Goal: Task Accomplishment & Management: Use online tool/utility

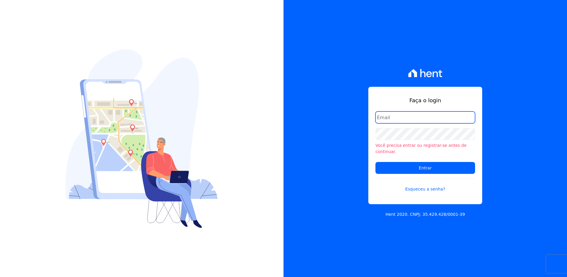
click at [402, 120] on input "email" at bounding box center [426, 117] width 100 height 12
type input "monica.kurose@e-arke.com"
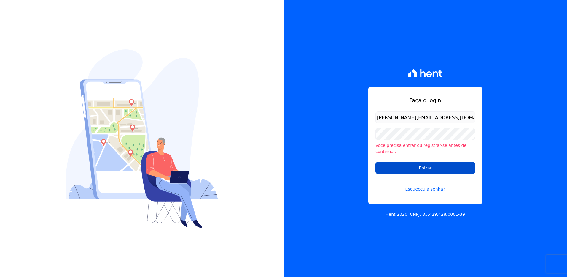
click at [399, 163] on input "Entrar" at bounding box center [426, 168] width 100 height 12
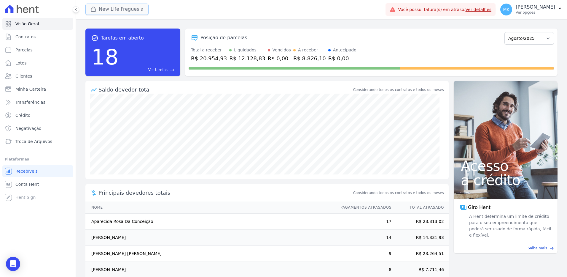
click at [124, 5] on button "New Life Freguesia" at bounding box center [116, 9] width 63 height 11
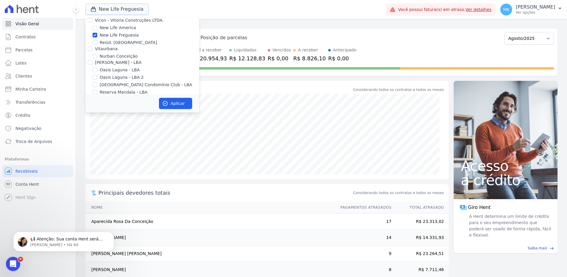
scroll to position [2334, 0]
click at [95, 95] on input "New Life Freguesia" at bounding box center [95, 97] width 5 height 5
checkbox input "false"
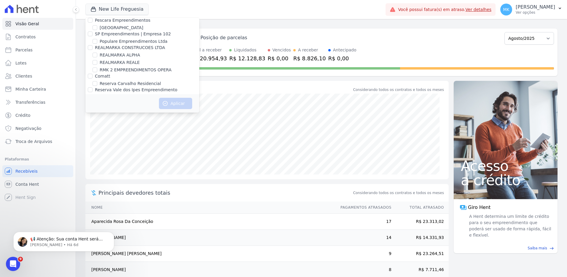
scroll to position [2643, 0]
click at [109, 134] on label "Reserva Vale dos Ipes Empreendimento" at bounding box center [136, 136] width 82 height 5
click at [93, 134] on input "Reserva Vale dos Ipes Empreendimento" at bounding box center [90, 136] width 5 height 5
checkbox input "true"
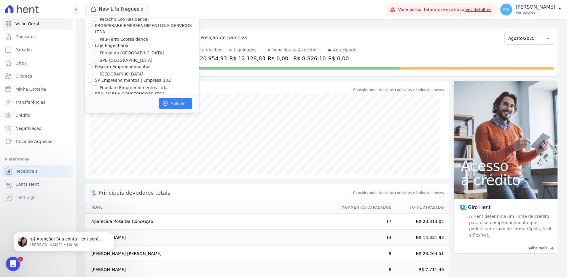
click at [170, 102] on button "Aplicar" at bounding box center [175, 103] width 33 height 11
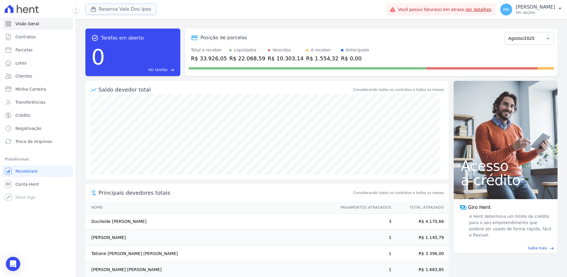
click at [133, 8] on button "Reserva Vale Dos Ipes" at bounding box center [120, 9] width 71 height 11
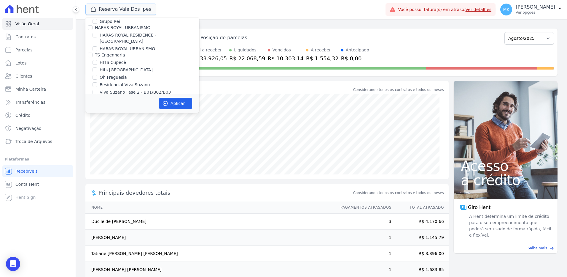
scroll to position [1669, 0]
click at [96, 79] on input "HARAS ROYAL RESIDENCE - [GEOGRAPHIC_DATA]" at bounding box center [95, 81] width 5 height 5
checkbox input "true"
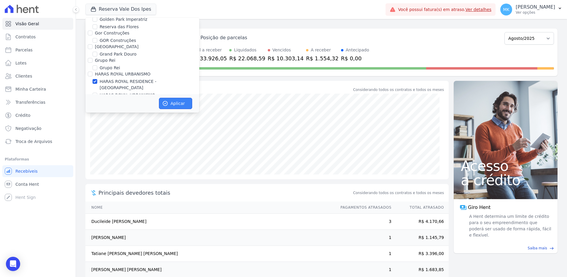
click at [171, 102] on button "Aplicar" at bounding box center [175, 103] width 33 height 11
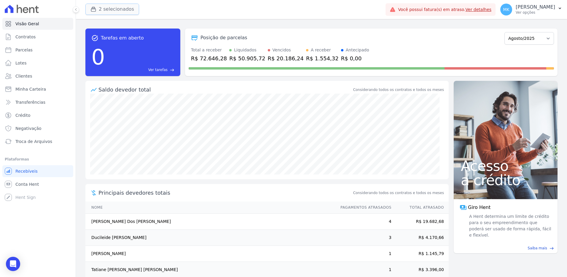
click at [114, 11] on button "2 selecionados" at bounding box center [112, 9] width 54 height 11
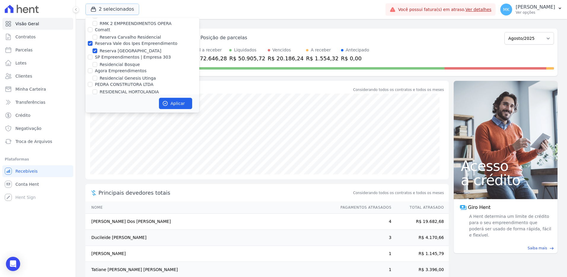
scroll to position [2690, 0]
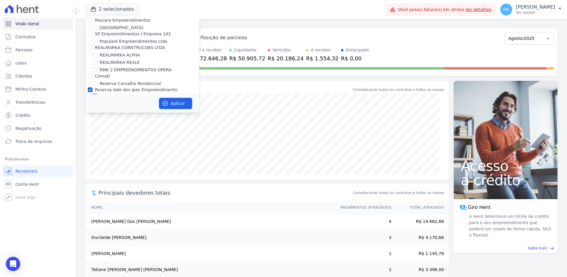
click at [93, 95] on input "Reserva [GEOGRAPHIC_DATA]" at bounding box center [95, 97] width 5 height 5
checkbox input "false"
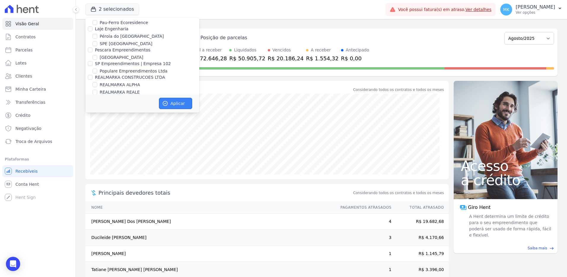
click at [183, 104] on button "Aplicar" at bounding box center [175, 103] width 33 height 11
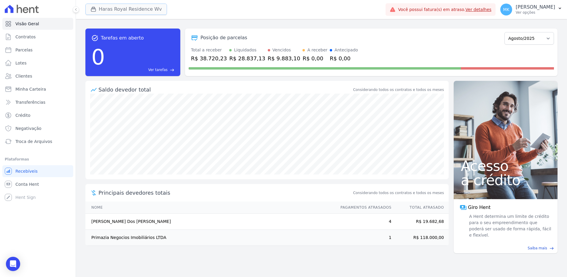
click at [143, 10] on button "Haras Royal Residence Wv" at bounding box center [126, 9] width 82 height 11
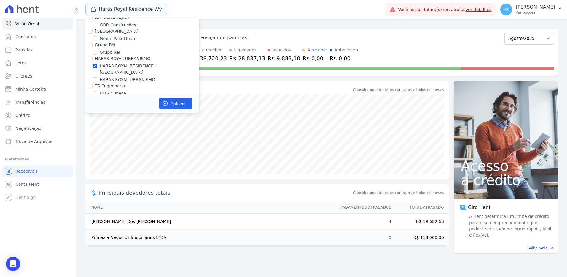
scroll to position [1669, 0]
click at [95, 79] on input "HARAS ROYAL RESIDENCE - [GEOGRAPHIC_DATA]" at bounding box center [95, 81] width 5 height 5
checkbox input "false"
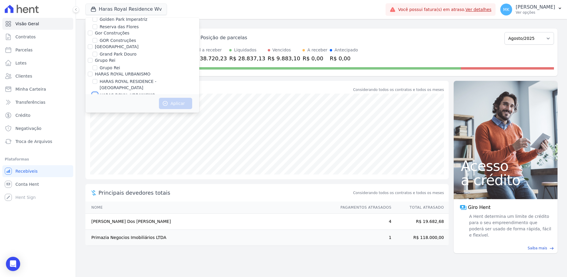
drag, startPoint x: 95, startPoint y: 63, endPoint x: 109, endPoint y: 71, distance: 16.5
click at [96, 93] on input "HARAS ROYAL URBANISMO" at bounding box center [95, 95] width 5 height 5
checkbox input "true"
click at [183, 101] on button "Aplicar" at bounding box center [175, 103] width 33 height 11
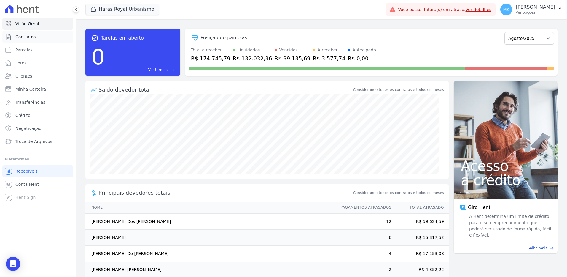
click at [26, 36] on span "Contratos" at bounding box center [25, 37] width 20 height 6
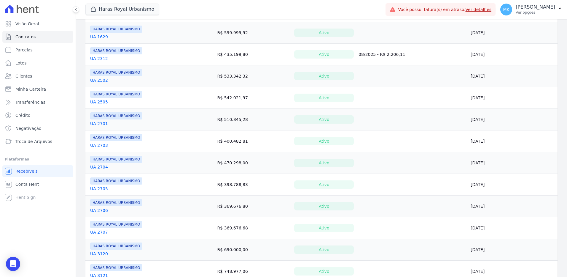
scroll to position [237, 0]
click at [98, 121] on link "UA 2701" at bounding box center [99, 123] width 18 height 6
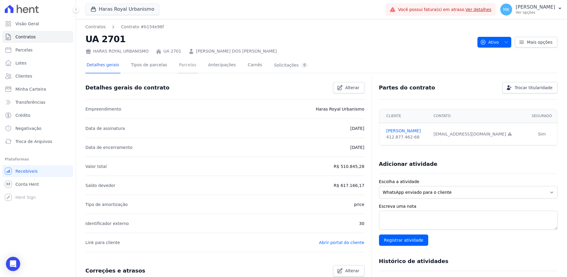
click at [178, 61] on link "Parcelas" at bounding box center [188, 66] width 20 height 16
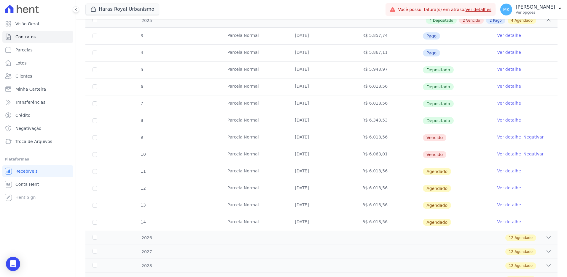
scroll to position [119, 0]
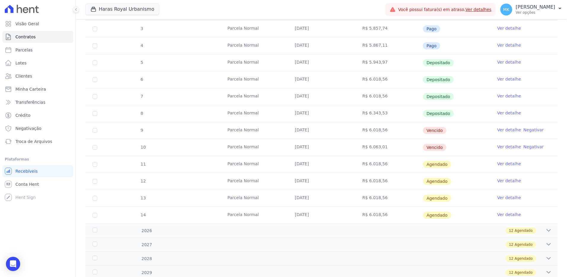
click at [506, 130] on link "Ver detalhe" at bounding box center [510, 130] width 24 height 6
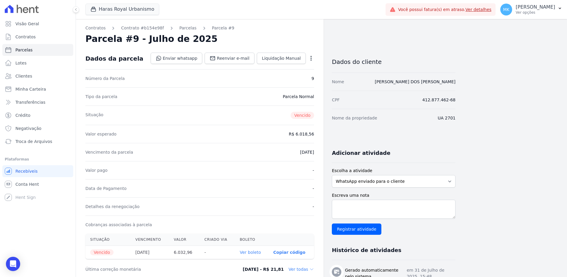
click at [312, 57] on icon "button" at bounding box center [311, 58] width 6 height 6
click at [287, 76] on link "Cancelar Cobrança" at bounding box center [286, 77] width 52 height 11
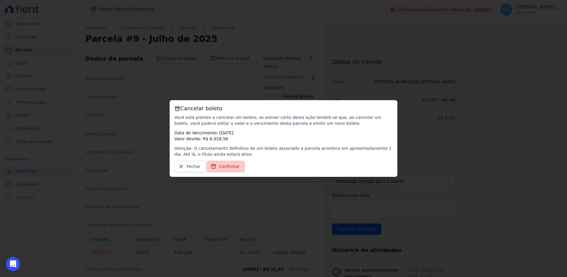
click at [220, 165] on span "Confirmar" at bounding box center [229, 166] width 21 height 6
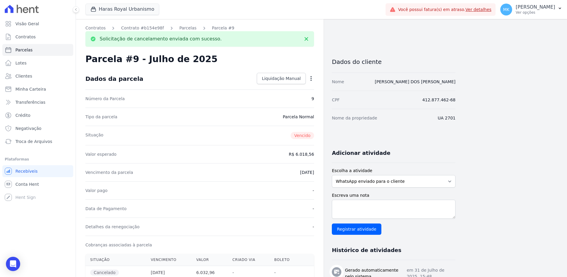
click at [182, 27] on link "Parcelas" at bounding box center [187, 28] width 17 height 6
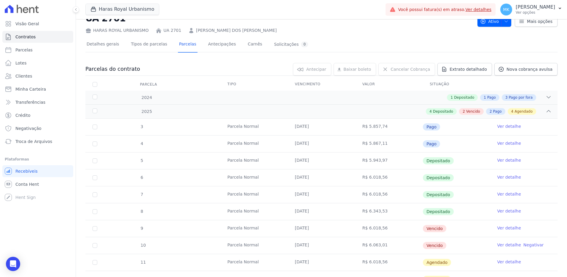
scroll to position [30, 0]
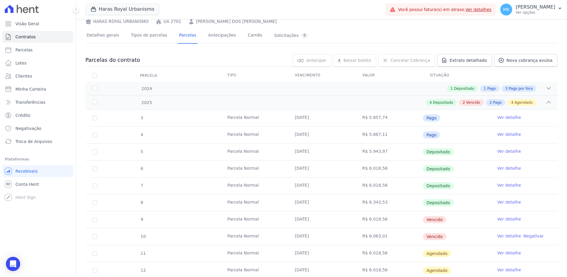
click at [502, 234] on link "Ver detalhe" at bounding box center [510, 236] width 24 height 6
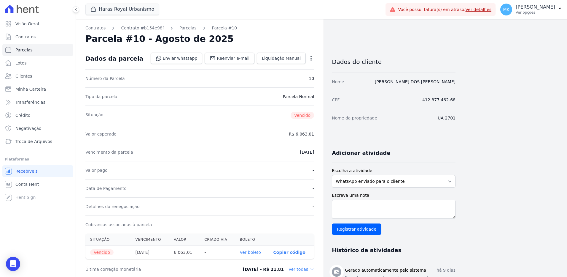
click at [312, 57] on icon "button" at bounding box center [311, 58] width 6 height 6
click at [283, 76] on link "Cancelar Cobrança" at bounding box center [286, 77] width 52 height 11
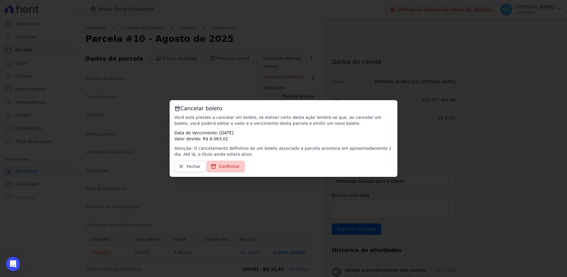
click at [225, 167] on span "Confirmar" at bounding box center [229, 166] width 21 height 6
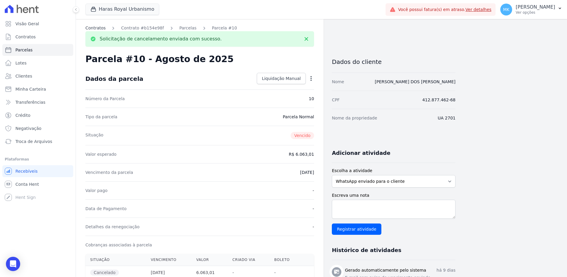
click at [95, 28] on link "Contratos" at bounding box center [95, 28] width 20 height 6
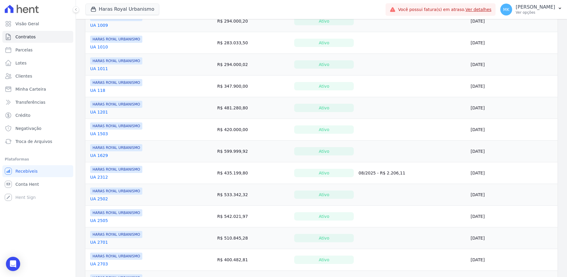
scroll to position [178, 0]
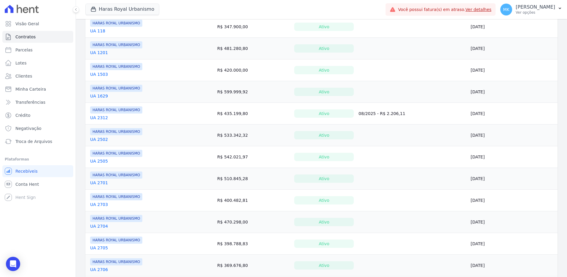
click at [102, 182] on link "UA 2701" at bounding box center [99, 182] width 18 height 6
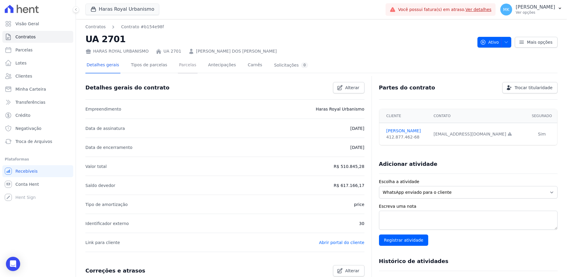
click at [180, 63] on link "Parcelas" at bounding box center [188, 66] width 20 height 16
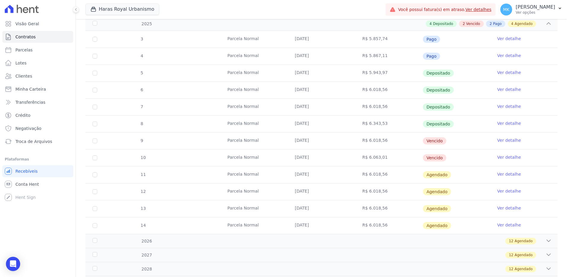
scroll to position [119, 0]
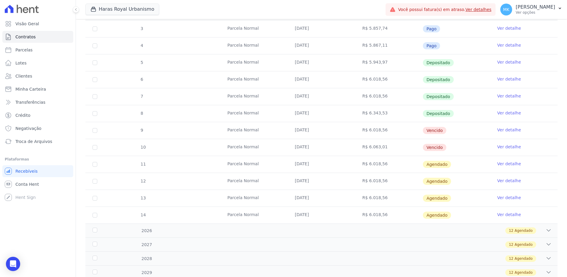
click at [501, 131] on link "Ver detalhe" at bounding box center [510, 130] width 24 height 6
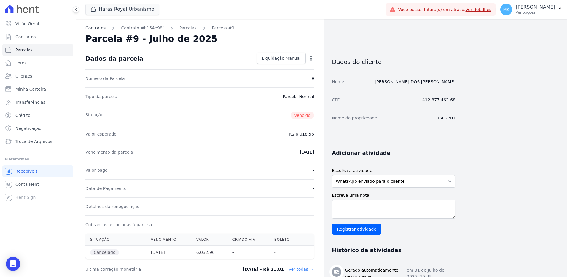
click at [98, 27] on link "Contratos" at bounding box center [95, 28] width 20 height 6
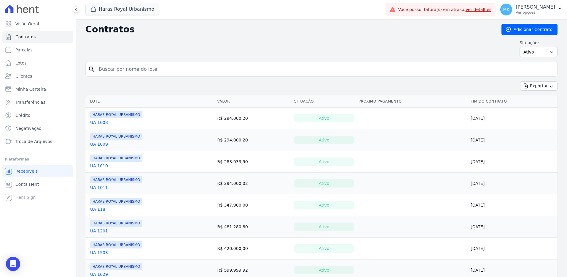
click at [113, 72] on input "search" at bounding box center [325, 69] width 460 height 12
type input "UA 2701"
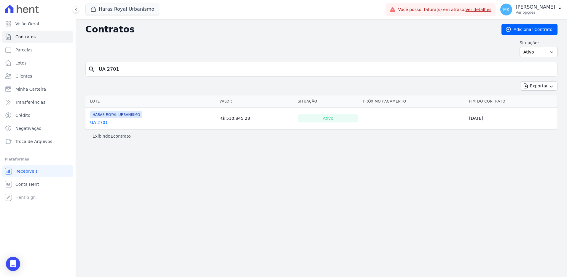
drag, startPoint x: 87, startPoint y: 69, endPoint x: 74, endPoint y: 69, distance: 12.2
click at [74, 69] on div "Visão Geral Contratos Parcelas Lotes Clientes Minha Carteira Transferências Cré…" at bounding box center [283, 138] width 567 height 277
click at [100, 122] on link "UA 2701" at bounding box center [99, 122] width 18 height 6
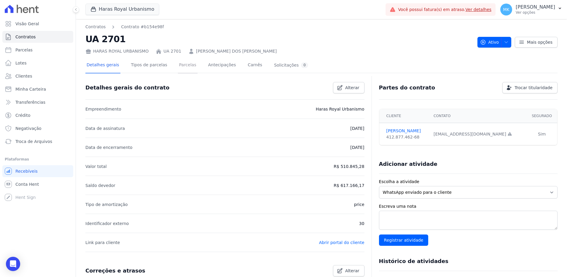
click at [178, 64] on link "Parcelas" at bounding box center [188, 66] width 20 height 16
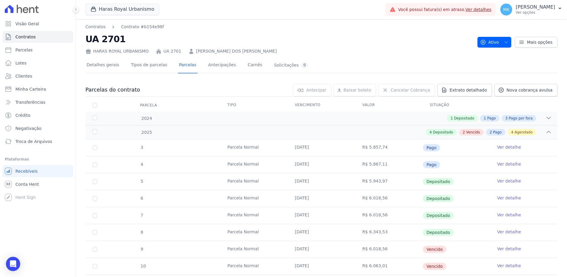
click at [504, 160] on td "Ver detalhe" at bounding box center [523, 164] width 67 height 17
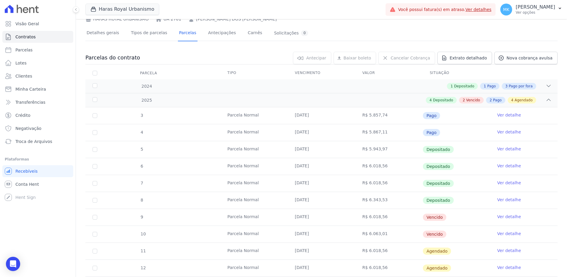
scroll to position [89, 0]
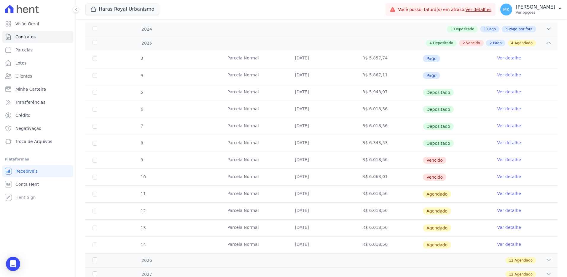
click at [507, 158] on link "Ver detalhe" at bounding box center [510, 159] width 24 height 6
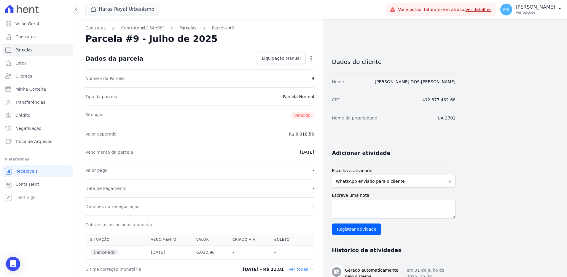
click at [179, 27] on link "Parcelas" at bounding box center [187, 28] width 17 height 6
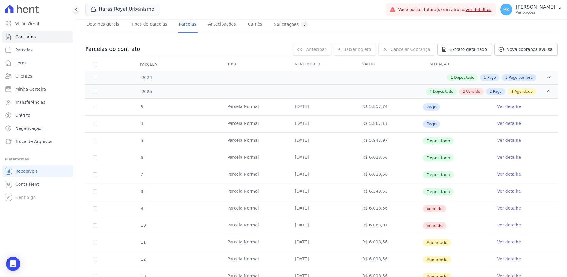
scroll to position [59, 0]
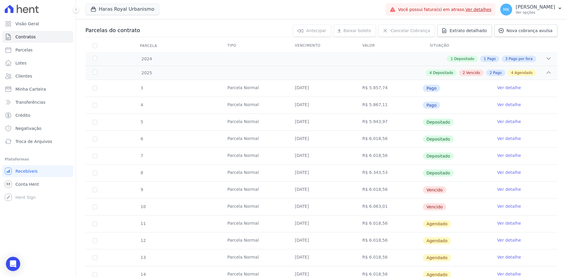
click at [500, 206] on link "Ver detalhe" at bounding box center [510, 206] width 24 height 6
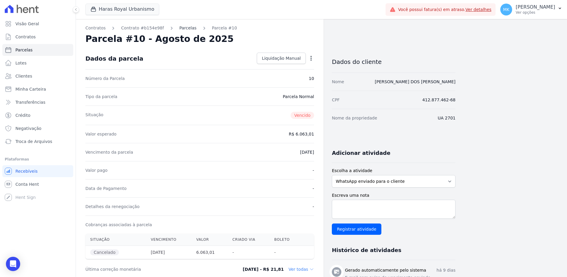
click at [183, 28] on link "Parcelas" at bounding box center [187, 28] width 17 height 6
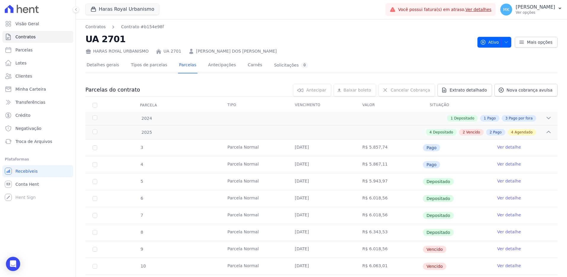
scroll to position [119, 0]
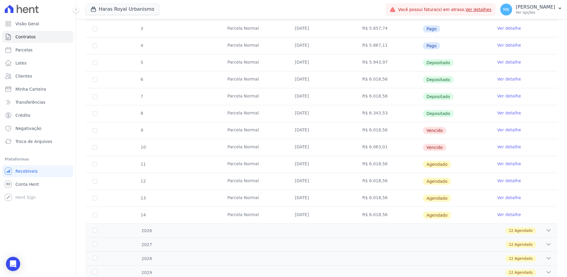
click at [506, 147] on link "Ver detalhe" at bounding box center [510, 147] width 24 height 6
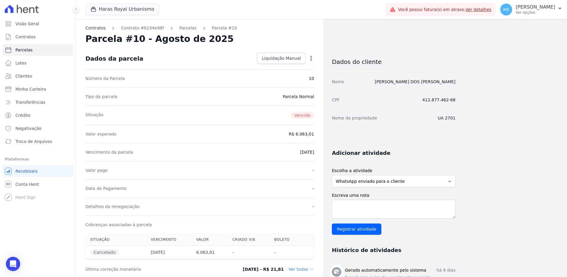
click at [88, 26] on link "Contratos" at bounding box center [95, 28] width 20 height 6
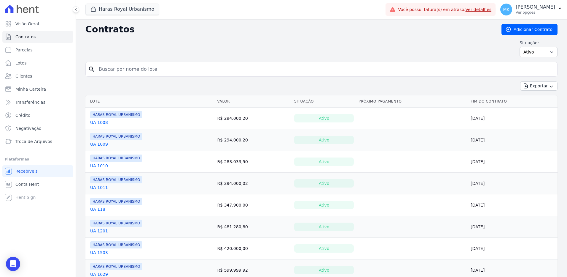
click at [122, 68] on input "search" at bounding box center [325, 69] width 460 height 12
paste input "UA 2701"
type input "UA 2702"
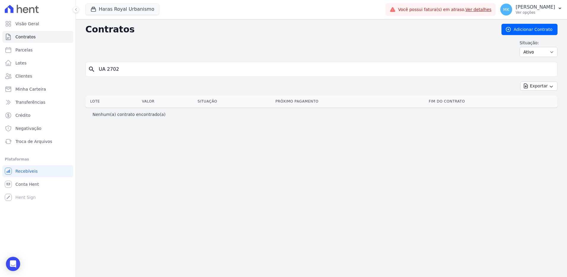
drag, startPoint x: 133, startPoint y: 72, endPoint x: 79, endPoint y: 65, distance: 54.6
click at [79, 65] on div "Contratos Adicionar Contrato Situação: Ativo Todos Pausado Distratado Rascunho …" at bounding box center [321, 148] width 491 height 258
click at [121, 72] on input "UA 2702" at bounding box center [325, 69] width 460 height 12
click at [26, 38] on span "Contratos" at bounding box center [25, 37] width 20 height 6
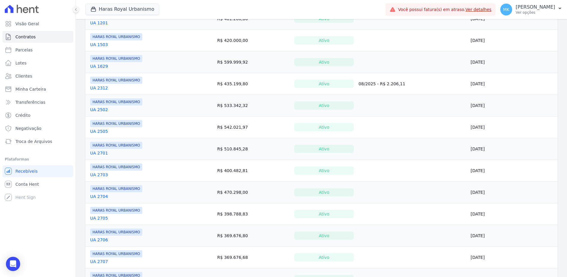
scroll to position [237, 0]
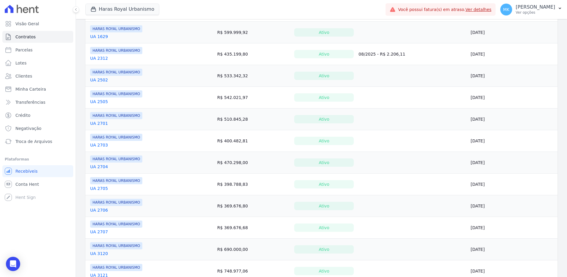
click at [104, 145] on link "UA 2703" at bounding box center [99, 145] width 18 height 6
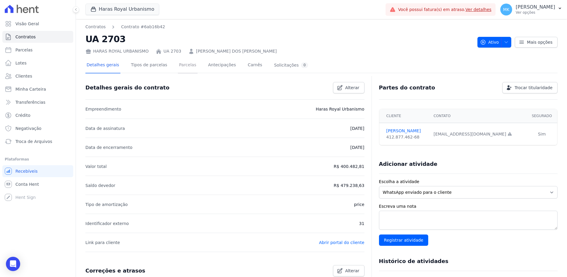
click at [186, 65] on link "Parcelas" at bounding box center [188, 66] width 20 height 16
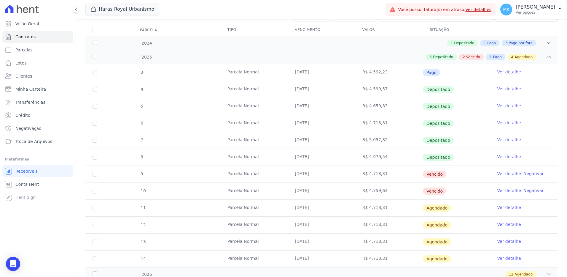
scroll to position [89, 0]
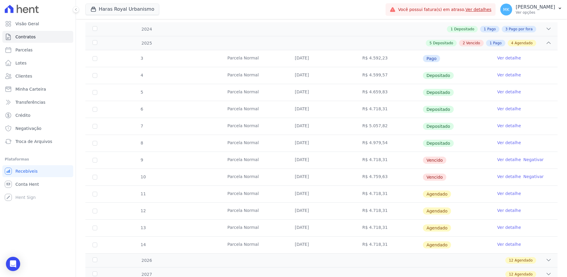
click at [503, 159] on link "Ver detalhe" at bounding box center [510, 159] width 24 height 6
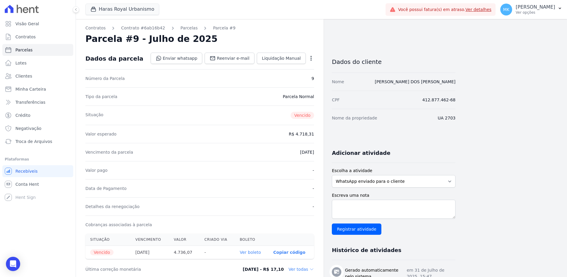
click at [311, 55] on div "Open options Alterar Cancelar Cobrança Cancelar boleto Você está prestes a canc…" at bounding box center [310, 59] width 8 height 10
click at [312, 57] on icon "button" at bounding box center [311, 58] width 6 height 6
click at [290, 77] on link "Cancelar Cobrança" at bounding box center [286, 77] width 52 height 11
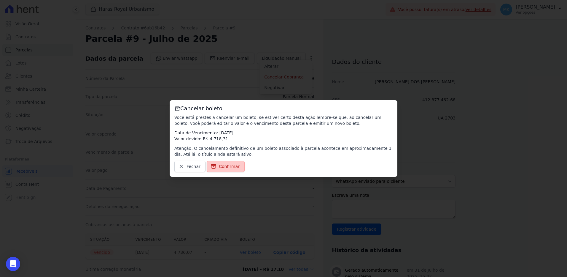
click at [222, 169] on span "Confirmar" at bounding box center [229, 166] width 21 height 6
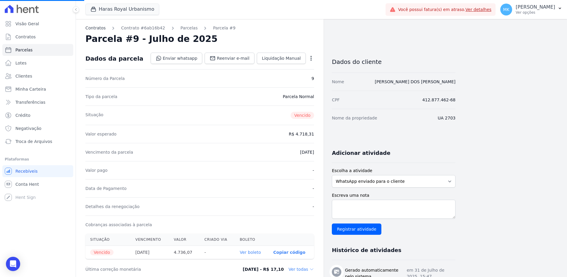
click at [99, 28] on link "Contratos" at bounding box center [95, 28] width 20 height 6
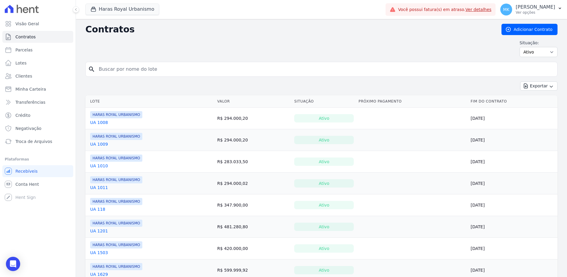
click at [107, 69] on input "search" at bounding box center [325, 69] width 460 height 12
click at [155, 69] on input "search" at bounding box center [325, 69] width 460 height 12
paste input "UA 2703"
type input "UA 2703"
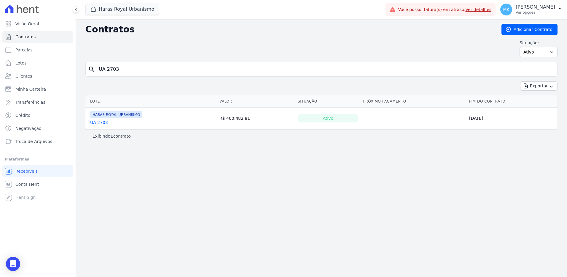
click at [104, 123] on link "UA 2703" at bounding box center [99, 122] width 18 height 6
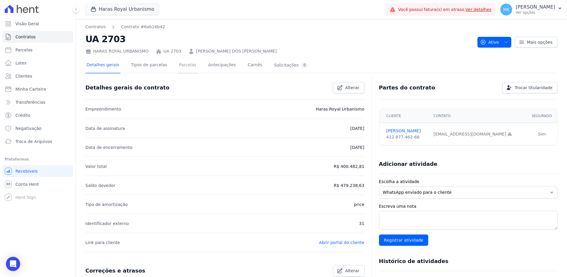
click at [184, 65] on link "Parcelas" at bounding box center [188, 66] width 20 height 16
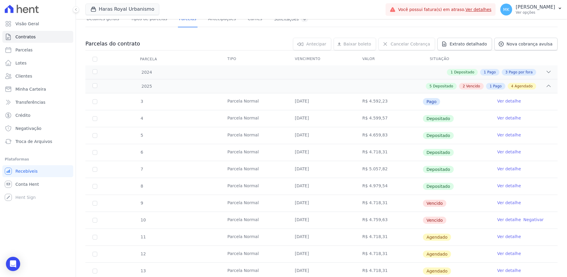
scroll to position [119, 0]
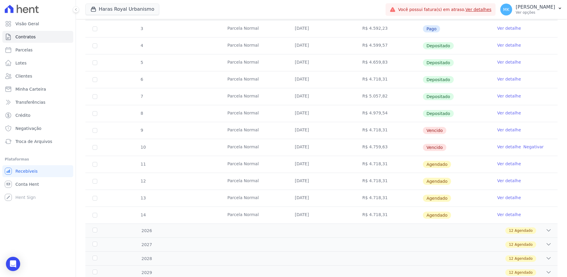
click at [506, 146] on link "Ver detalhe" at bounding box center [510, 147] width 24 height 6
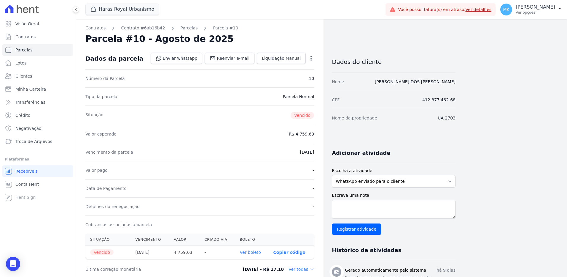
click at [311, 56] on icon "button" at bounding box center [311, 58] width 1 height 5
click at [286, 77] on link "Cancelar Cobrança" at bounding box center [286, 77] width 52 height 11
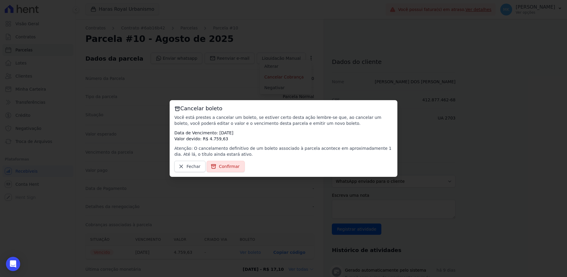
click at [230, 165] on span "Confirmar" at bounding box center [229, 166] width 21 height 6
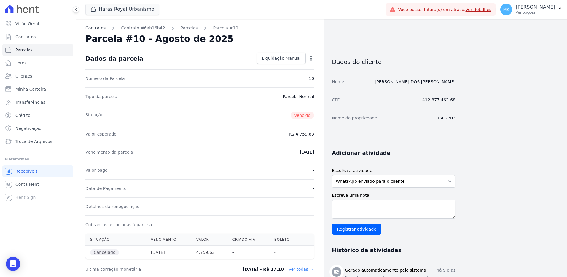
click at [96, 27] on link "Contratos" at bounding box center [95, 28] width 20 height 6
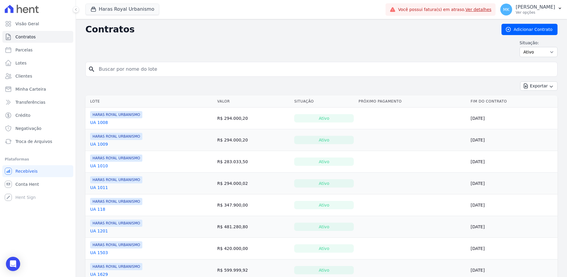
click at [115, 68] on input "search" at bounding box center [325, 69] width 460 height 12
click at [128, 68] on input "search" at bounding box center [325, 69] width 460 height 12
paste input "UA 2704"
type input "UA 2704"
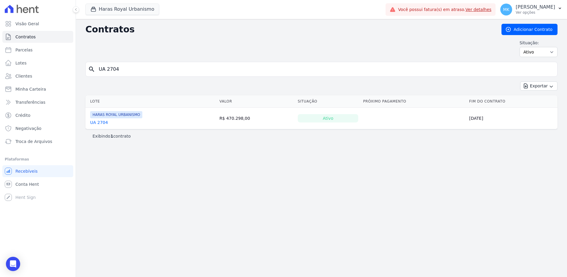
click at [102, 124] on link "UA 2704" at bounding box center [99, 122] width 18 height 6
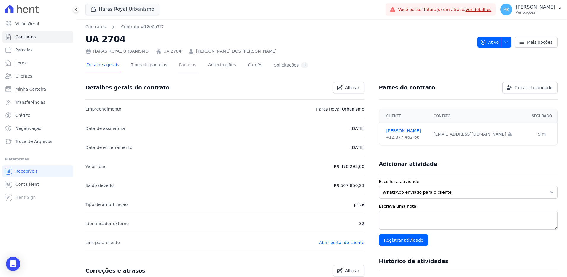
click at [182, 64] on link "Parcelas" at bounding box center [188, 66] width 20 height 16
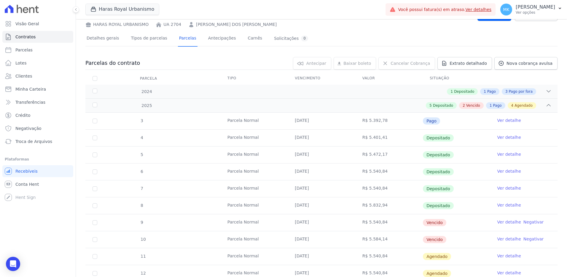
scroll to position [89, 0]
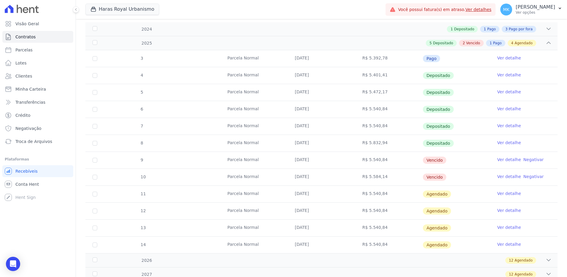
click at [504, 158] on link "Ver detalhe" at bounding box center [510, 159] width 24 height 6
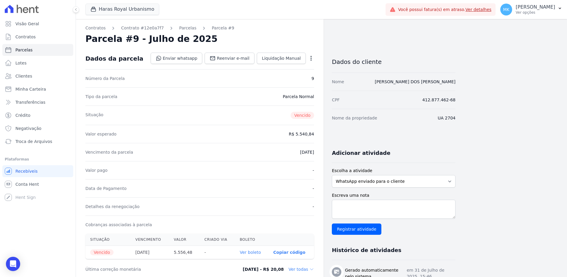
click at [311, 57] on icon "button" at bounding box center [311, 58] width 1 height 5
click at [288, 76] on link "Cancelar Cobrança" at bounding box center [286, 77] width 52 height 11
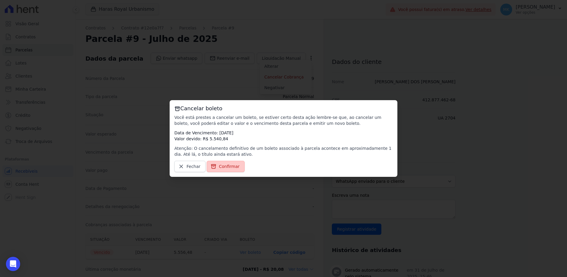
click at [228, 169] on link "Confirmar" at bounding box center [226, 166] width 38 height 11
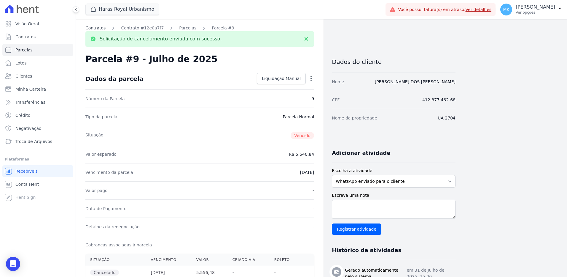
click at [98, 28] on link "Contratos" at bounding box center [95, 28] width 20 height 6
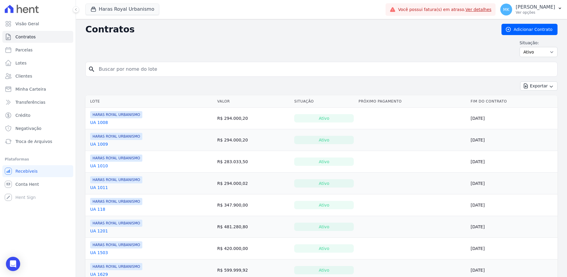
click at [111, 69] on input "search" at bounding box center [325, 69] width 460 height 12
click at [128, 70] on input "search" at bounding box center [325, 69] width 460 height 12
paste input "UA 2704"
type input "UA 2704"
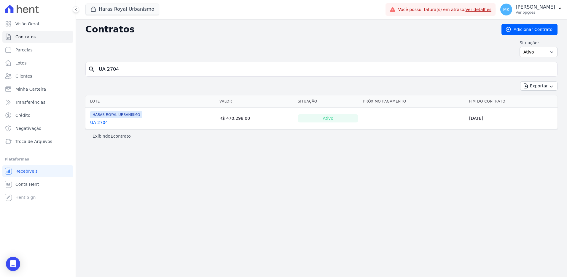
click at [98, 123] on link "UA 2704" at bounding box center [99, 122] width 18 height 6
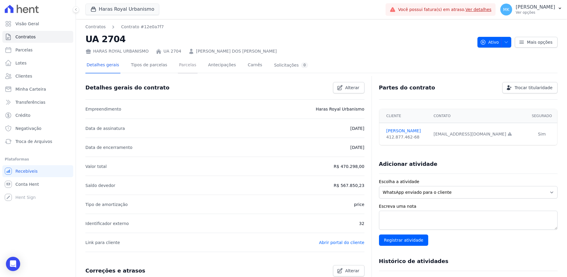
click at [182, 64] on link "Parcelas" at bounding box center [188, 66] width 20 height 16
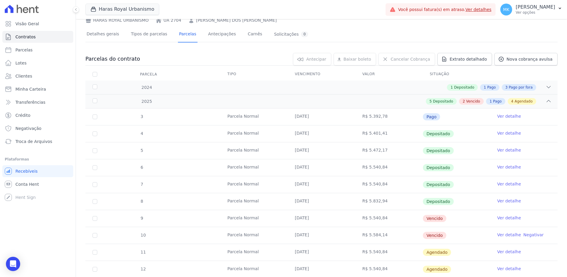
scroll to position [119, 0]
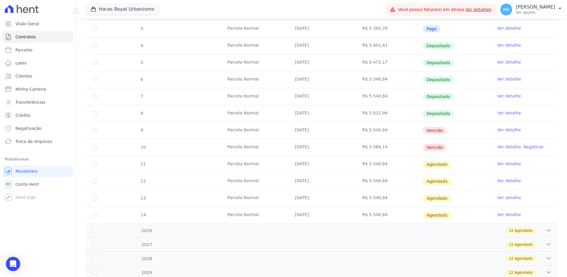
click at [501, 146] on link "Ver detalhe" at bounding box center [510, 147] width 24 height 6
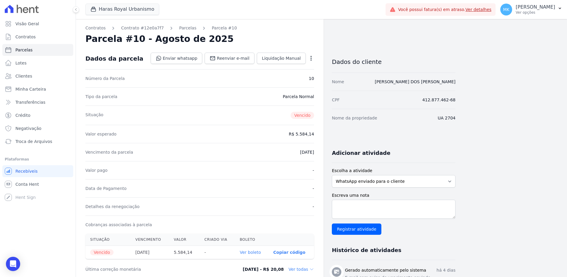
click at [313, 58] on icon "button" at bounding box center [311, 58] width 6 height 6
click at [287, 79] on link "Cancelar Cobrança" at bounding box center [286, 77] width 52 height 11
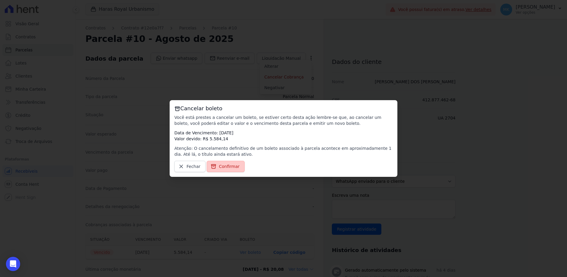
click at [228, 165] on span "Confirmar" at bounding box center [229, 166] width 21 height 6
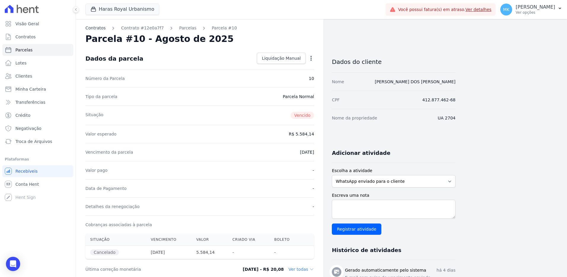
click at [95, 26] on link "Contratos" at bounding box center [95, 28] width 20 height 6
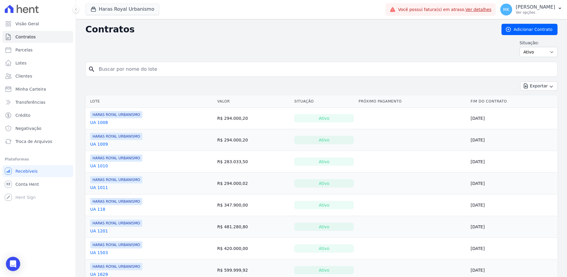
click at [127, 70] on input "search" at bounding box center [325, 69] width 460 height 12
paste input "UA 2705"
type input "UA 2705"
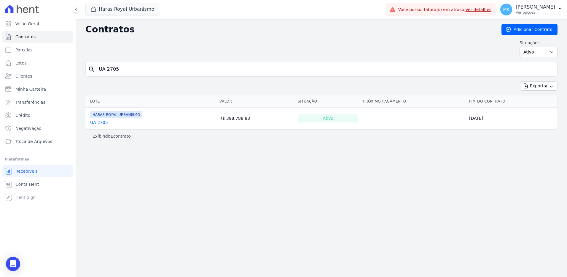
click at [99, 120] on link "UA 2705" at bounding box center [99, 122] width 18 height 6
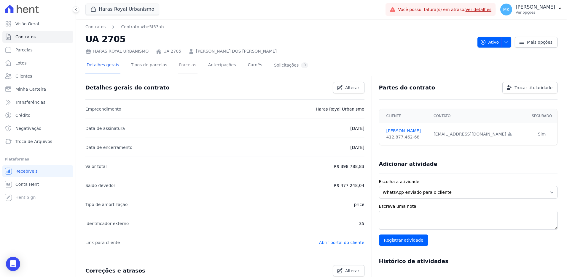
click at [178, 64] on link "Parcelas" at bounding box center [188, 66] width 20 height 16
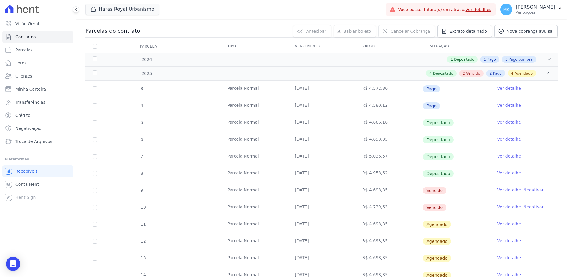
scroll to position [59, 0]
click at [502, 189] on link "Ver detalhe" at bounding box center [510, 189] width 24 height 6
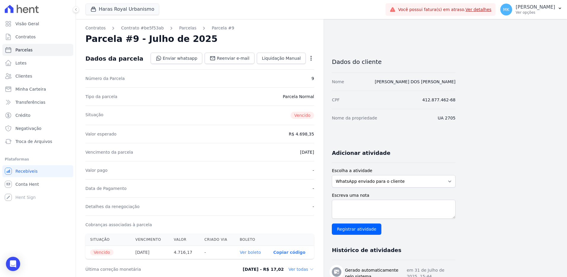
click at [313, 56] on icon "button" at bounding box center [311, 58] width 6 height 6
click at [289, 74] on link "Cancelar Cobrança" at bounding box center [286, 77] width 52 height 11
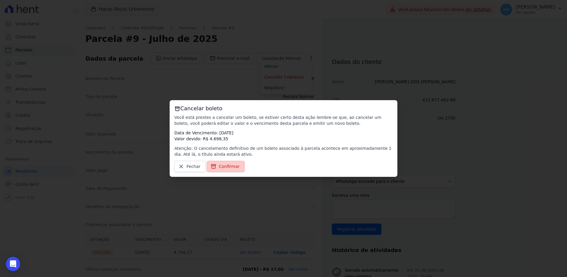
click at [219, 166] on span "Confirmar" at bounding box center [229, 166] width 21 height 6
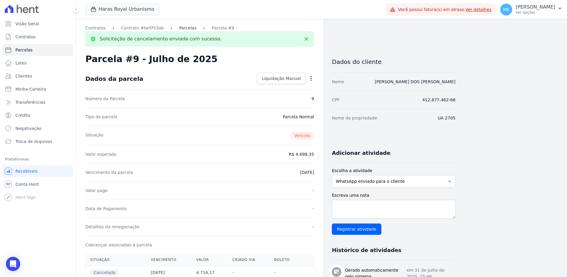
click at [181, 27] on link "Parcelas" at bounding box center [187, 28] width 17 height 6
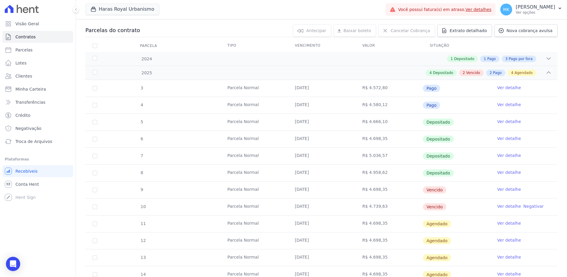
scroll to position [89, 0]
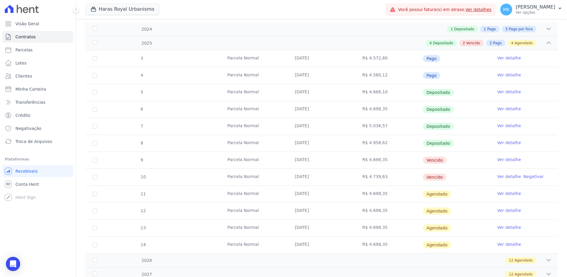
click at [503, 175] on link "Ver detalhe" at bounding box center [510, 176] width 24 height 6
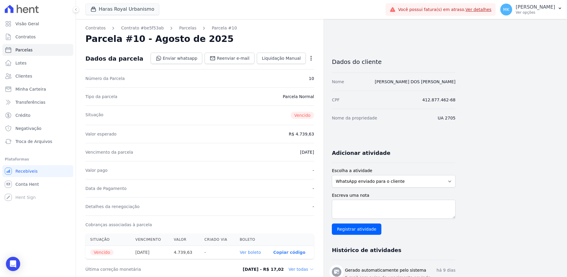
click at [311, 56] on icon "button" at bounding box center [311, 58] width 1 height 5
click at [289, 75] on link "Cancelar Cobrança" at bounding box center [286, 77] width 52 height 11
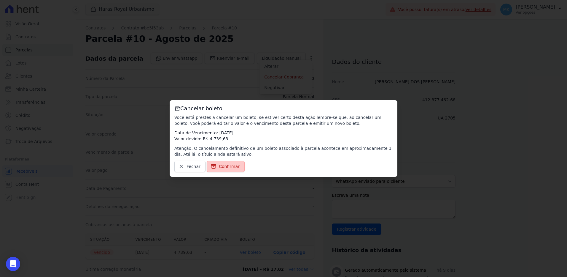
click at [220, 169] on span "Confirmar" at bounding box center [229, 166] width 21 height 6
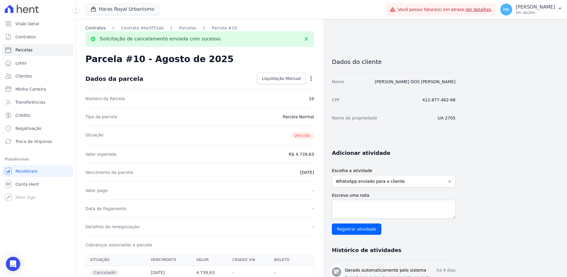
click at [99, 28] on link "Contratos" at bounding box center [95, 28] width 20 height 6
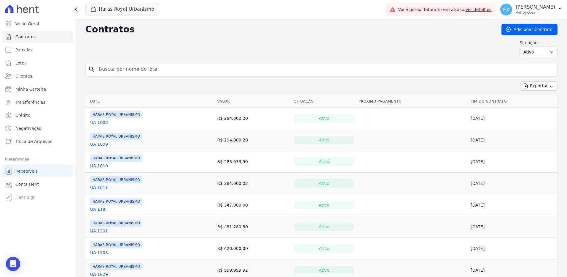
click at [165, 66] on input "search" at bounding box center [325, 69] width 460 height 12
paste input "UA 2706"
type input "UA 2706"
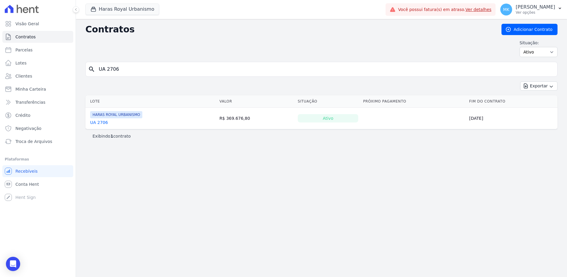
click at [96, 121] on link "UA 2706" at bounding box center [99, 122] width 18 height 6
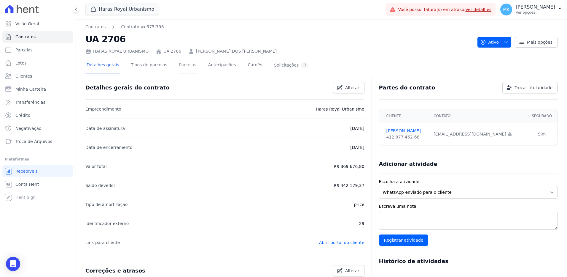
click at [178, 65] on link "Parcelas" at bounding box center [188, 66] width 20 height 16
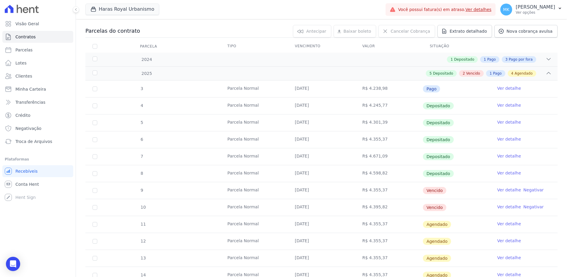
scroll to position [59, 0]
click at [512, 190] on link "Ver detalhe" at bounding box center [510, 189] width 24 height 6
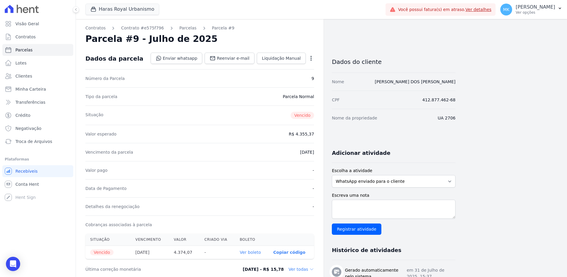
click at [313, 58] on icon "button" at bounding box center [311, 58] width 6 height 6
click at [296, 75] on link "Cancelar Cobrança" at bounding box center [286, 77] width 52 height 11
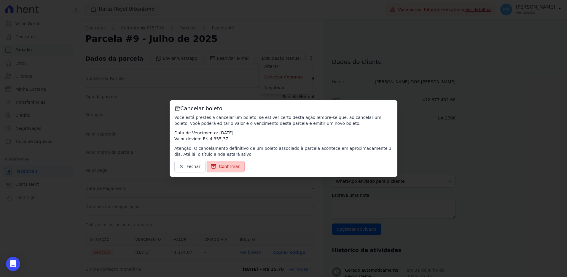
click at [222, 167] on span "Confirmar" at bounding box center [229, 166] width 21 height 6
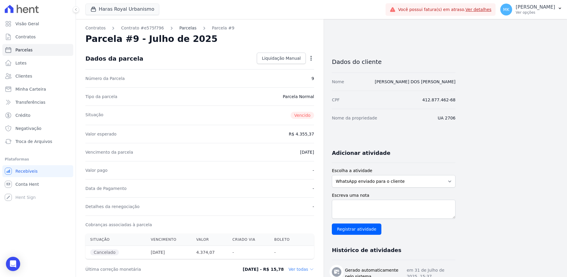
click at [179, 27] on link "Parcelas" at bounding box center [187, 28] width 17 height 6
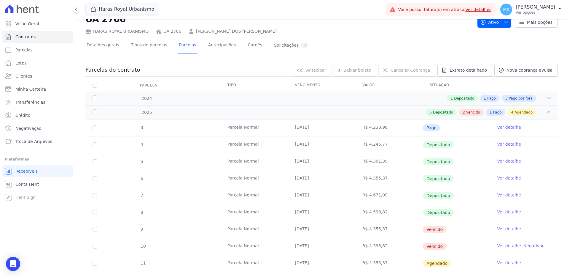
scroll to position [30, 0]
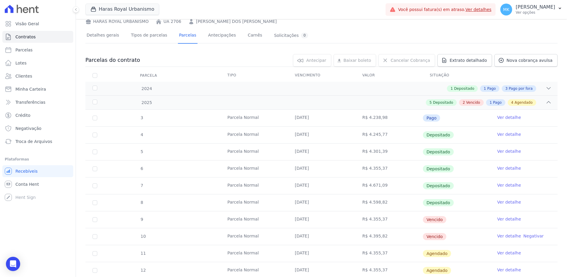
click at [509, 236] on link "Ver detalhe" at bounding box center [510, 236] width 24 height 6
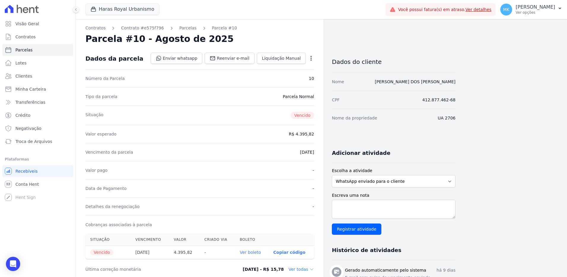
click at [310, 56] on icon "button" at bounding box center [311, 58] width 6 height 6
click at [294, 77] on link "Cancelar Cobrança" at bounding box center [286, 77] width 52 height 11
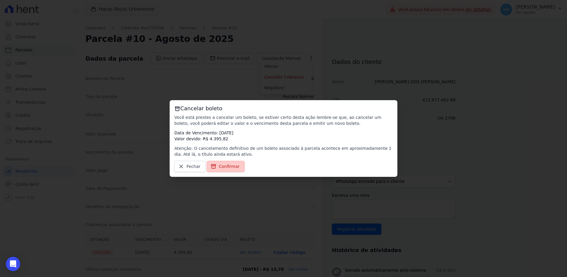
click at [223, 166] on span "Confirmar" at bounding box center [229, 166] width 21 height 6
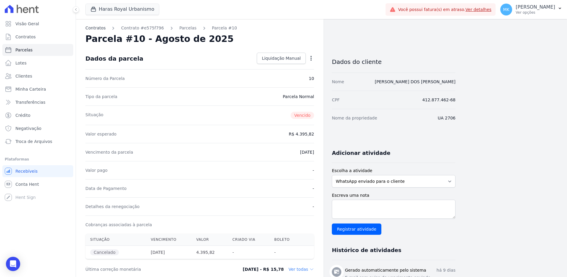
click at [93, 26] on link "Contratos" at bounding box center [95, 28] width 20 height 6
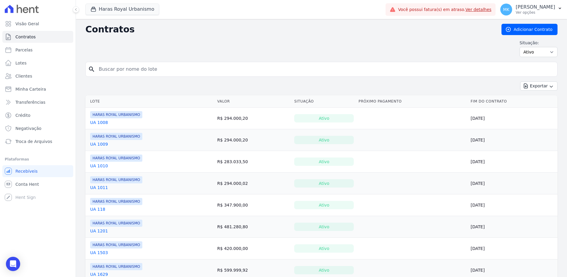
click at [120, 75] on input "search" at bounding box center [325, 69] width 460 height 12
paste input "UA 2706"
click at [120, 69] on input "UA 2706" at bounding box center [325, 69] width 460 height 12
type input "UA 2706"
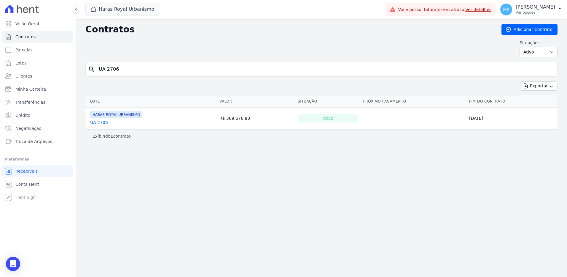
click at [102, 122] on link "UA 2706" at bounding box center [99, 122] width 18 height 6
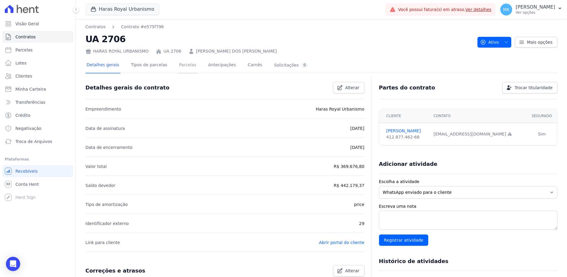
click at [178, 65] on link "Parcelas" at bounding box center [188, 66] width 20 height 16
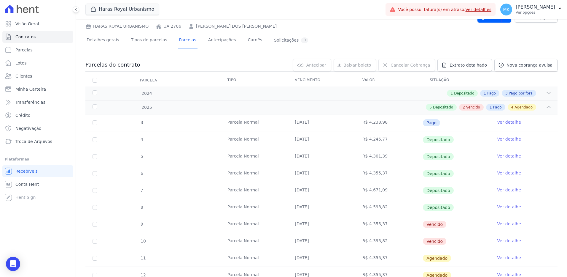
scroll to position [59, 0]
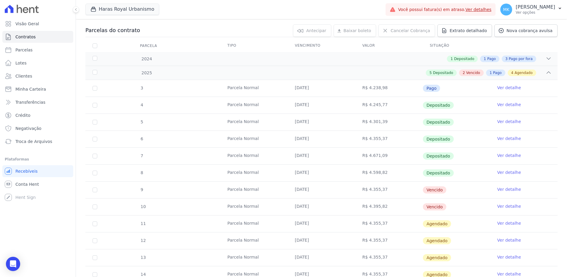
click at [501, 205] on link "Ver detalhe" at bounding box center [510, 206] width 24 height 6
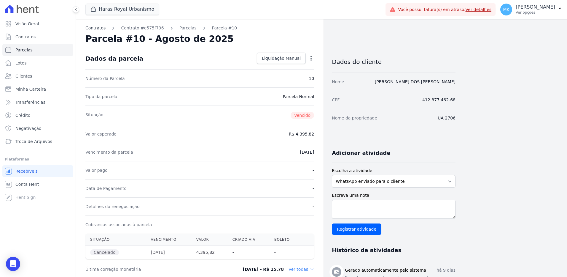
click at [98, 28] on link "Contratos" at bounding box center [95, 28] width 20 height 6
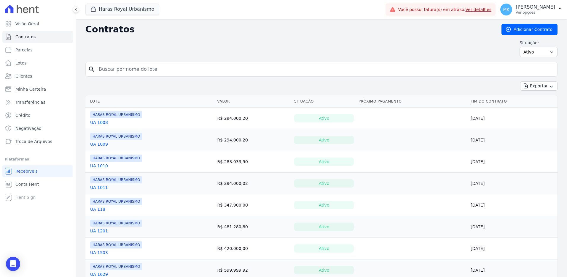
click at [128, 68] on input "search" at bounding box center [325, 69] width 460 height 12
paste input "UA 2707"
type input "UA 2707"
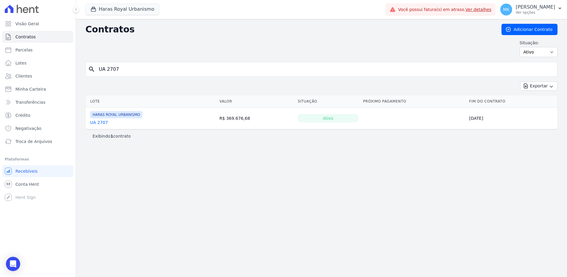
click at [101, 120] on link "UA 2707" at bounding box center [99, 122] width 18 height 6
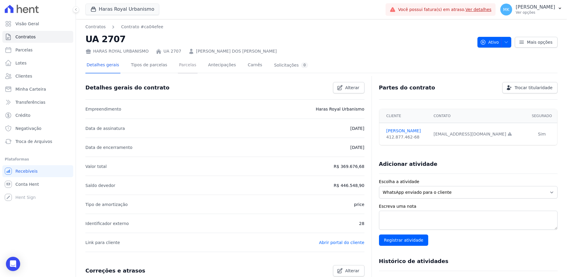
click at [183, 65] on link "Parcelas" at bounding box center [188, 66] width 20 height 16
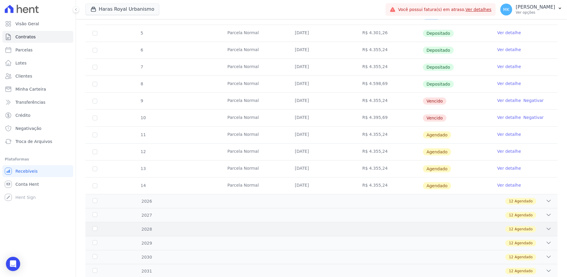
scroll to position [148, 0]
click at [503, 99] on link "Ver detalhe" at bounding box center [510, 100] width 24 height 6
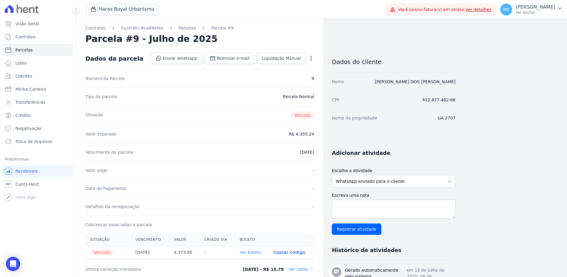
click at [311, 58] on icon "button" at bounding box center [311, 58] width 1 height 5
click at [293, 77] on link "Cancelar Cobrança" at bounding box center [286, 77] width 52 height 11
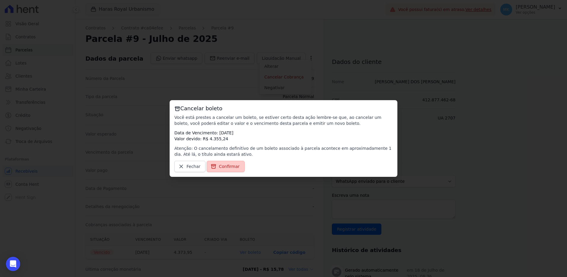
click at [225, 169] on span "Confirmar" at bounding box center [229, 166] width 21 height 6
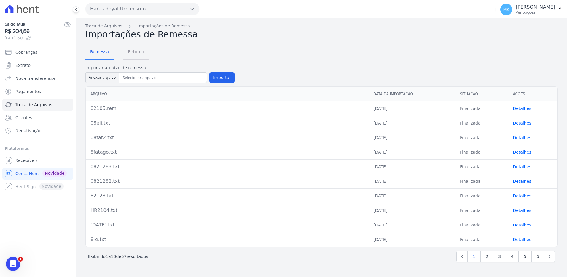
click at [136, 53] on span "Retorno" at bounding box center [135, 52] width 23 height 12
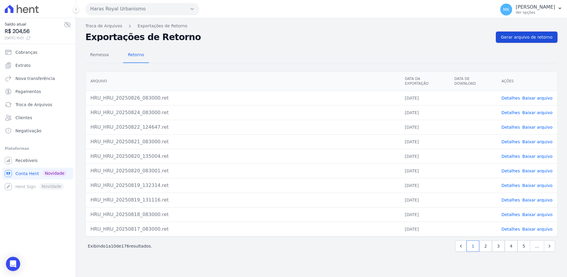
click at [516, 35] on span "Gerar arquivo de retorno" at bounding box center [527, 37] width 52 height 6
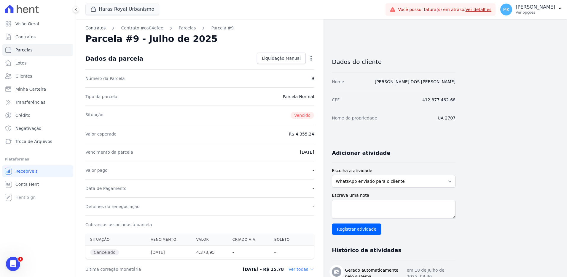
click at [99, 28] on link "Contratos" at bounding box center [95, 28] width 20 height 6
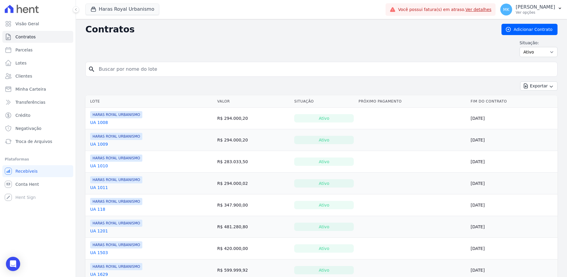
click at [112, 71] on input "search" at bounding box center [325, 69] width 460 height 12
click at [124, 72] on input "search" at bounding box center [325, 69] width 460 height 12
paste input "UA 2707"
type input "UA 2707"
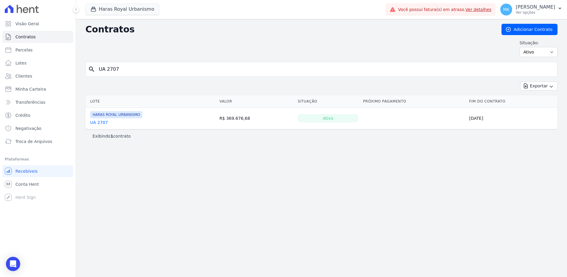
click at [99, 123] on link "UA 2707" at bounding box center [99, 122] width 18 height 6
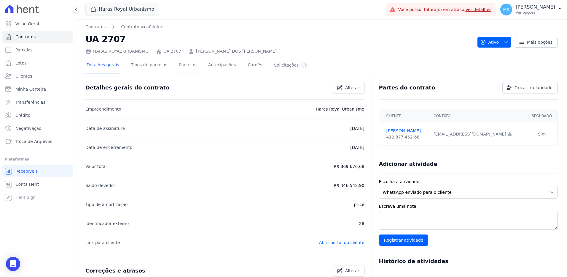
click at [179, 66] on link "Parcelas" at bounding box center [188, 66] width 20 height 16
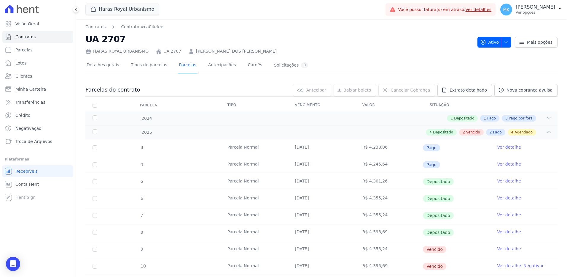
scroll to position [30, 0]
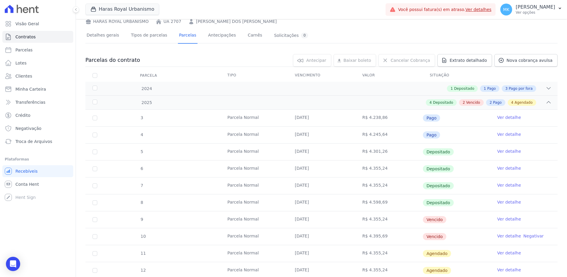
click at [508, 235] on link "Ver detalhe" at bounding box center [510, 236] width 24 height 6
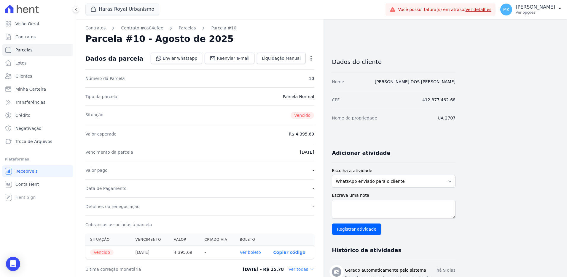
click at [312, 58] on icon "button" at bounding box center [311, 58] width 6 height 6
click at [294, 76] on link "Cancelar Cobrança" at bounding box center [286, 77] width 52 height 11
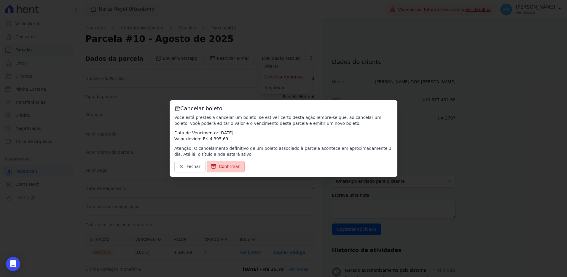
click at [220, 166] on span "Confirmar" at bounding box center [229, 166] width 21 height 6
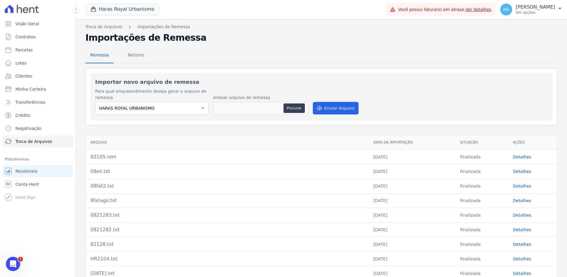
click at [97, 57] on span "Remessa" at bounding box center [100, 55] width 26 height 12
click at [292, 109] on button "Procurar" at bounding box center [294, 107] width 21 height 9
type input "82130.rem"
click at [326, 105] on button "Enviar Arquivo" at bounding box center [336, 108] width 46 height 12
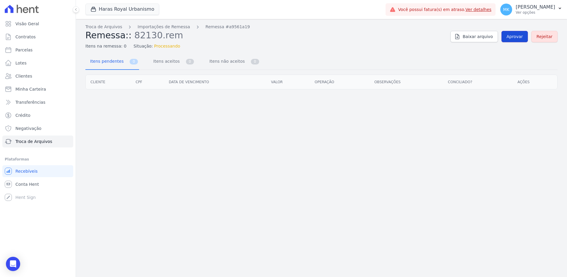
click at [517, 36] on span "Aprovar" at bounding box center [515, 37] width 16 height 6
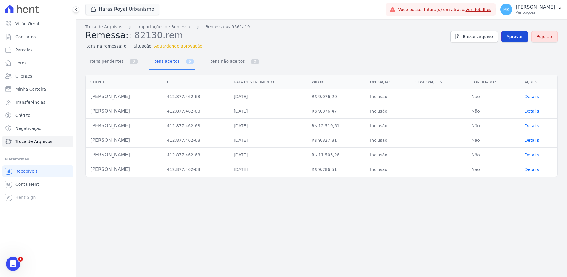
drag, startPoint x: 0, startPoint y: 0, endPoint x: 512, endPoint y: 36, distance: 513.7
click at [512, 36] on span "Aprovar" at bounding box center [515, 37] width 16 height 6
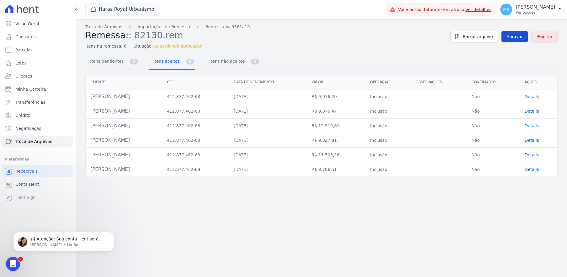
click at [517, 35] on span "Aprovar" at bounding box center [515, 37] width 16 height 6
click at [102, 27] on link "Troca de Arquivos" at bounding box center [103, 27] width 37 height 6
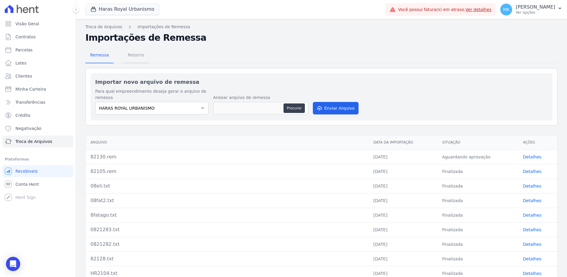
click at [138, 53] on span "Retorno" at bounding box center [135, 55] width 23 height 12
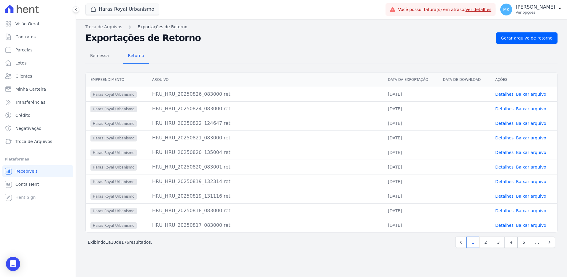
click at [161, 26] on link "Exportações de Retorno" at bounding box center [163, 27] width 50 height 6
click at [101, 55] on span "Remessa" at bounding box center [100, 56] width 26 height 12
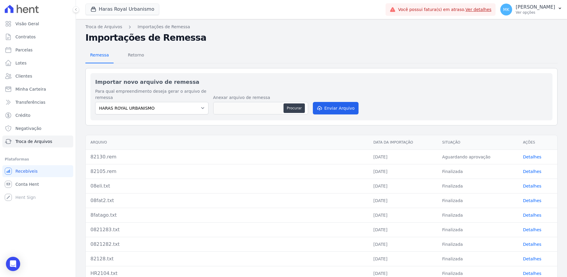
click at [101, 55] on span "Remessa" at bounding box center [100, 55] width 26 height 12
click at [462, 157] on td "Aguardando aprovação" at bounding box center [478, 156] width 81 height 15
click at [526, 156] on link "Detalhes" at bounding box center [532, 156] width 18 height 5
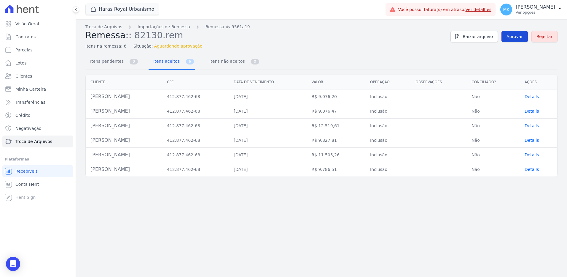
click at [515, 34] on span "Aprovar" at bounding box center [515, 37] width 16 height 6
click at [379, 50] on div "Troca de Arquivos Importações de Remessa Remessa #a9561a19 Remessa:: 82130.rem …" at bounding box center [321, 148] width 491 height 258
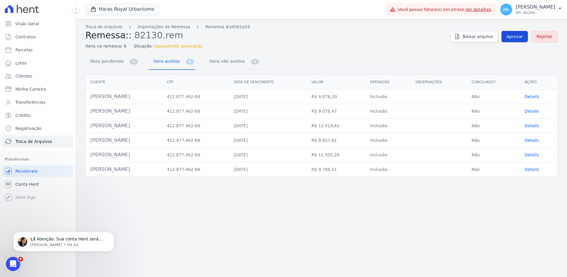
click at [518, 36] on span "Aprovar" at bounding box center [515, 37] width 16 height 6
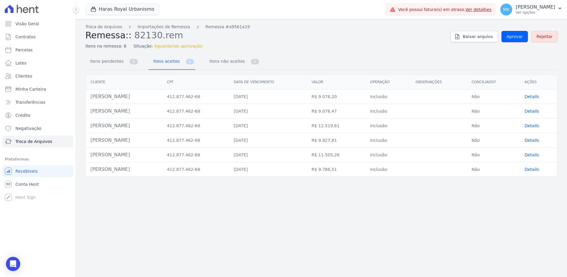
click at [518, 36] on span "Aprovar" at bounding box center [515, 37] width 16 height 6
click at [515, 36] on span "Aprovar" at bounding box center [515, 37] width 16 height 6
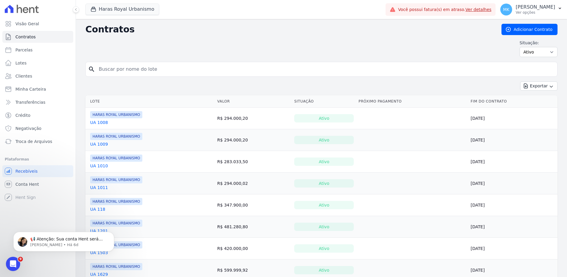
click at [121, 70] on input "search" at bounding box center [325, 69] width 460 height 12
click at [126, 67] on input "search" at bounding box center [325, 69] width 460 height 12
paste input "UA 2703"
type input "UA 2703"
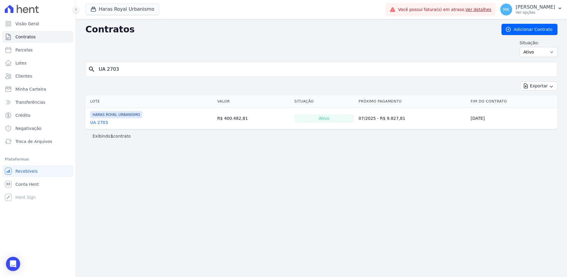
click at [95, 123] on link "UA 2703" at bounding box center [99, 122] width 18 height 6
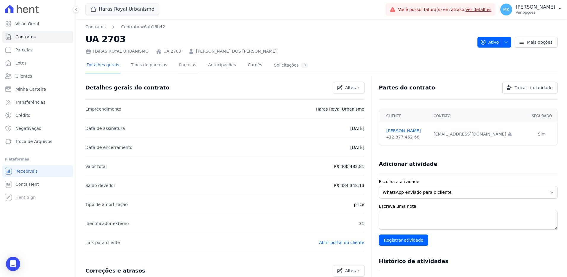
click at [179, 66] on link "Parcelas" at bounding box center [188, 66] width 20 height 16
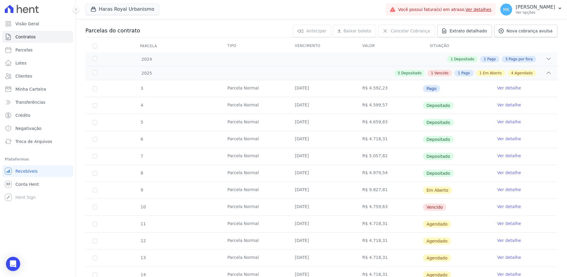
scroll to position [59, 0]
click at [506, 186] on link "Ver detalhe" at bounding box center [510, 189] width 24 height 6
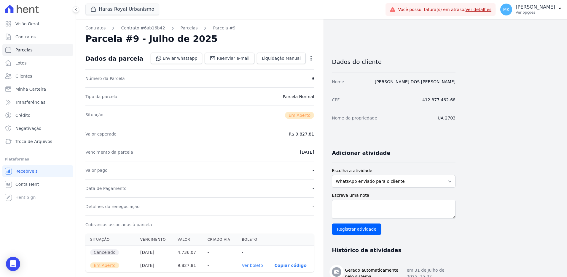
click at [312, 58] on icon "button" at bounding box center [311, 58] width 1 height 5
click at [292, 78] on link "Cancelar Cobrança" at bounding box center [286, 77] width 52 height 11
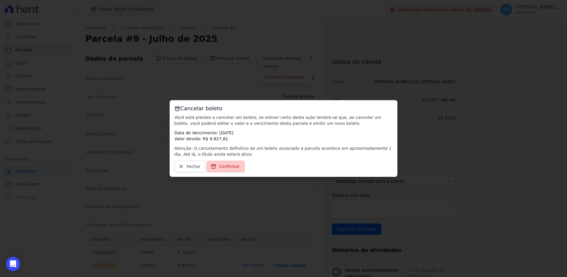
click at [223, 166] on span "Confirmar" at bounding box center [229, 166] width 21 height 6
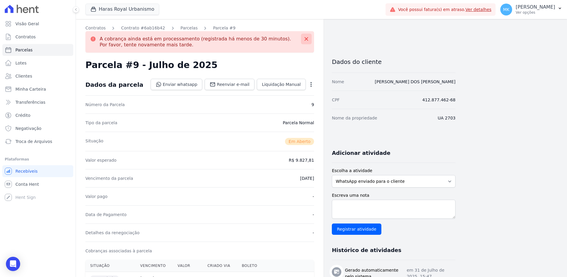
click at [307, 39] on icon at bounding box center [307, 39] width 4 height 4
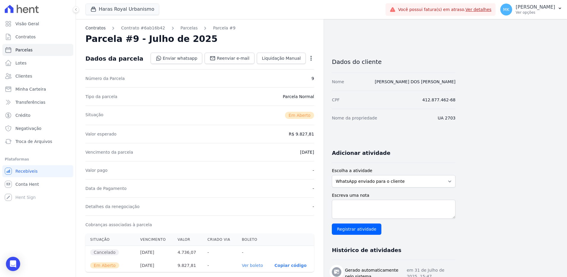
click at [93, 27] on link "Contratos" at bounding box center [95, 28] width 20 height 6
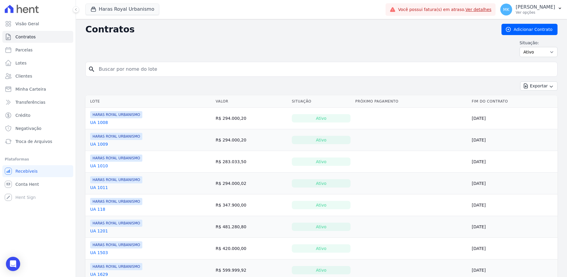
click at [114, 66] on input "search" at bounding box center [325, 69] width 460 height 12
paste input "UA 2703"
type input "UA 2703"
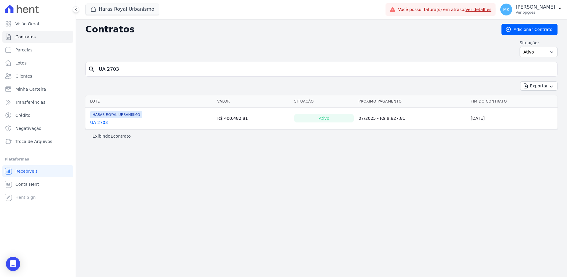
click at [98, 120] on link "UA 2703" at bounding box center [99, 122] width 18 height 6
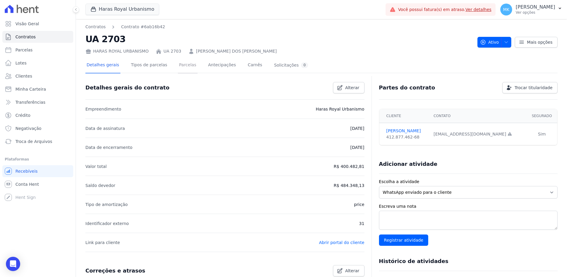
click at [179, 65] on link "Parcelas" at bounding box center [188, 66] width 20 height 16
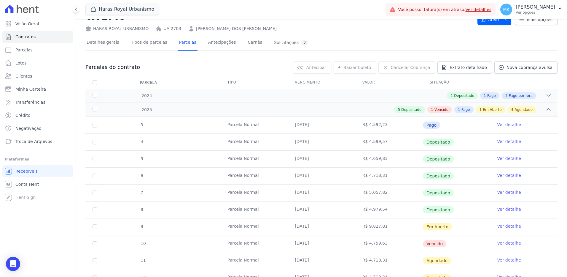
scroll to position [89, 0]
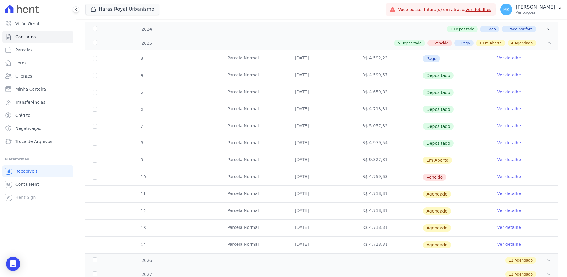
click at [509, 159] on link "Ver detalhe" at bounding box center [510, 159] width 24 height 6
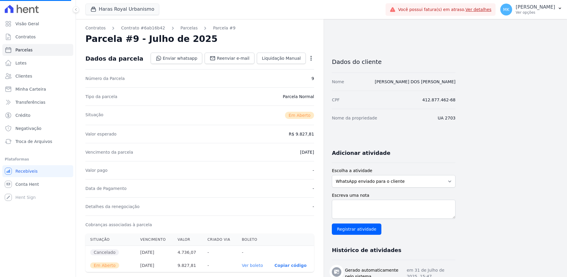
click at [313, 58] on icon "button" at bounding box center [311, 58] width 6 height 6
click at [290, 78] on link "Cancelar Cobrança" at bounding box center [286, 77] width 52 height 11
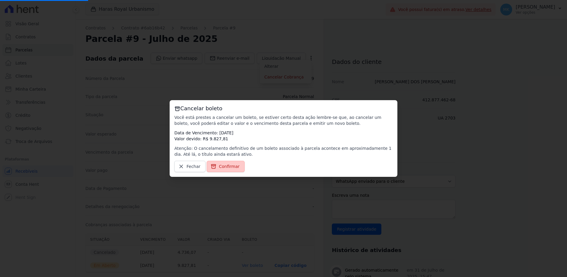
click at [230, 167] on span "Confirmar" at bounding box center [229, 166] width 21 height 6
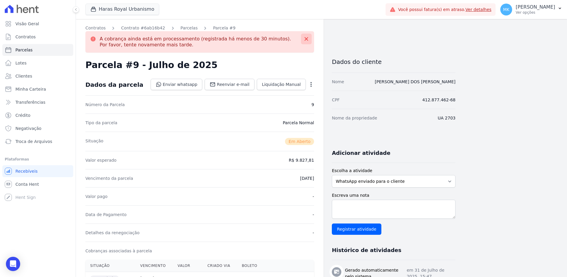
click at [307, 41] on icon at bounding box center [307, 39] width 6 height 6
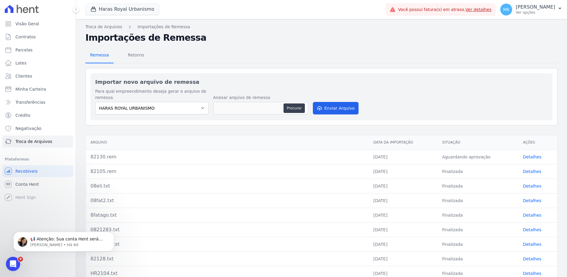
click at [103, 56] on span "Remessa" at bounding box center [100, 55] width 26 height 12
click at [100, 157] on div "82130.rem" at bounding box center [227, 156] width 274 height 7
click at [531, 155] on link "Detalhes" at bounding box center [532, 156] width 18 height 5
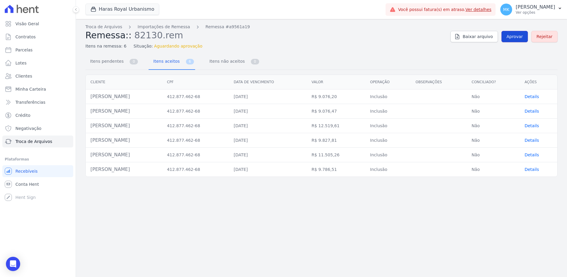
click at [517, 38] on span "Aprovar" at bounding box center [515, 37] width 16 height 6
click at [518, 37] on span "Aprovar" at bounding box center [515, 37] width 16 height 6
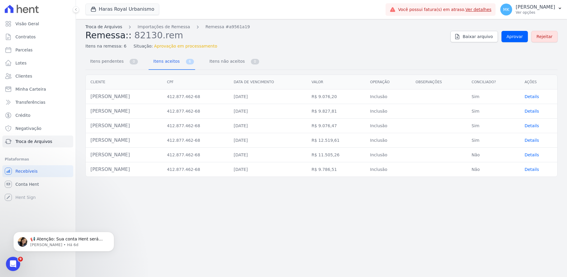
click at [110, 28] on link "Troca de Arquivos" at bounding box center [103, 27] width 37 height 6
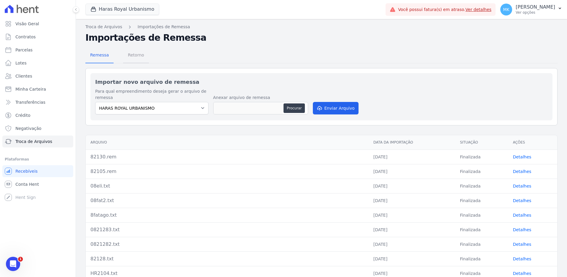
click at [136, 55] on span "Retorno" at bounding box center [135, 55] width 23 height 12
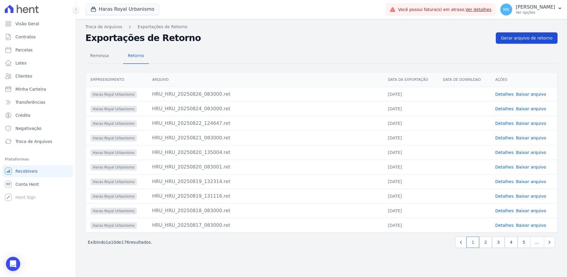
click at [515, 37] on span "Gerar arquivo de retorno" at bounding box center [527, 38] width 52 height 6
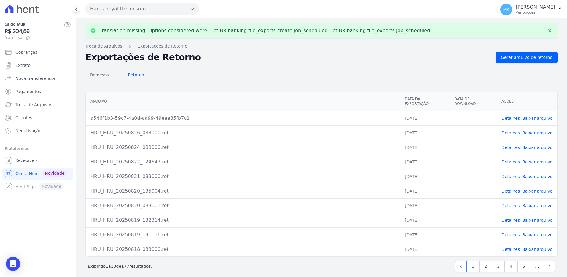
click at [533, 116] on link "Baixar arquivo" at bounding box center [537, 118] width 30 height 5
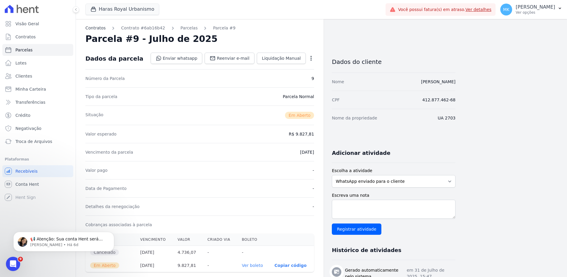
click at [102, 27] on link "Contratos" at bounding box center [95, 28] width 20 height 6
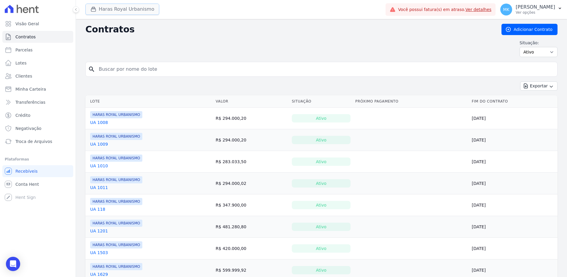
click at [127, 10] on button "Haras Royal Urbanismo" at bounding box center [122, 9] width 74 height 11
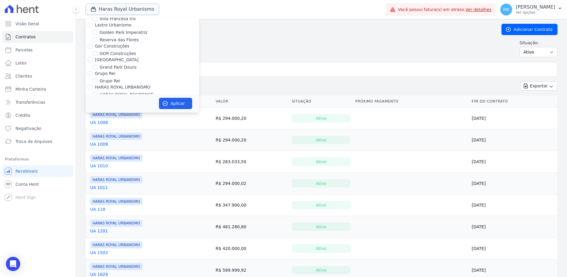
scroll to position [1666, 0]
click at [94, 90] on input "HARAS ROYAL URBANISMO" at bounding box center [95, 92] width 5 height 5
checkbox input "false"
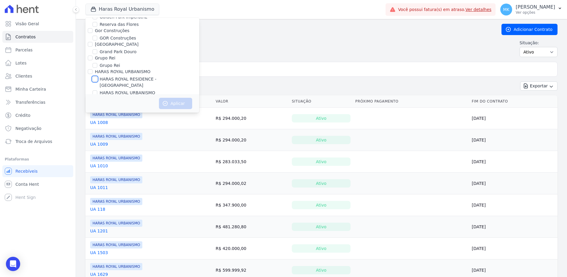
click at [96, 77] on input "HARAS ROYAL RESIDENCE - [GEOGRAPHIC_DATA]" at bounding box center [95, 79] width 5 height 5
checkbox input "true"
click at [172, 101] on button "Aplicar" at bounding box center [175, 103] width 33 height 11
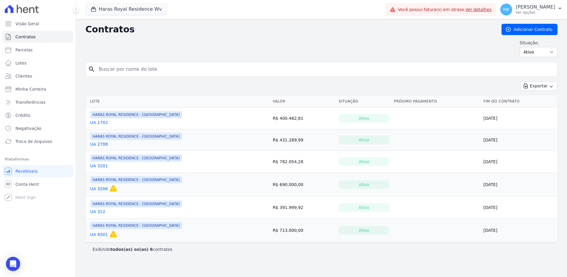
click at [101, 122] on link "UA 2702" at bounding box center [99, 122] width 18 height 6
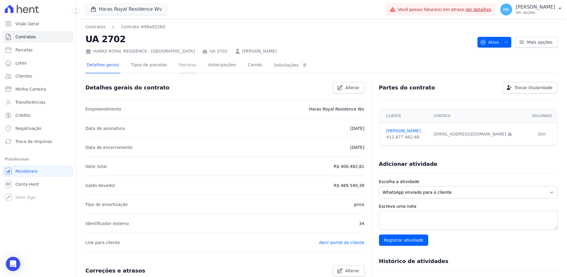
click at [180, 62] on link "Parcelas" at bounding box center [188, 66] width 20 height 16
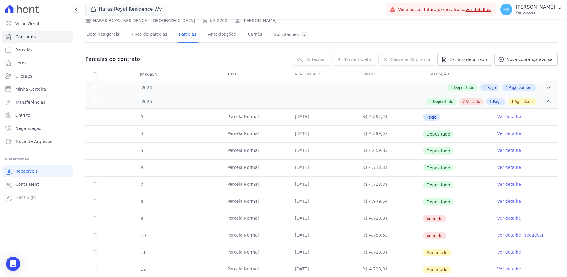
scroll to position [59, 0]
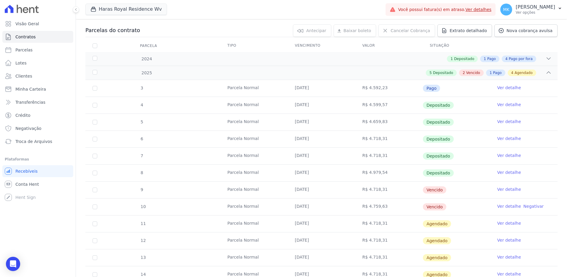
click at [502, 189] on link "Ver detalhe" at bounding box center [510, 189] width 24 height 6
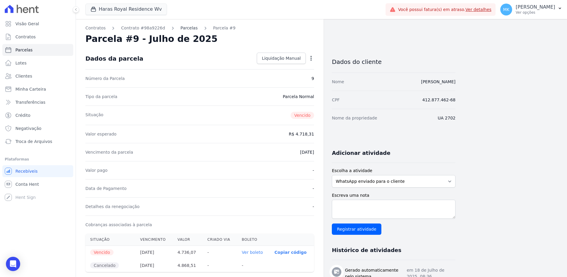
click at [181, 28] on link "Parcelas" at bounding box center [189, 28] width 17 height 6
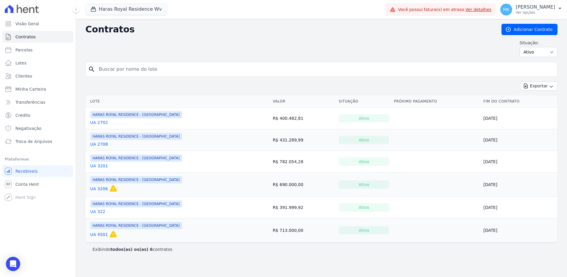
click at [98, 120] on link "UA 2702" at bounding box center [99, 122] width 18 height 6
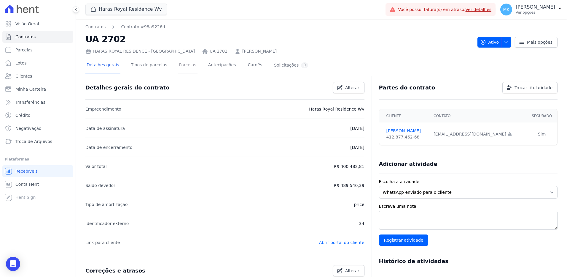
click at [183, 62] on link "Parcelas" at bounding box center [188, 66] width 20 height 16
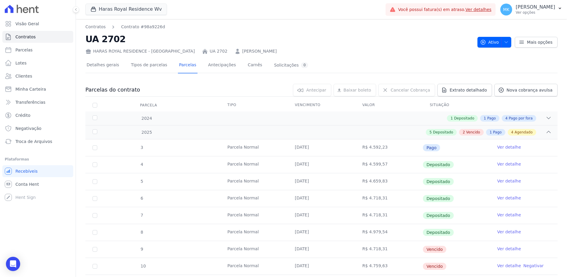
click at [504, 206] on tr "7 Parcela Normal 15/05/2025 R$ 4.718,31 Depositado Ver detalhe" at bounding box center [321, 214] width 472 height 17
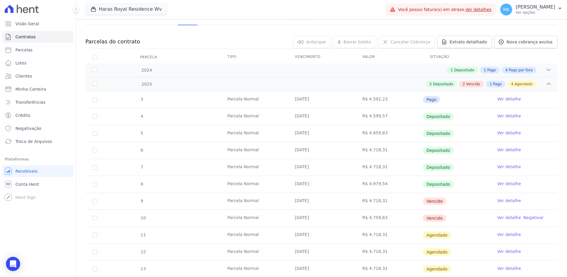
scroll to position [89, 0]
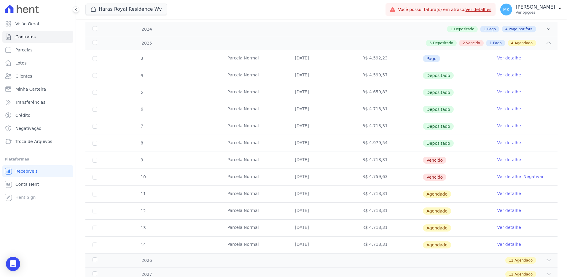
click at [499, 177] on link "Ver detalhe" at bounding box center [510, 176] width 24 height 6
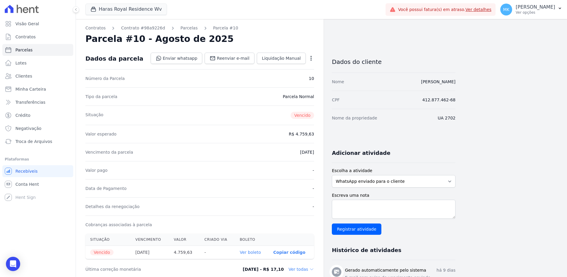
click at [312, 59] on icon "button" at bounding box center [311, 58] width 1 height 5
click at [288, 76] on link "Cancelar Cobrança" at bounding box center [286, 77] width 52 height 11
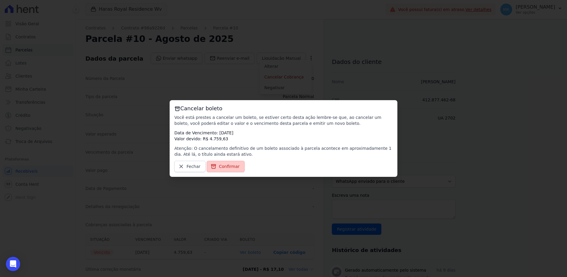
click at [225, 168] on span "Confirmar" at bounding box center [229, 166] width 21 height 6
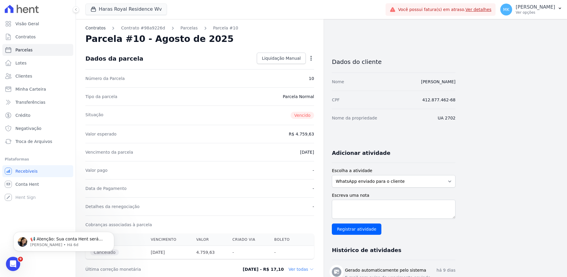
click at [100, 25] on link "Contratos" at bounding box center [95, 28] width 20 height 6
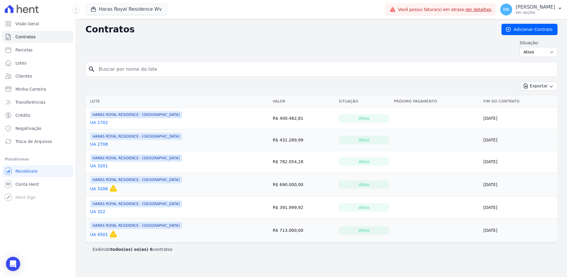
click at [102, 144] on link "UA 2708" at bounding box center [99, 144] width 18 height 6
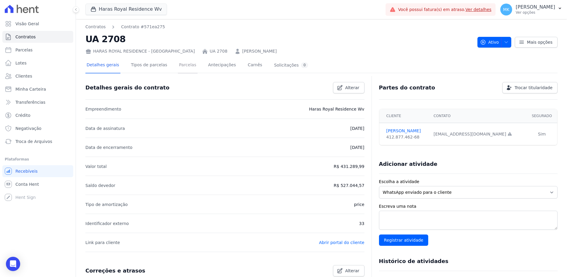
click at [180, 65] on link "Parcelas" at bounding box center [188, 66] width 20 height 16
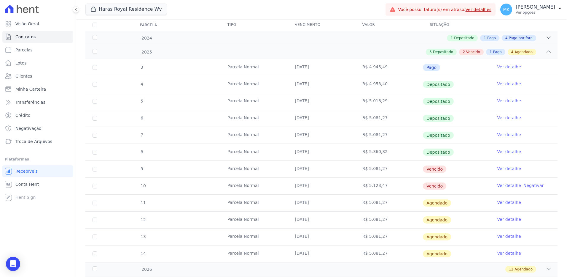
scroll to position [89, 0]
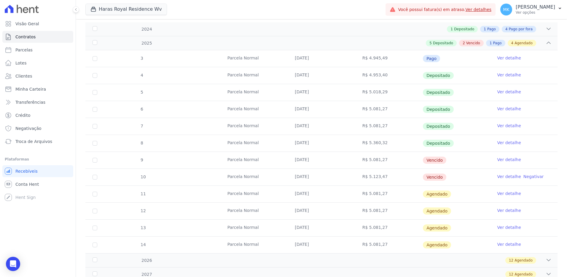
click at [508, 158] on link "Ver detalhe" at bounding box center [510, 159] width 24 height 6
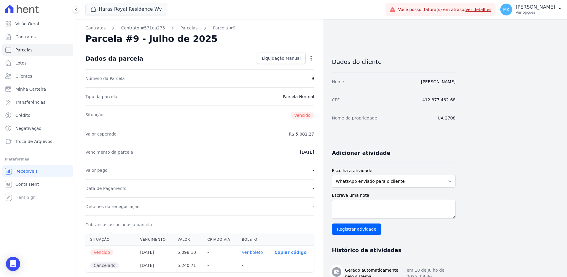
click at [183, 31] on div "Contratos Contrato #571ea275 Parcelas Parcela #9 Parcela #9 - Julho de 2025 Dad…" at bounding box center [200, 240] width 248 height 442
click at [101, 28] on link "Contratos" at bounding box center [95, 28] width 20 height 6
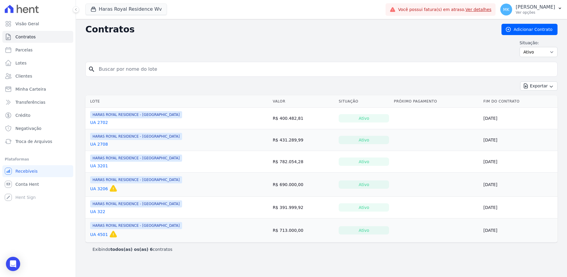
click at [99, 142] on link "UA 2708" at bounding box center [99, 144] width 18 height 6
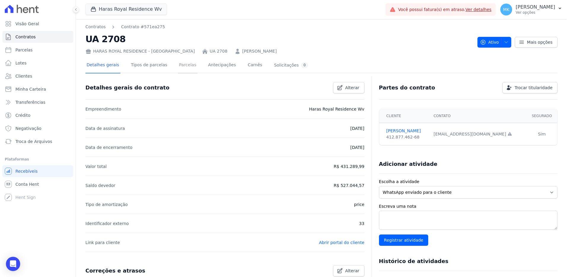
click at [179, 63] on link "Parcelas" at bounding box center [188, 66] width 20 height 16
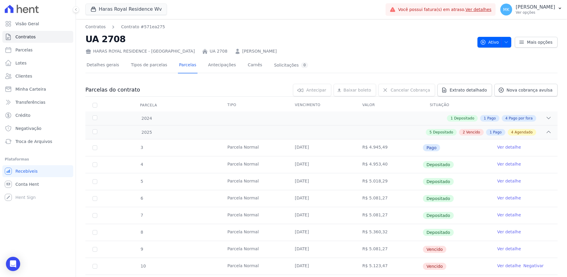
scroll to position [89, 0]
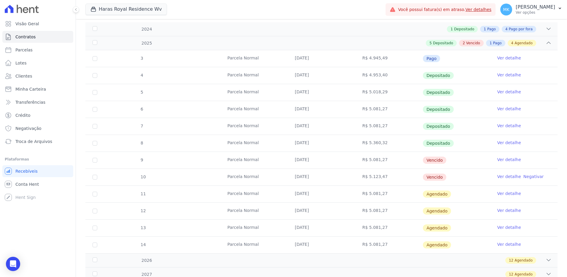
click at [502, 175] on link "Ver detalhe" at bounding box center [510, 176] width 24 height 6
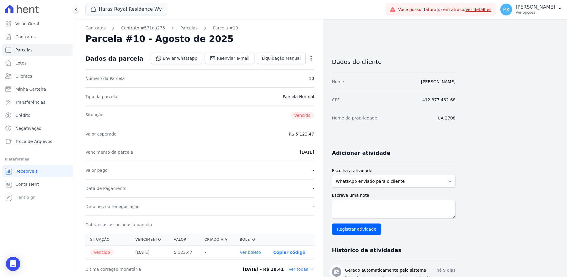
click at [310, 56] on icon "button" at bounding box center [311, 58] width 6 height 6
click at [285, 74] on link "Cancelar Cobrança" at bounding box center [286, 77] width 52 height 11
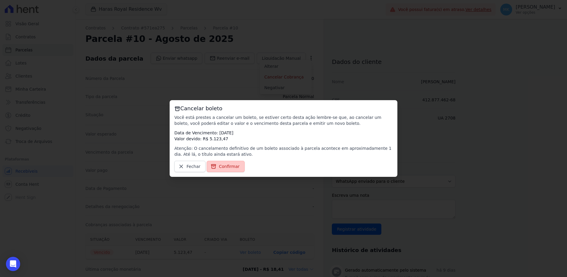
click at [230, 166] on span "Confirmar" at bounding box center [229, 166] width 21 height 6
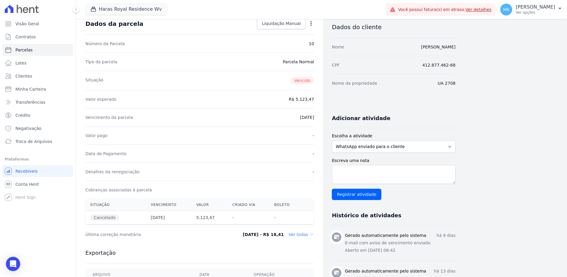
scroll to position [59, 0]
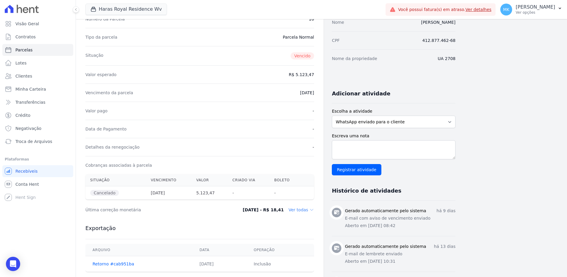
click at [303, 209] on dd "Ver todas" at bounding box center [302, 209] width 26 height 6
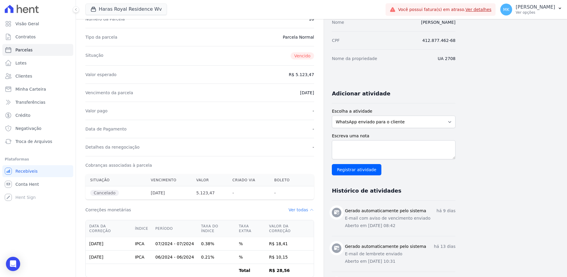
click at [303, 209] on dd "Ver todas" at bounding box center [302, 209] width 26 height 6
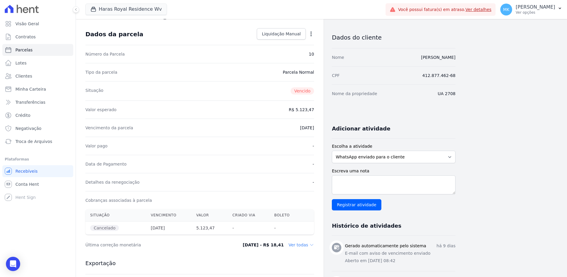
scroll to position [0, 0]
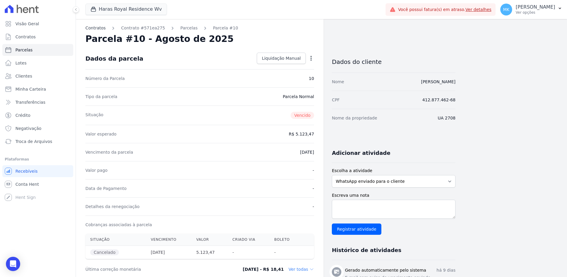
click at [90, 27] on link "Contratos" at bounding box center [95, 28] width 20 height 6
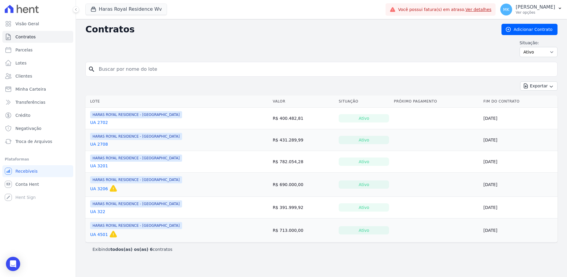
click at [100, 142] on link "UA 2708" at bounding box center [99, 144] width 18 height 6
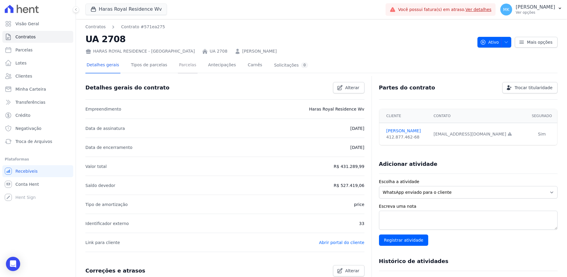
click at [183, 63] on link "Parcelas" at bounding box center [188, 66] width 20 height 16
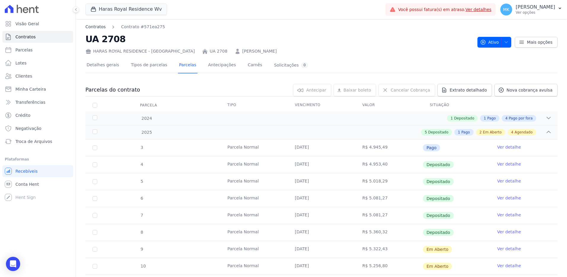
click at [97, 28] on link "Contratos" at bounding box center [95, 27] width 20 height 6
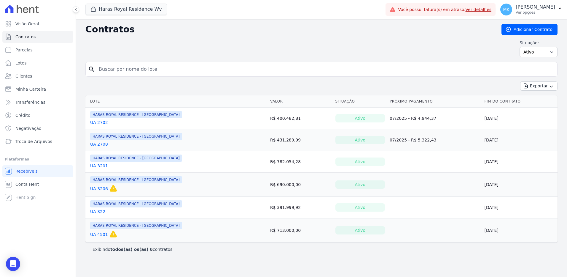
click at [101, 122] on link "UA 2702" at bounding box center [99, 122] width 18 height 6
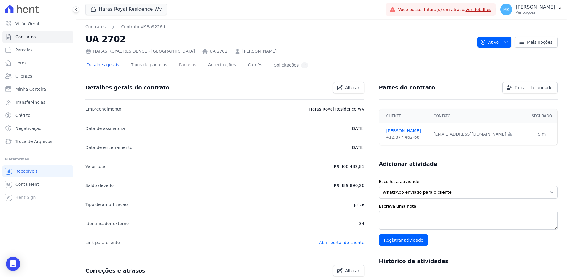
click at [179, 64] on link "Parcelas" at bounding box center [188, 66] width 20 height 16
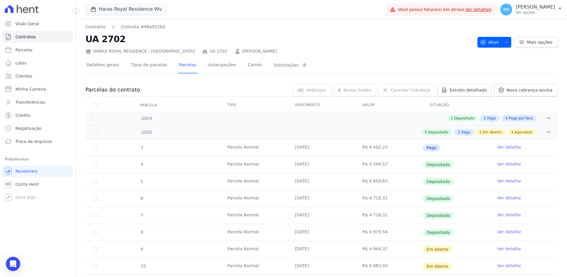
scroll to position [30, 0]
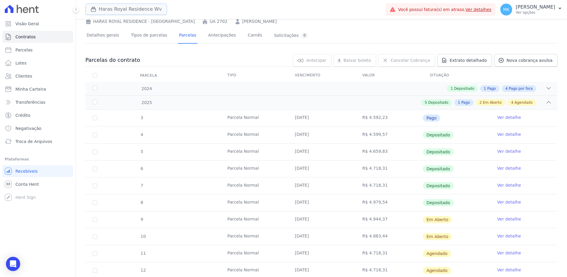
click at [138, 7] on button "Haras Royal Residence Wv" at bounding box center [126, 9] width 82 height 11
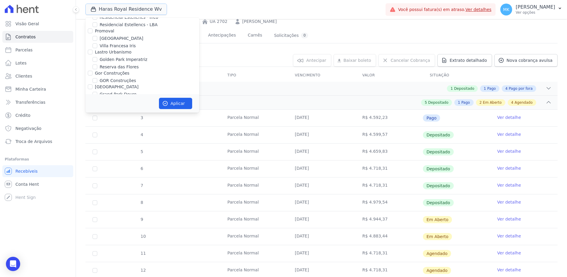
scroll to position [1669, 0]
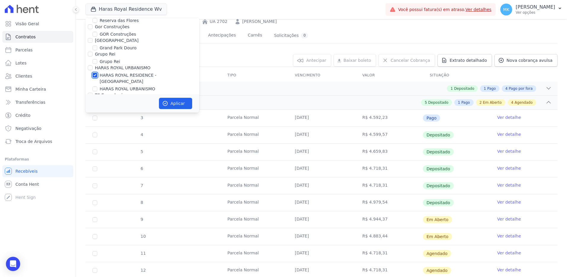
click at [95, 73] on input "HARAS ROYAL RESIDENCE - [GEOGRAPHIC_DATA]" at bounding box center [95, 75] width 5 height 5
checkbox input "false"
click at [95, 86] on input "HARAS ROYAL URBANISMO" at bounding box center [95, 88] width 5 height 5
checkbox input "true"
click at [185, 103] on button "Aplicar" at bounding box center [175, 103] width 33 height 11
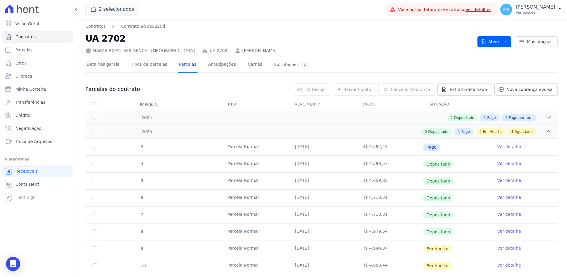
scroll to position [0, 0]
click at [115, 10] on button "2 selecionados" at bounding box center [112, 9] width 54 height 11
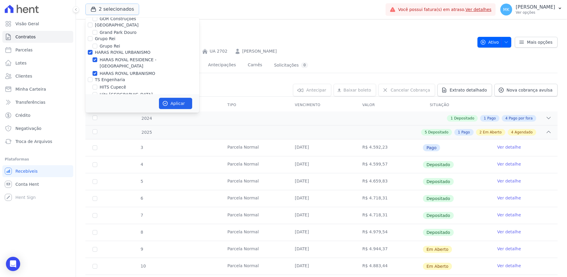
scroll to position [1669, 0]
click at [95, 73] on input "HARAS ROYAL RESIDENCE - [GEOGRAPHIC_DATA]" at bounding box center [95, 75] width 5 height 5
checkbox input "false"
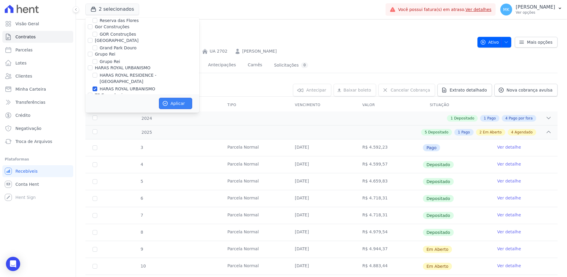
click at [182, 105] on button "Aplicar" at bounding box center [175, 103] width 33 height 11
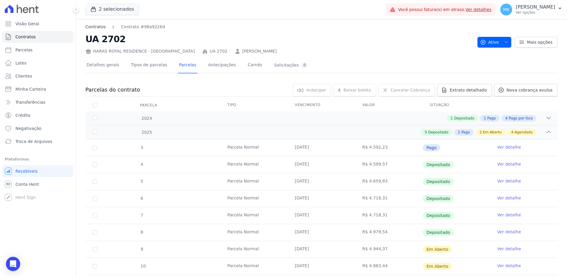
click at [99, 25] on link "Contratos" at bounding box center [95, 27] width 20 height 6
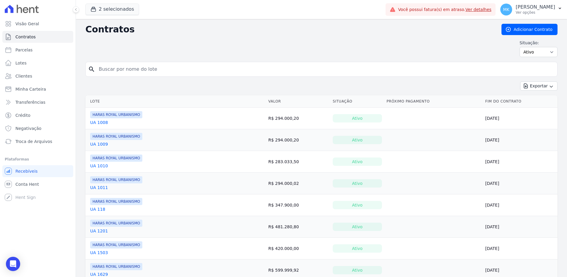
click at [115, 69] on input "search" at bounding box center [325, 69] width 460 height 12
paste input "UA 2701"
type input "UA 2701"
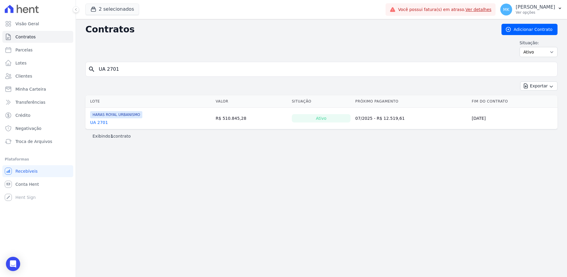
click at [103, 123] on link "UA 2701" at bounding box center [99, 122] width 18 height 6
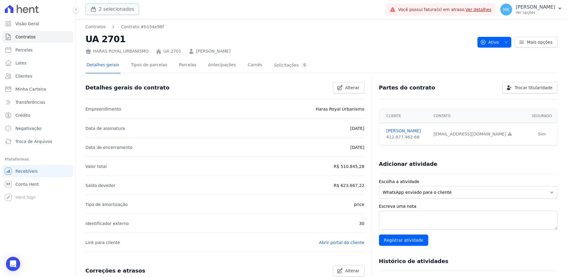
click at [107, 10] on button "2 selecionados" at bounding box center [112, 9] width 54 height 11
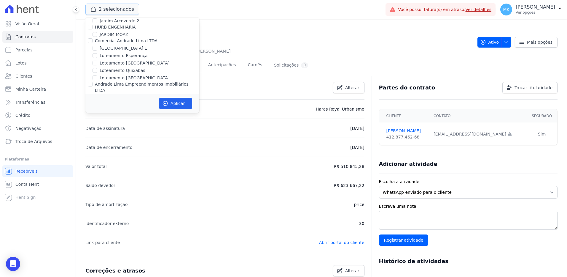
scroll to position [1700, 0]
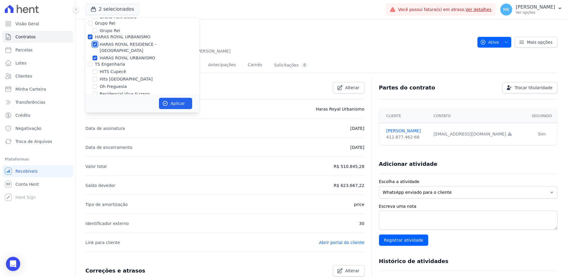
click at [95, 42] on input "HARAS ROYAL RESIDENCE - [GEOGRAPHIC_DATA]" at bounding box center [95, 44] width 5 height 5
checkbox input "false"
click at [177, 101] on button "Aplicar" at bounding box center [175, 103] width 33 height 11
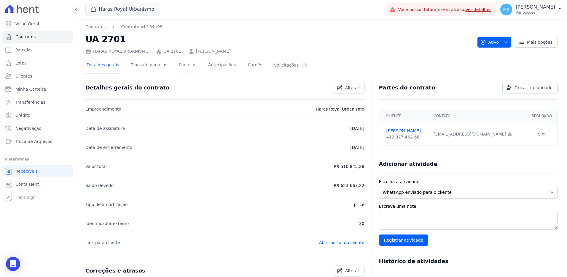
click at [182, 66] on link "Parcelas" at bounding box center [188, 66] width 20 height 16
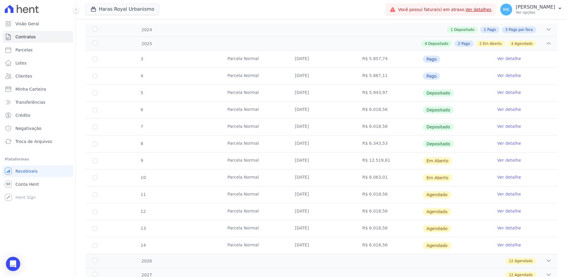
scroll to position [89, 0]
click at [513, 159] on link "Ver detalhe" at bounding box center [510, 159] width 24 height 6
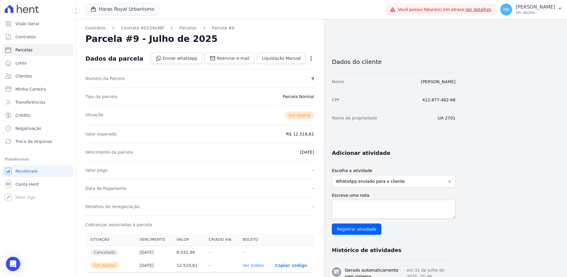
click at [311, 58] on icon "button" at bounding box center [311, 58] width 1 height 5
click at [274, 76] on link "Cancelar Cobrança" at bounding box center [286, 77] width 52 height 11
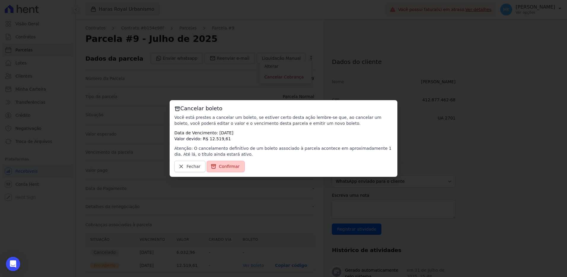
click at [226, 167] on span "Confirmar" at bounding box center [229, 166] width 21 height 6
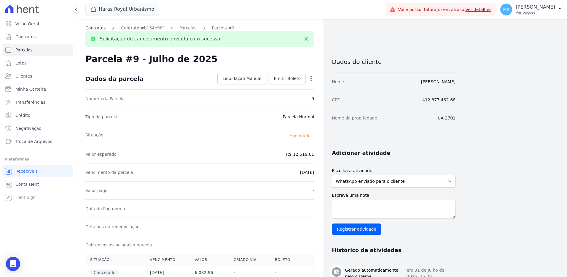
click at [102, 28] on link "Contratos" at bounding box center [95, 28] width 20 height 6
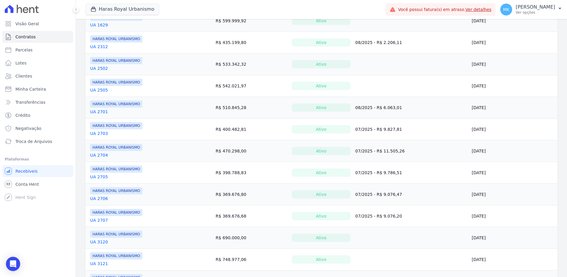
scroll to position [267, 0]
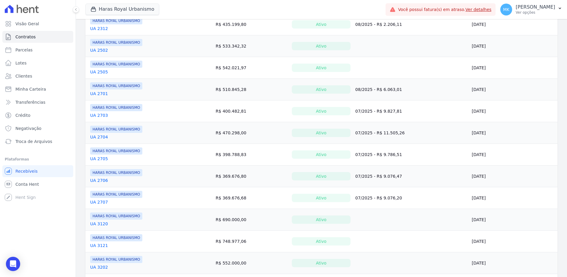
click at [105, 93] on link "UA 2701" at bounding box center [99, 93] width 18 height 6
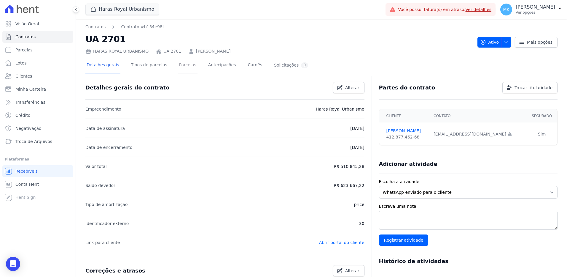
click at [178, 66] on link "Parcelas" at bounding box center [188, 66] width 20 height 16
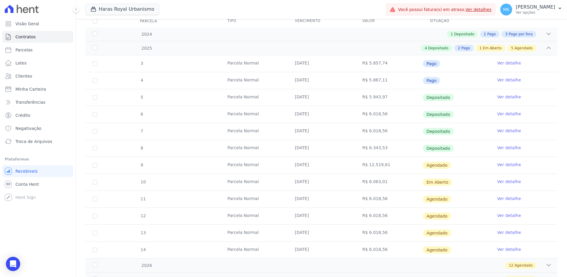
scroll to position [89, 0]
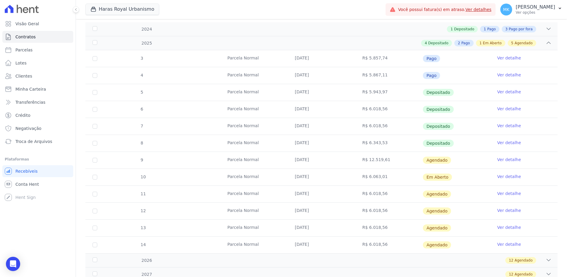
click at [502, 176] on link "Ver detalhe" at bounding box center [510, 176] width 24 height 6
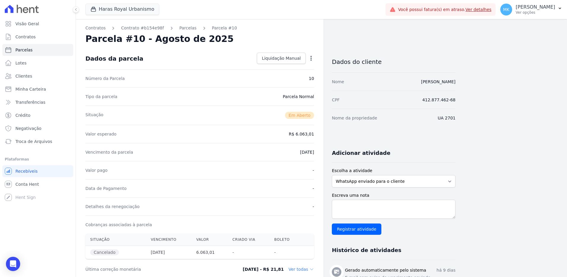
click at [312, 58] on icon "button" at bounding box center [311, 58] width 1 height 5
click at [187, 142] on div "Valor esperado R$ 6.063,01" at bounding box center [199, 134] width 229 height 18
click at [93, 27] on link "Contratos" at bounding box center [95, 28] width 20 height 6
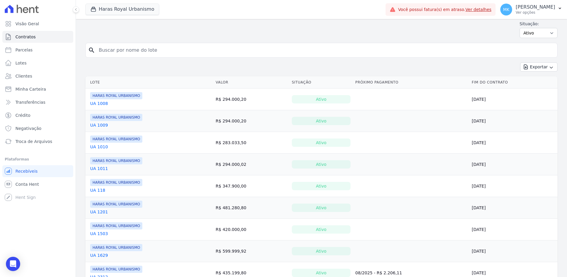
scroll to position [30, 0]
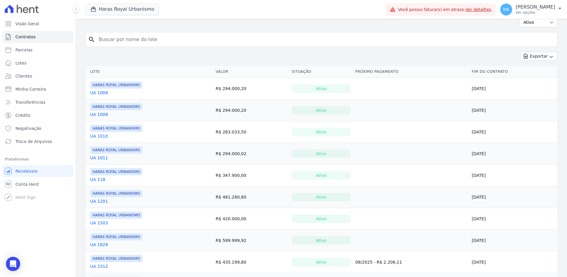
click at [115, 38] on input "search" at bounding box center [325, 40] width 460 height 12
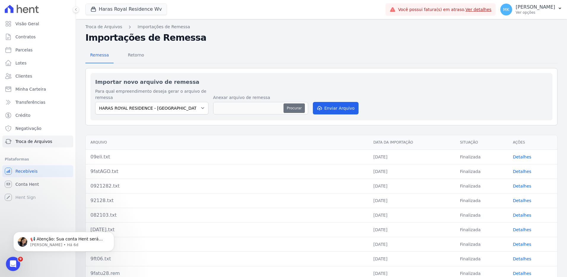
click at [293, 108] on button "Procurar" at bounding box center [294, 107] width 21 height 9
type input "92130.REM"
click at [330, 105] on button "Enviar Arquivo" at bounding box center [336, 108] width 46 height 12
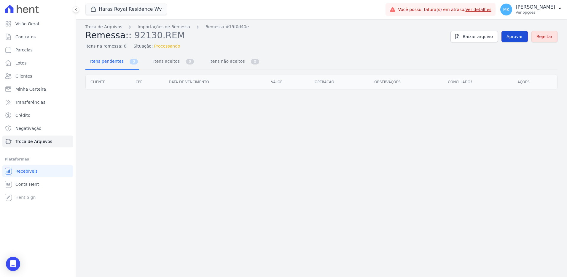
click at [520, 36] on span "Aprovar" at bounding box center [515, 37] width 16 height 6
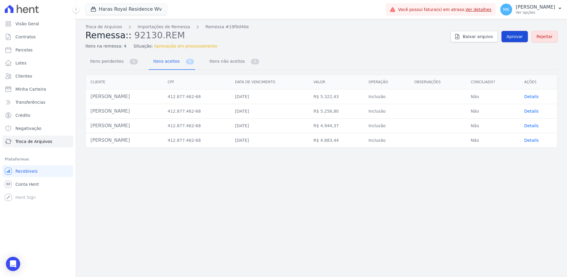
click at [517, 36] on span "Aprovar" at bounding box center [515, 37] width 16 height 6
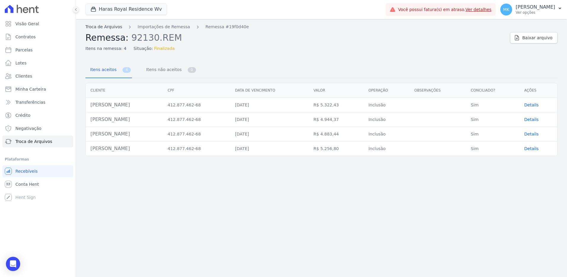
click at [100, 28] on link "Troca de Arquivos" at bounding box center [103, 27] width 37 height 6
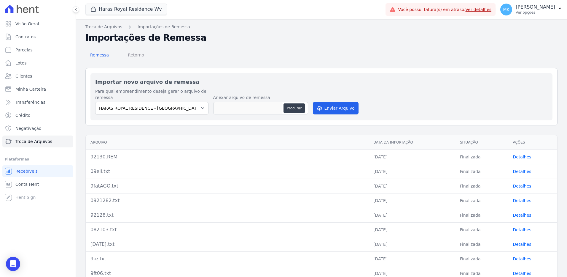
click at [131, 55] on span "Retorno" at bounding box center [135, 55] width 23 height 12
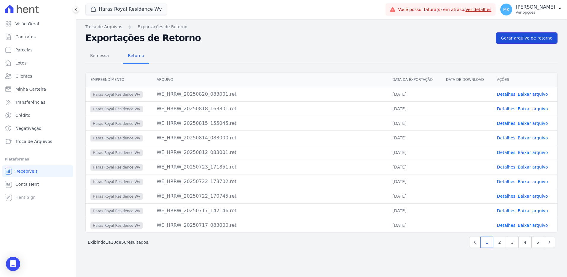
click at [532, 35] on link "Gerar arquivo de retorno" at bounding box center [527, 37] width 62 height 11
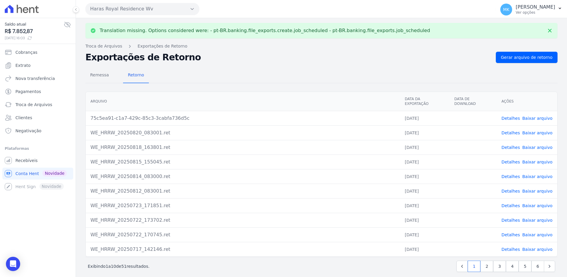
click at [529, 116] on link "Baixar arquivo" at bounding box center [537, 118] width 30 height 5
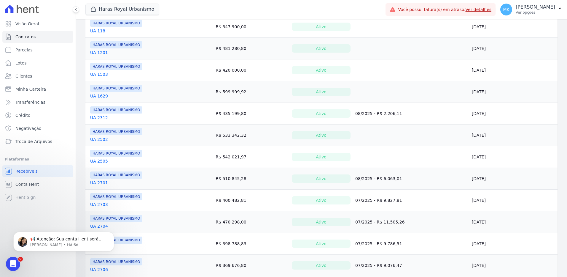
click at [102, 183] on link "UA 2701" at bounding box center [99, 182] width 18 height 6
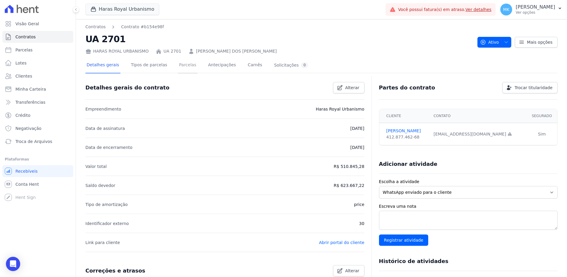
click at [181, 65] on link "Parcelas" at bounding box center [188, 66] width 20 height 16
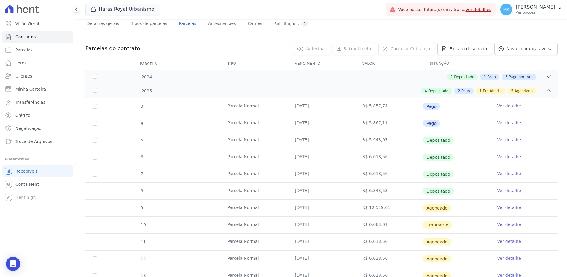
scroll to position [89, 0]
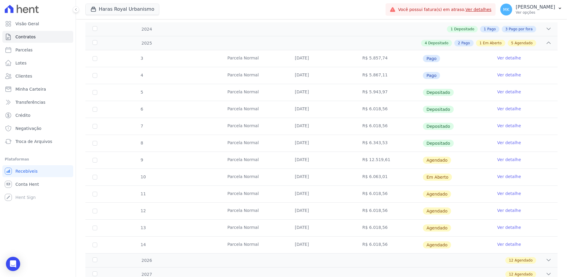
click at [506, 176] on link "Ver detalhe" at bounding box center [510, 176] width 24 height 6
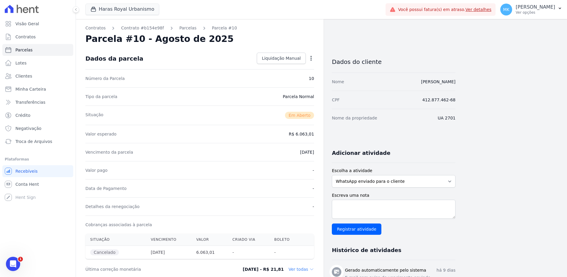
click at [313, 57] on icon "button" at bounding box center [311, 58] width 6 height 6
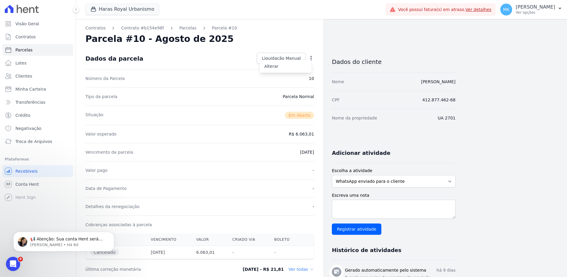
click at [233, 111] on div "Situação Em Aberto" at bounding box center [199, 114] width 229 height 19
click at [92, 28] on link "Contratos" at bounding box center [95, 28] width 20 height 6
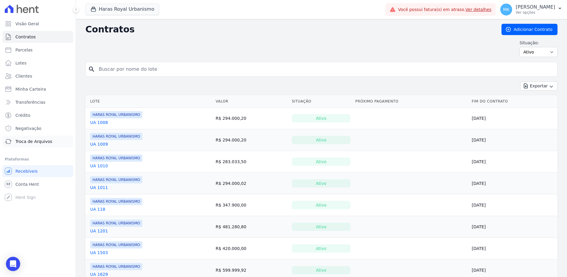
click at [29, 139] on span "Troca de Arquivos" at bounding box center [33, 141] width 37 height 6
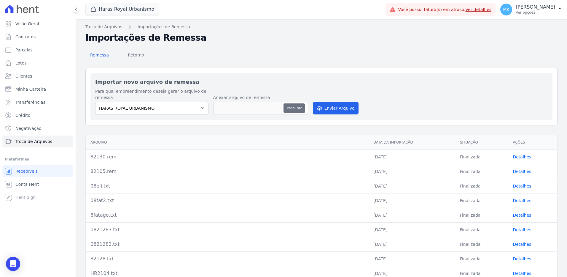
click at [295, 109] on button "Procurar" at bounding box center [294, 107] width 21 height 9
type input "92130.REM"
click at [329, 107] on button "Enviar Arquivo" at bounding box center [336, 108] width 46 height 12
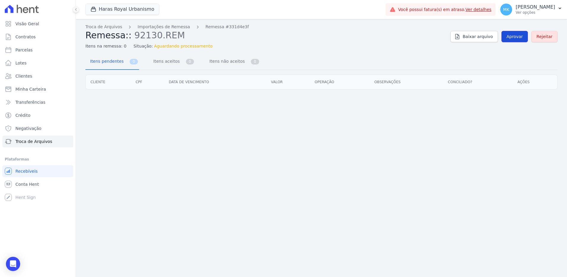
click at [517, 33] on link "Aprovar" at bounding box center [515, 36] width 26 height 11
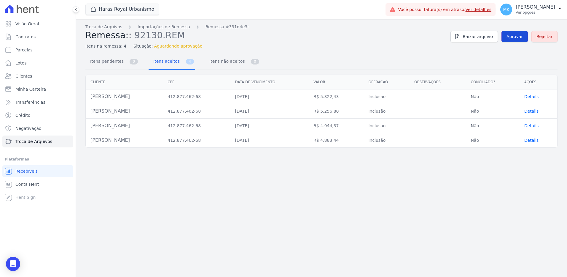
click at [511, 36] on span "Aprovar" at bounding box center [515, 37] width 16 height 6
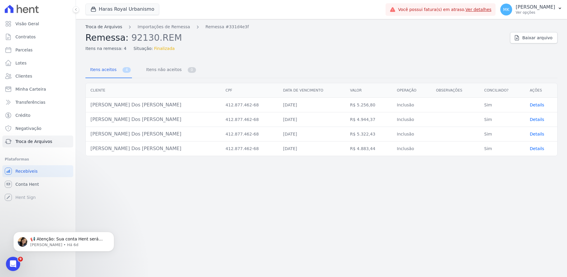
click at [110, 27] on link "Troca de Arquivos" at bounding box center [103, 27] width 37 height 6
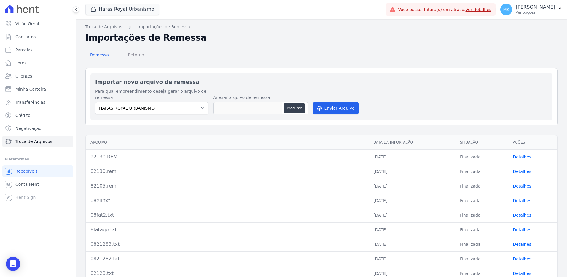
click at [139, 58] on span "Retorno" at bounding box center [135, 55] width 23 height 12
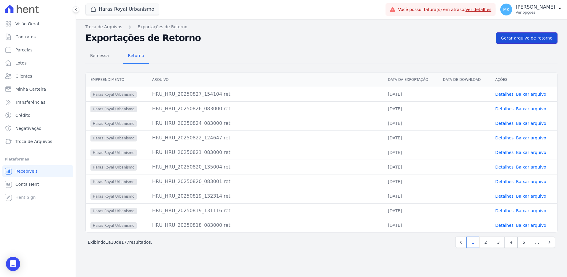
click at [520, 36] on span "Gerar arquivo de retorno" at bounding box center [527, 38] width 52 height 6
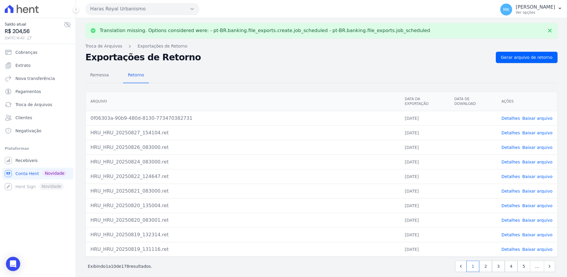
click at [532, 116] on link "Baixar arquivo" at bounding box center [537, 118] width 30 height 5
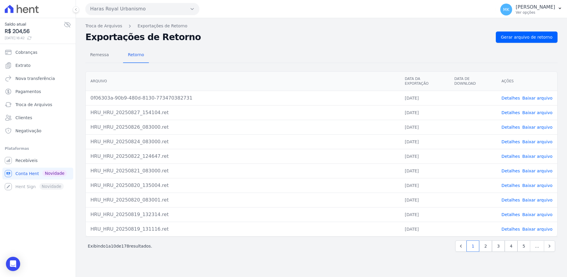
click at [288, 48] on div "Remessa Retorno" at bounding box center [321, 54] width 472 height 15
click at [513, 38] on span "Gerar arquivo de retorno" at bounding box center [527, 37] width 52 height 6
click at [28, 52] on span "Cobranças" at bounding box center [26, 52] width 22 height 6
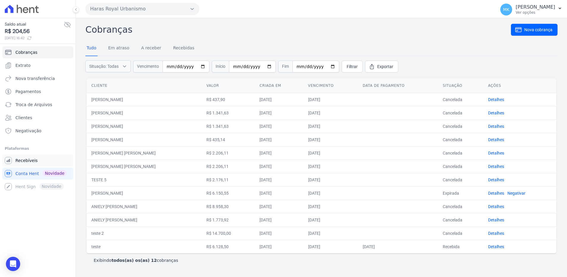
click at [31, 161] on span "Recebíveis" at bounding box center [26, 160] width 22 height 6
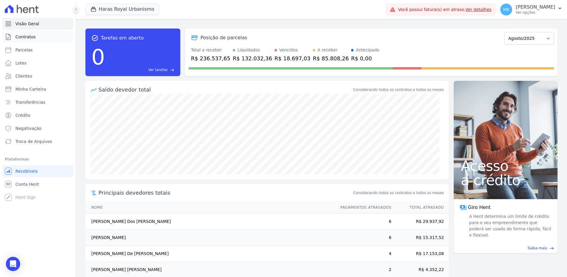
click at [25, 34] on span "Contratos" at bounding box center [25, 37] width 20 height 6
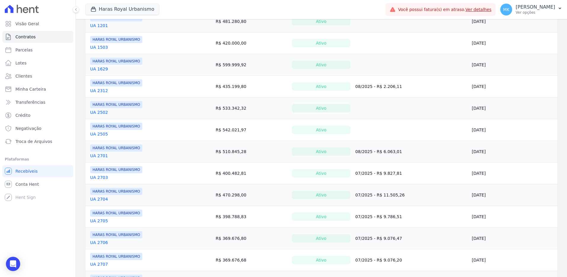
scroll to position [267, 0]
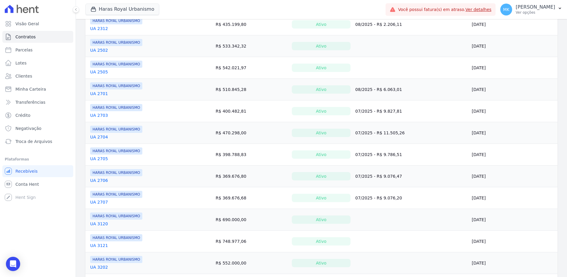
click at [99, 92] on link "UA 2701" at bounding box center [99, 93] width 18 height 6
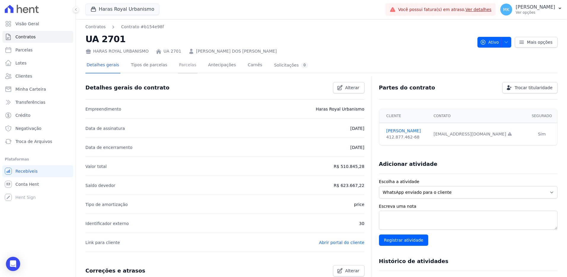
click at [182, 63] on link "Parcelas" at bounding box center [188, 66] width 20 height 16
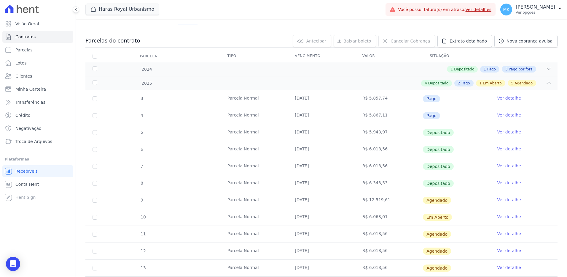
scroll to position [59, 0]
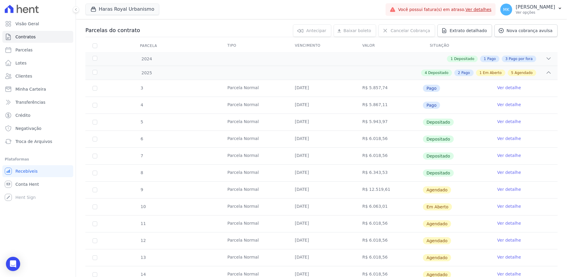
click at [498, 189] on link "Ver detalhe" at bounding box center [510, 189] width 24 height 6
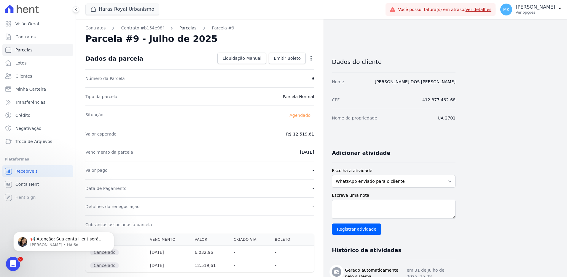
click at [181, 29] on link "Parcelas" at bounding box center [187, 28] width 17 height 6
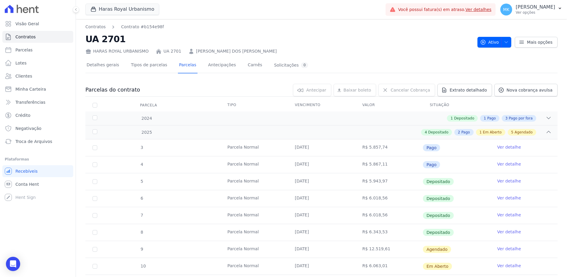
scroll to position [89, 0]
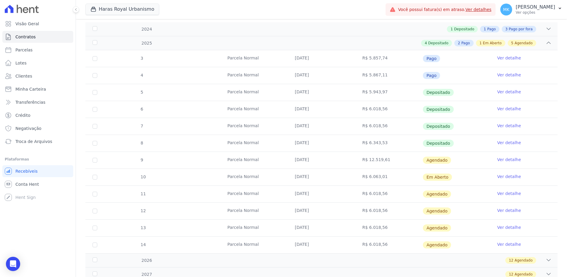
click at [506, 177] on link "Ver detalhe" at bounding box center [510, 176] width 24 height 6
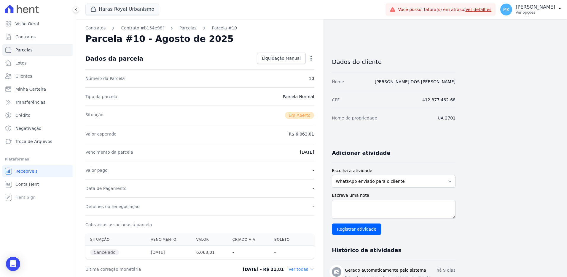
click at [312, 59] on icon "button" at bounding box center [311, 58] width 6 height 6
click at [223, 107] on div "Situação Em [GEOGRAPHIC_DATA]" at bounding box center [199, 114] width 229 height 19
click at [101, 28] on link "Contratos" at bounding box center [95, 28] width 20 height 6
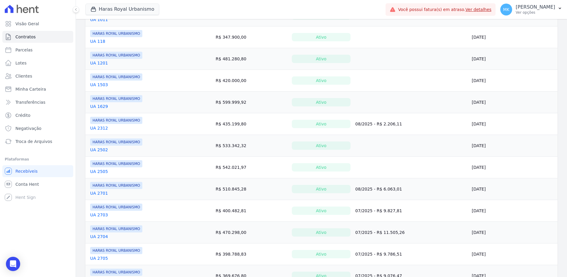
scroll to position [178, 0]
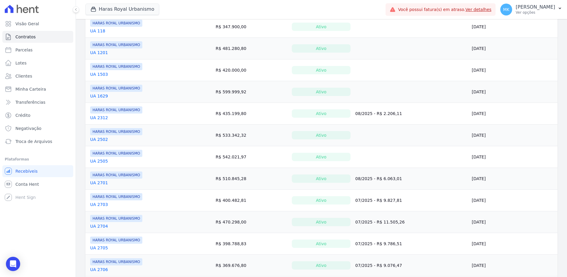
click at [100, 182] on link "UA 2701" at bounding box center [99, 182] width 18 height 6
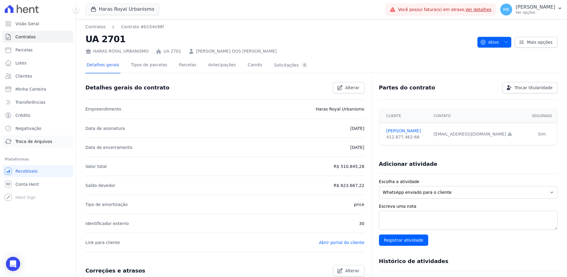
click at [36, 141] on span "Troca de Arquivos" at bounding box center [33, 141] width 37 height 6
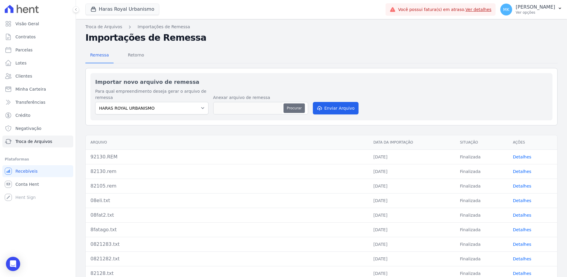
click at [294, 106] on button "Procurar" at bounding box center [294, 107] width 21 height 9
type input "HR3030.rem"
click at [137, 55] on span "Retorno" at bounding box center [135, 55] width 23 height 12
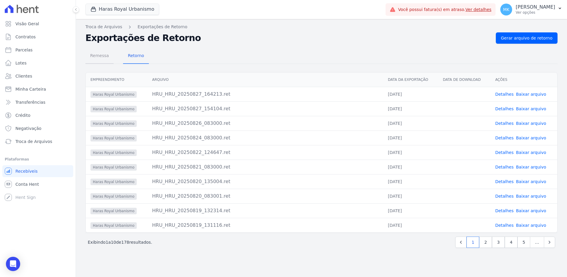
click at [100, 55] on span "Remessa" at bounding box center [100, 56] width 26 height 12
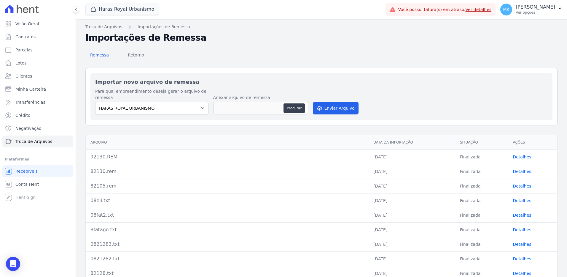
click at [179, 48] on div "Remessa Retorno" at bounding box center [321, 55] width 472 height 15
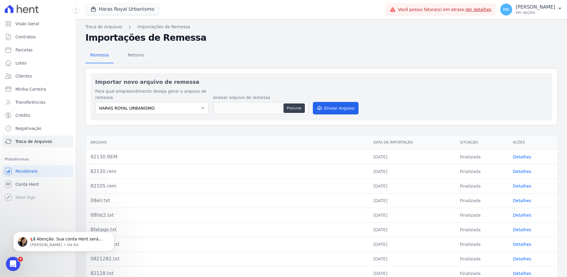
click at [518, 155] on link "Detalhes" at bounding box center [522, 156] width 18 height 5
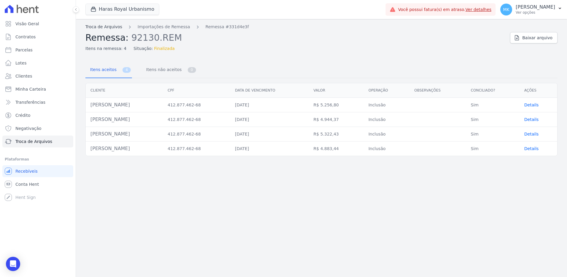
click at [114, 27] on link "Troca de Arquivos" at bounding box center [103, 27] width 37 height 6
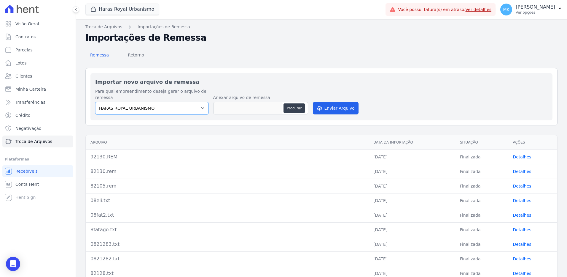
click at [183, 110] on select "HARAS ROYAL URBANISMO" at bounding box center [151, 108] width 113 height 12
click at [296, 109] on button "Procurar" at bounding box center [294, 107] width 21 height 9
type input "HR3030.rem"
click at [333, 108] on button "Enviar Arquivo" at bounding box center [336, 108] width 46 height 12
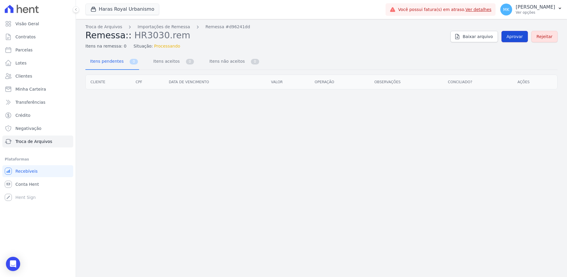
click at [515, 36] on span "Aprovar" at bounding box center [515, 37] width 16 height 6
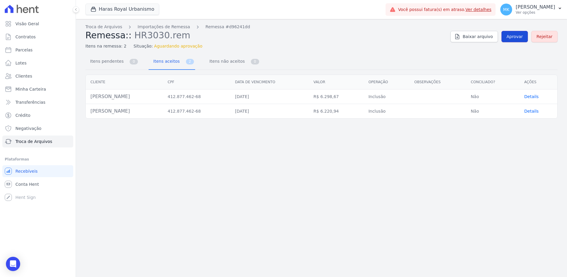
click at [514, 34] on span "Aprovar" at bounding box center [515, 37] width 16 height 6
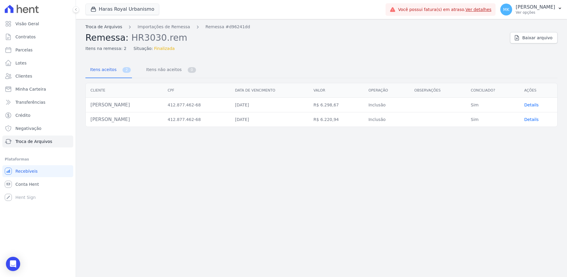
click at [102, 24] on link "Troca de Arquivos" at bounding box center [103, 27] width 37 height 6
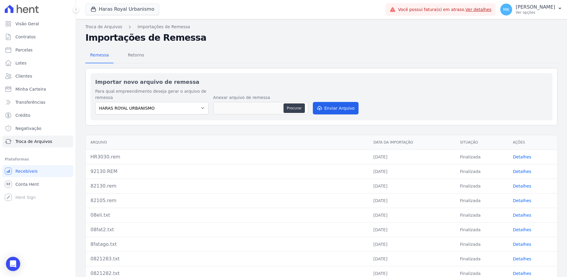
click at [521, 158] on link "Detalhes" at bounding box center [522, 156] width 18 height 5
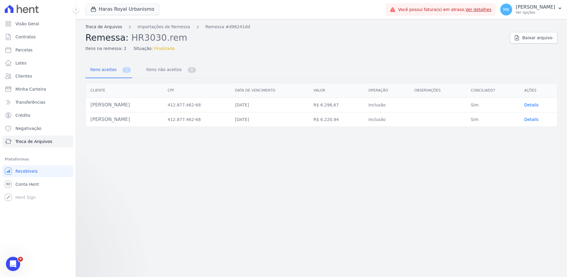
click at [99, 27] on link "Troca de Arquivos" at bounding box center [103, 27] width 37 height 6
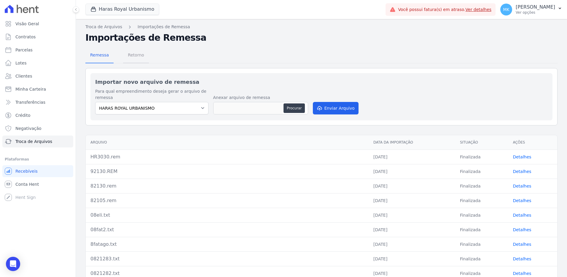
click at [130, 53] on span "Retorno" at bounding box center [135, 55] width 23 height 12
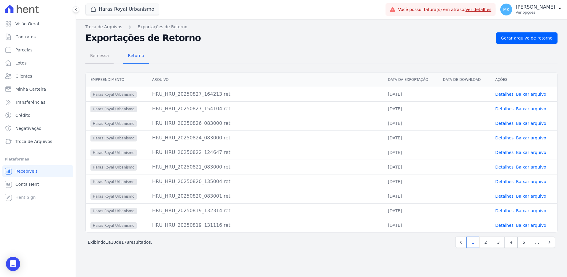
click at [100, 52] on span "Remessa" at bounding box center [100, 56] width 26 height 12
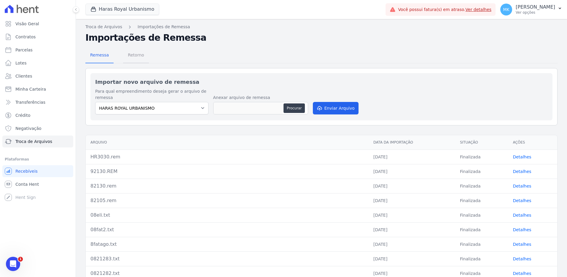
click at [133, 53] on span "Retorno" at bounding box center [135, 55] width 23 height 12
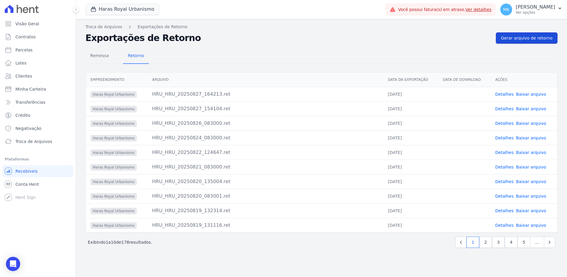
click at [521, 39] on span "Gerar arquivo de retorno" at bounding box center [527, 38] width 52 height 6
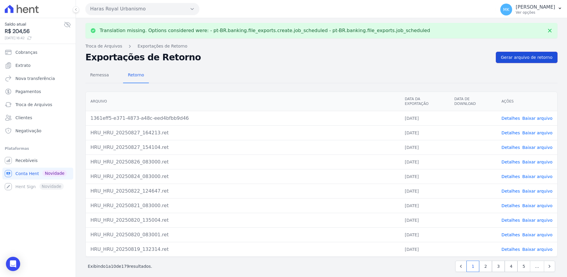
click at [523, 57] on span "Gerar arquivo de retorno" at bounding box center [527, 57] width 52 height 6
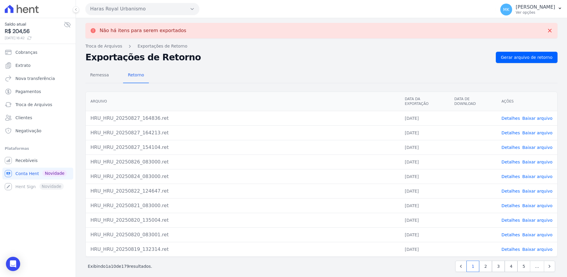
click at [541, 116] on link "Baixar arquivo" at bounding box center [537, 118] width 30 height 5
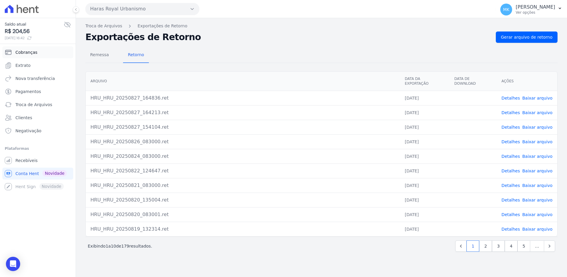
click at [26, 52] on span "Cobranças" at bounding box center [26, 52] width 22 height 6
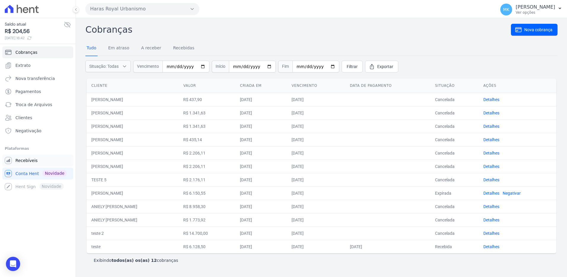
click at [30, 156] on link "Recebíveis" at bounding box center [37, 160] width 71 height 12
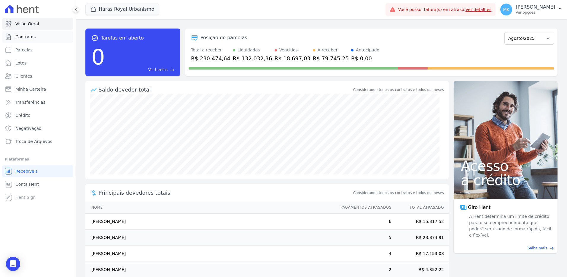
click at [28, 36] on span "Contratos" at bounding box center [25, 37] width 20 height 6
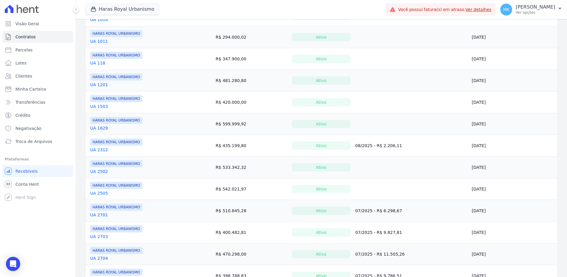
scroll to position [148, 0]
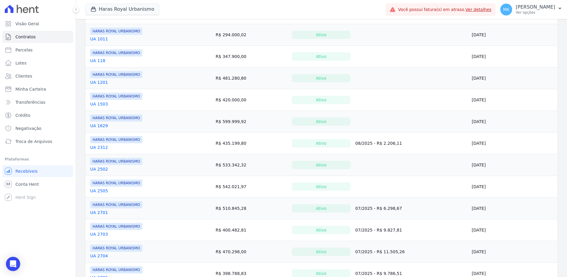
click at [102, 212] on link "UA 2701" at bounding box center [99, 212] width 18 height 6
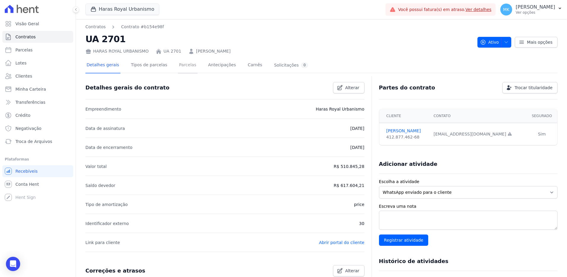
click at [178, 64] on link "Parcelas" at bounding box center [188, 66] width 20 height 16
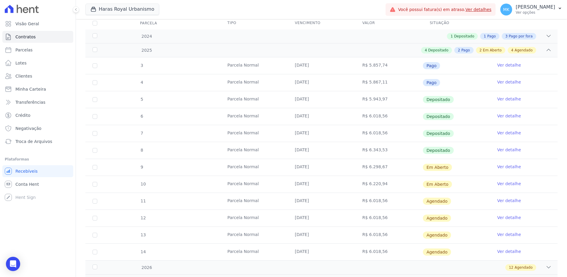
scroll to position [89, 0]
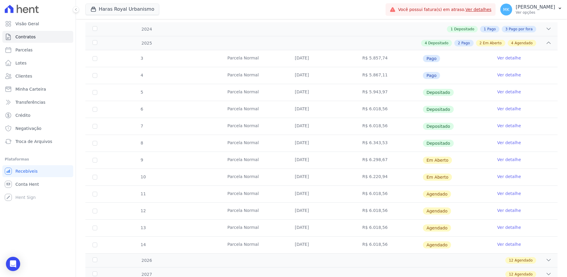
click at [505, 159] on link "Ver detalhe" at bounding box center [510, 159] width 24 height 6
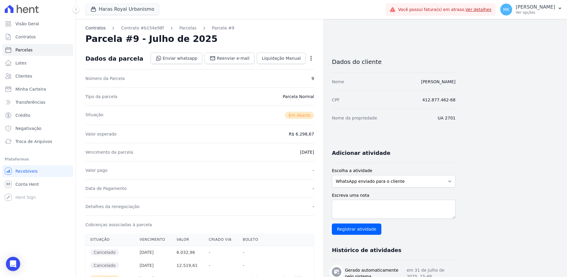
click at [100, 30] on link "Contratos" at bounding box center [95, 28] width 20 height 6
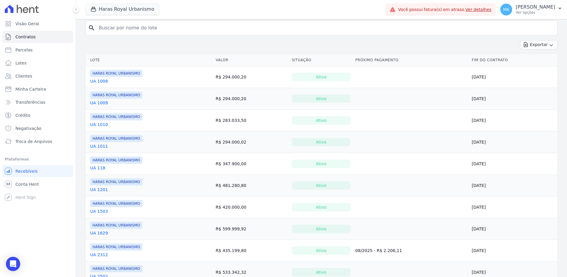
scroll to position [119, 0]
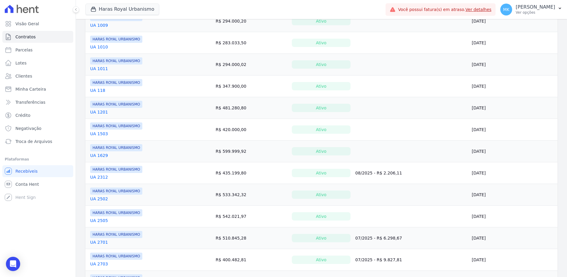
click at [103, 241] on link "UA 2701" at bounding box center [99, 242] width 18 height 6
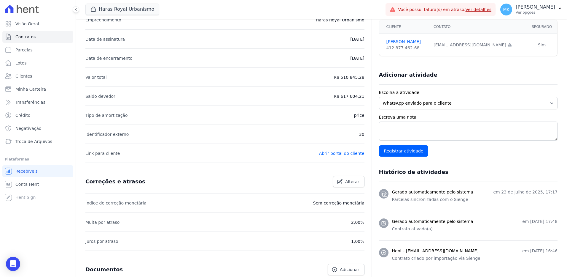
scroll to position [30, 0]
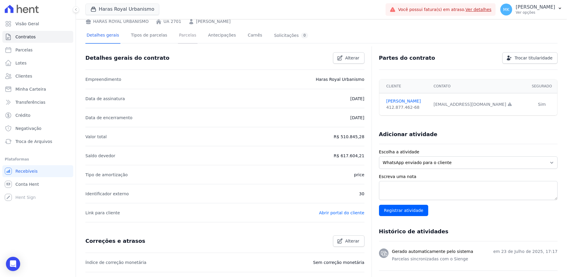
click at [184, 35] on link "Parcelas" at bounding box center [188, 36] width 20 height 16
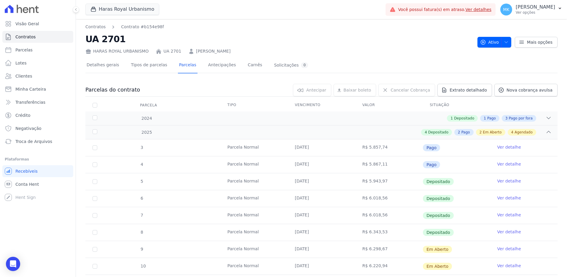
click at [498, 206] on td "Ver detalhe" at bounding box center [523, 198] width 67 height 17
click at [506, 265] on link "Ver detalhe" at bounding box center [510, 265] width 24 height 6
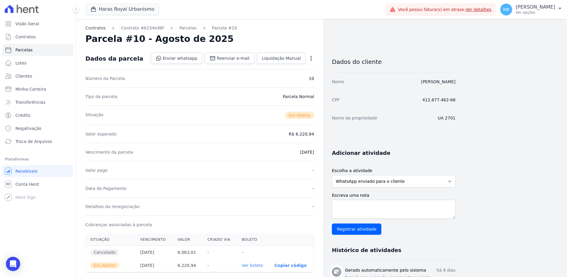
click at [97, 26] on link "Contratos" at bounding box center [95, 28] width 20 height 6
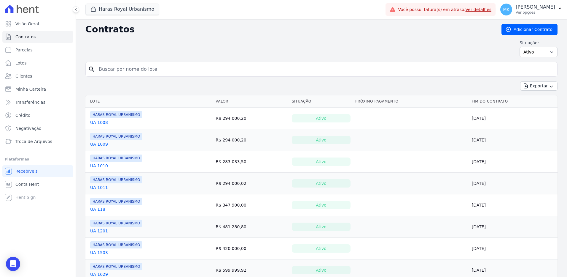
click at [115, 69] on input "search" at bounding box center [325, 69] width 460 height 12
paste input "UA 2703"
type input "UA 2703"
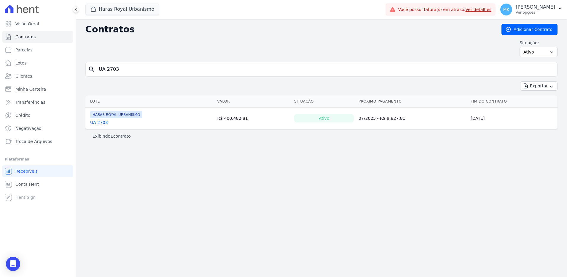
click at [100, 120] on link "UA 2703" at bounding box center [99, 122] width 18 height 6
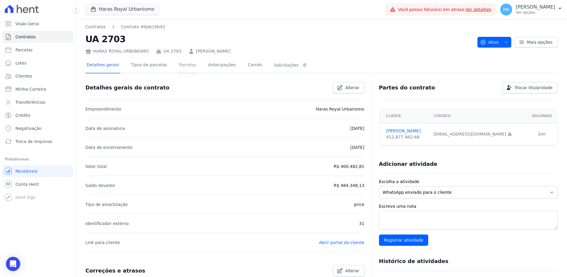
click at [178, 63] on link "Parcelas" at bounding box center [188, 66] width 20 height 16
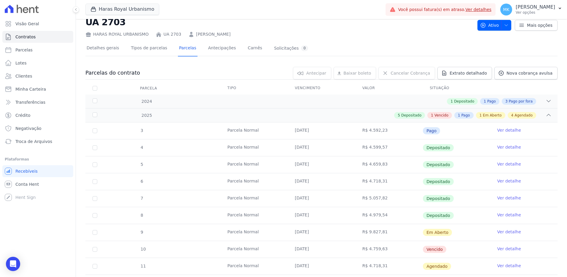
scroll to position [59, 0]
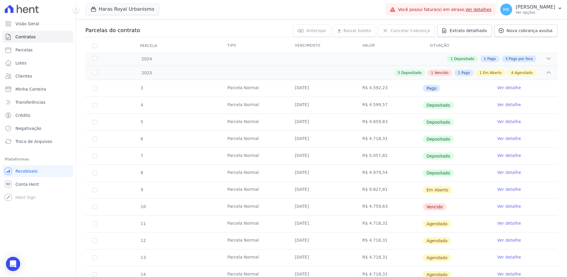
click at [508, 188] on link "Ver detalhe" at bounding box center [510, 189] width 24 height 6
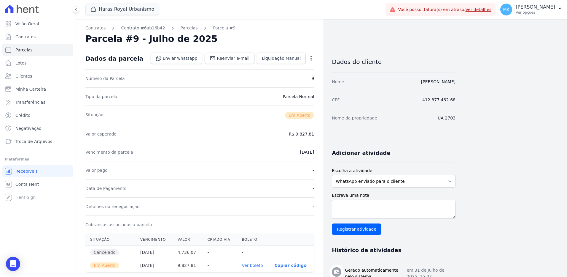
click at [310, 57] on icon "button" at bounding box center [311, 58] width 6 height 6
click at [288, 77] on link "Cancelar Cobrança" at bounding box center [286, 77] width 52 height 11
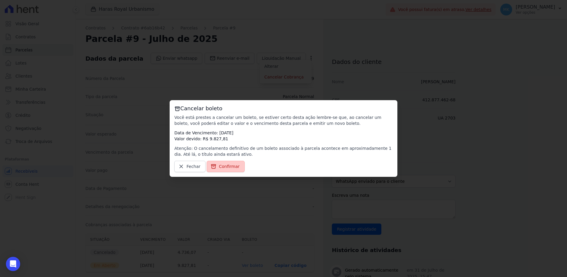
click at [232, 166] on span "Confirmar" at bounding box center [229, 166] width 21 height 6
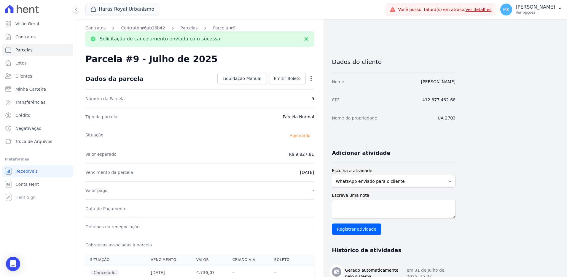
click at [96, 28] on link "Contratos" at bounding box center [95, 28] width 20 height 6
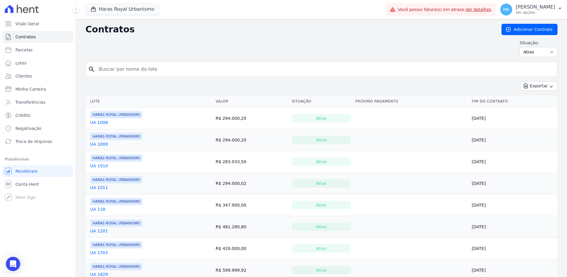
click at [112, 67] on input "search" at bounding box center [325, 69] width 460 height 12
click at [149, 70] on input "search" at bounding box center [325, 69] width 460 height 12
click at [143, 68] on input "search" at bounding box center [325, 69] width 460 height 12
paste input "UA 2703"
type input "UA 2703"
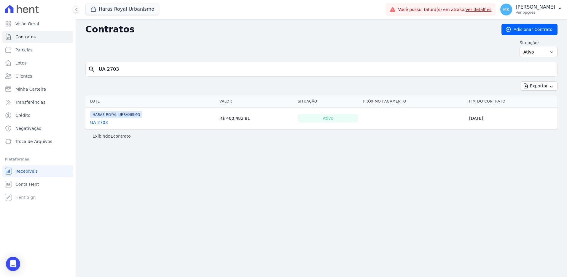
click at [98, 120] on link "UA 2703" at bounding box center [99, 122] width 18 height 6
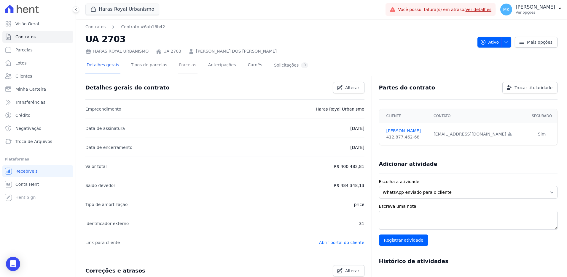
click at [178, 63] on link "Parcelas" at bounding box center [188, 66] width 20 height 16
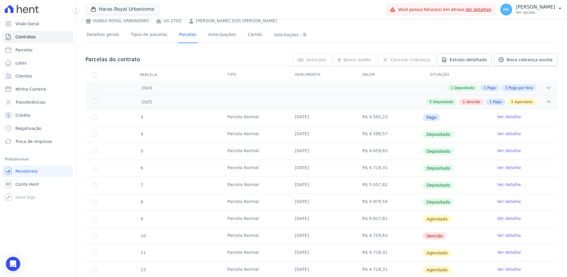
scroll to position [89, 0]
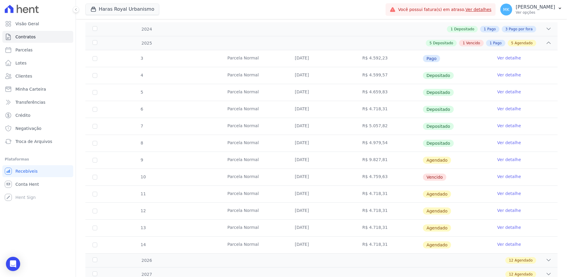
click at [501, 176] on link "Ver detalhe" at bounding box center [510, 176] width 24 height 6
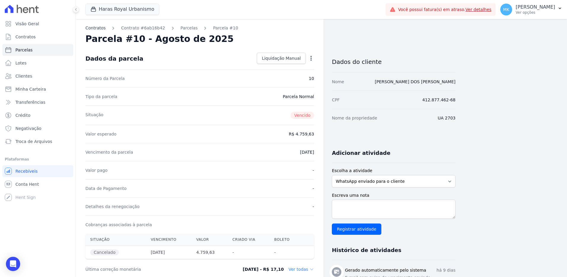
click at [96, 28] on link "Contratos" at bounding box center [95, 28] width 20 height 6
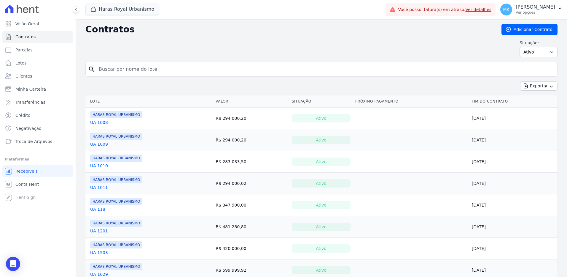
click at [110, 71] on input "search" at bounding box center [325, 69] width 460 height 12
paste input "UA 2703"
type input "UA 2703"
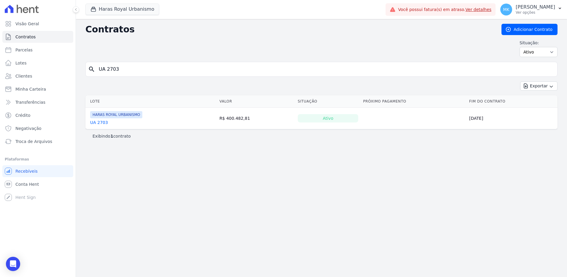
click at [98, 123] on link "UA 2703" at bounding box center [99, 122] width 18 height 6
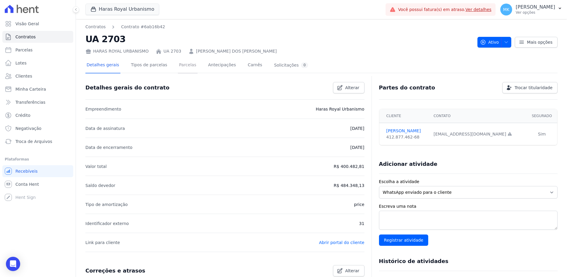
click at [179, 63] on link "Parcelas" at bounding box center [188, 66] width 20 height 16
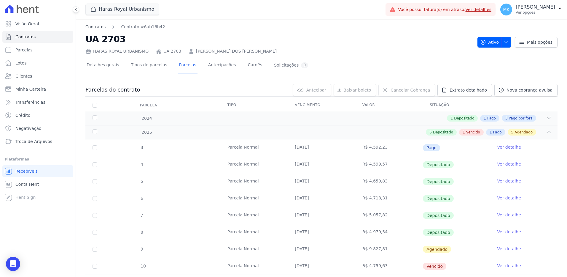
click at [98, 27] on link "Contratos" at bounding box center [95, 27] width 20 height 6
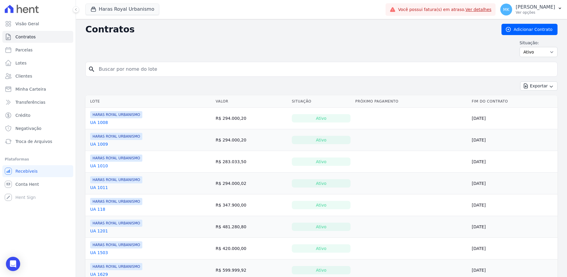
click at [125, 68] on input "search" at bounding box center [325, 69] width 460 height 12
paste input "UA 2704"
type input "UA 2704"
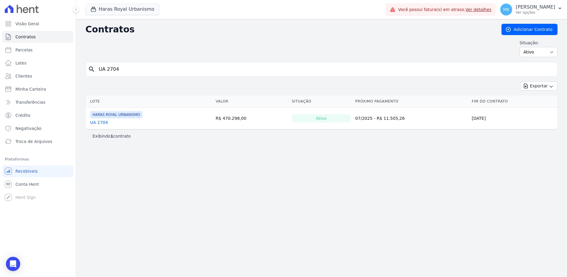
click at [100, 122] on link "UA 2704" at bounding box center [99, 122] width 18 height 6
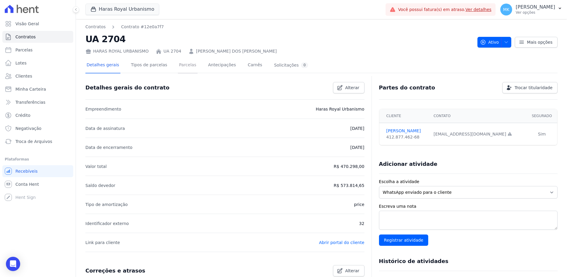
click at [182, 65] on link "Parcelas" at bounding box center [188, 66] width 20 height 16
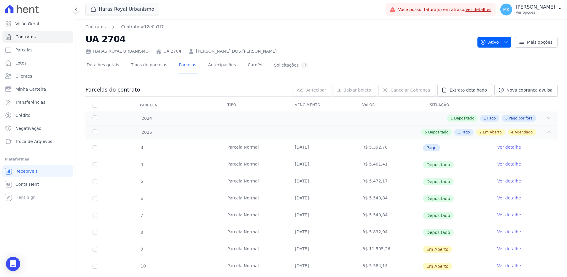
scroll to position [30, 0]
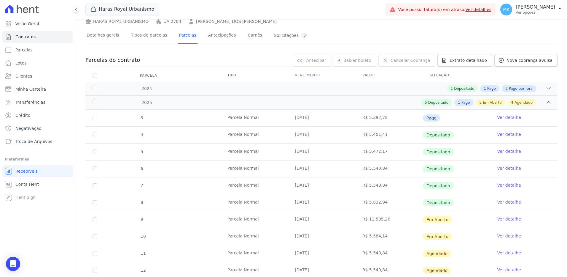
click at [500, 219] on link "Ver detalhe" at bounding box center [510, 219] width 24 height 6
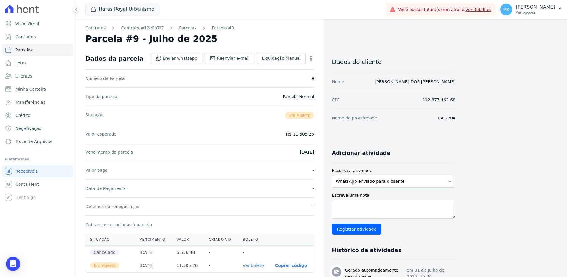
click at [311, 56] on icon "button" at bounding box center [311, 58] width 6 height 6
click at [286, 77] on link "Cancelar Cobrança" at bounding box center [286, 77] width 52 height 11
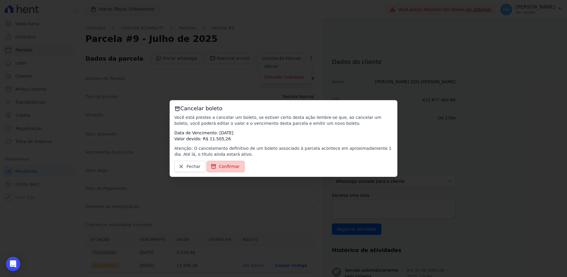
click at [228, 169] on span "Confirmar" at bounding box center [229, 166] width 21 height 6
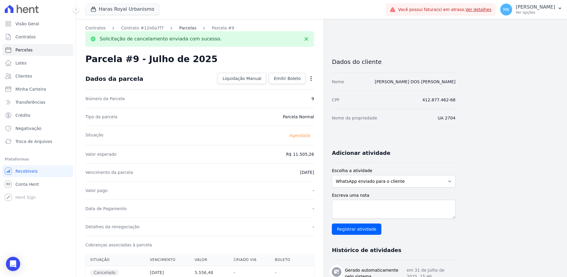
click at [179, 28] on link "Parcelas" at bounding box center [187, 28] width 17 height 6
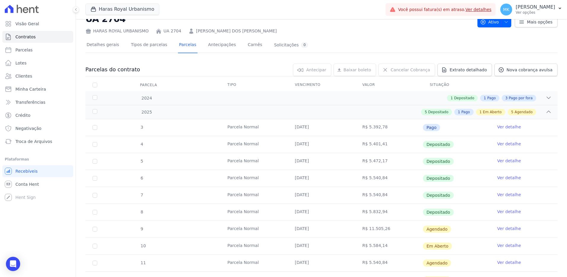
scroll to position [30, 0]
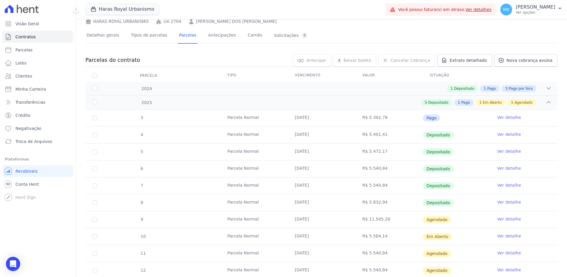
click at [512, 235] on link "Ver detalhe" at bounding box center [510, 236] width 24 height 6
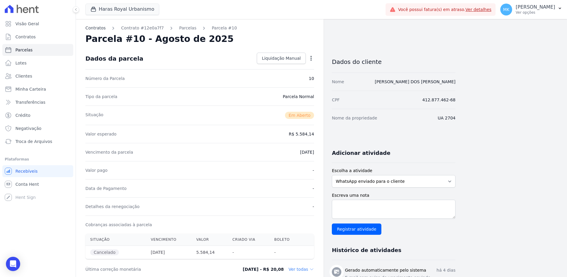
click at [96, 28] on link "Contratos" at bounding box center [95, 28] width 20 height 6
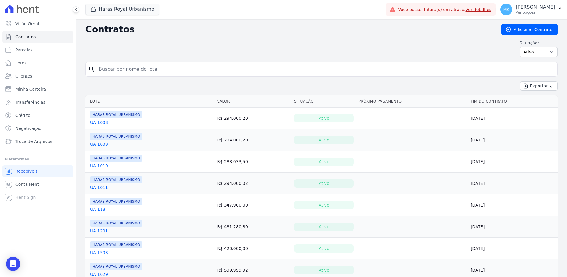
click at [122, 68] on input "search" at bounding box center [325, 69] width 460 height 12
paste input "UA 2705"
type input "UA 2705"
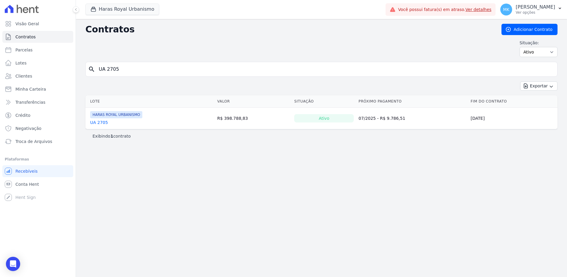
click at [101, 123] on link "UA 2705" at bounding box center [99, 122] width 18 height 6
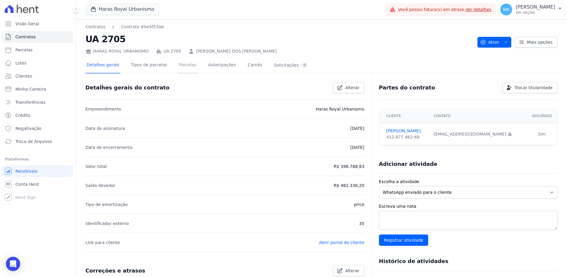
click at [178, 62] on link "Parcelas" at bounding box center [188, 66] width 20 height 16
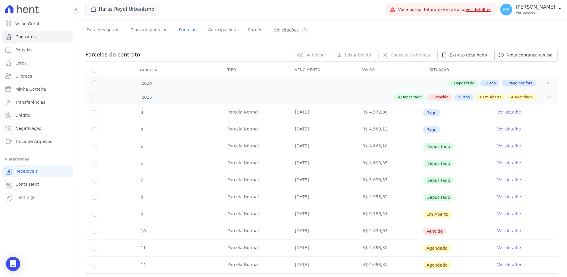
scroll to position [89, 0]
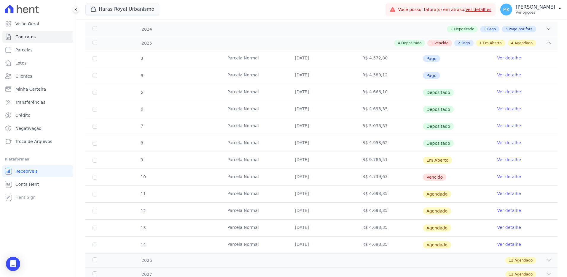
click at [501, 159] on link "Ver detalhe" at bounding box center [510, 159] width 24 height 6
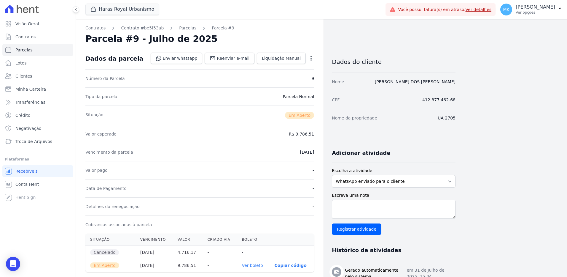
click at [309, 55] on div "Open options Alterar Cancelar Cobrança Cancelar boleto Você está prestes a canc…" at bounding box center [310, 59] width 8 height 10
click at [310, 56] on icon "button" at bounding box center [311, 58] width 6 height 6
click at [278, 78] on link "Cancelar Cobrança" at bounding box center [286, 77] width 52 height 11
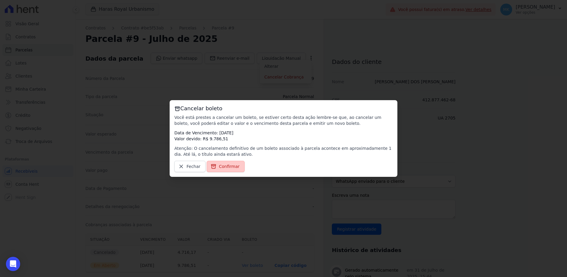
click at [226, 164] on span "Confirmar" at bounding box center [229, 166] width 21 height 6
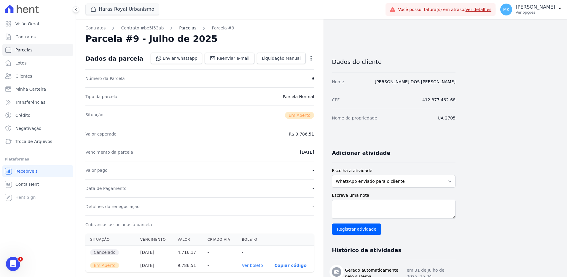
click at [179, 28] on link "Parcelas" at bounding box center [187, 28] width 17 height 6
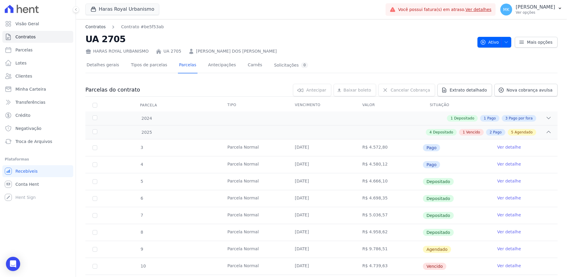
click at [98, 25] on link "Contratos" at bounding box center [95, 27] width 20 height 6
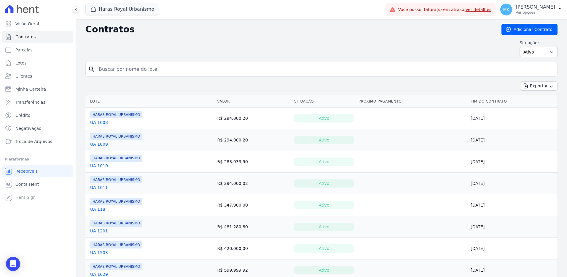
click at [135, 73] on input "search" at bounding box center [325, 69] width 460 height 12
paste input "UA 2706"
type input "UA 2706"
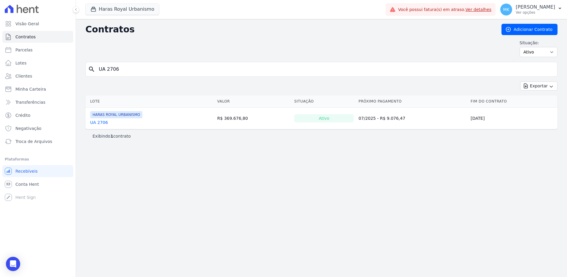
click at [104, 121] on link "UA 2706" at bounding box center [99, 122] width 18 height 6
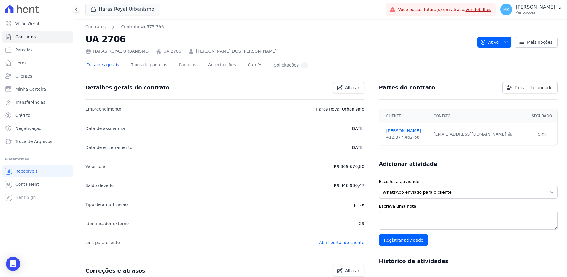
click at [183, 64] on link "Parcelas" at bounding box center [188, 66] width 20 height 16
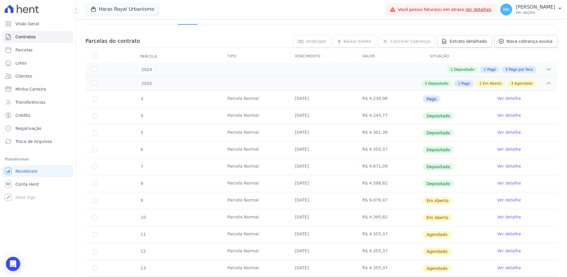
scroll to position [59, 0]
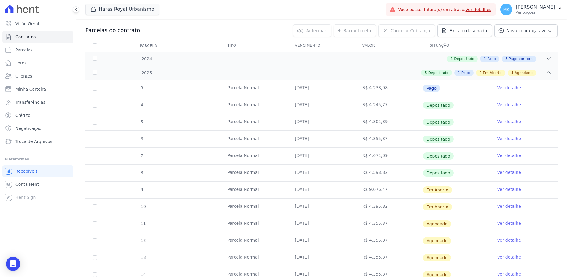
click at [503, 189] on link "Ver detalhe" at bounding box center [510, 189] width 24 height 6
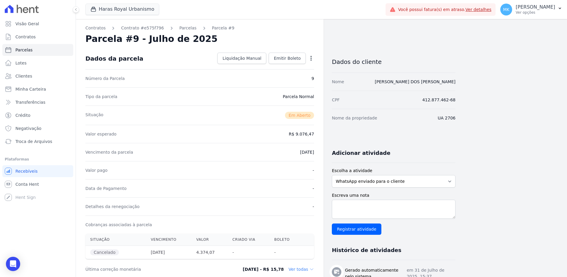
click at [311, 55] on icon "button" at bounding box center [311, 58] width 6 height 6
click at [254, 94] on div "Tipo da parcela Parcela Normal" at bounding box center [199, 96] width 229 height 18
click at [313, 58] on icon "button" at bounding box center [311, 58] width 6 height 6
click at [93, 28] on link "Contratos" at bounding box center [95, 28] width 20 height 6
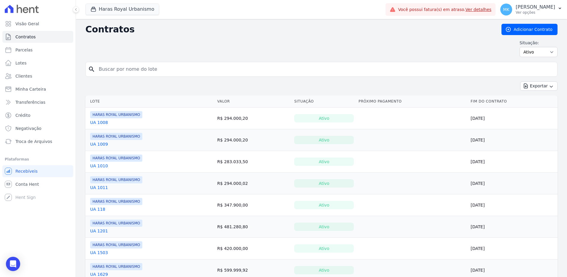
click at [120, 65] on input "search" at bounding box center [325, 69] width 460 height 12
paste input "UA 2706"
type input "UA 2706"
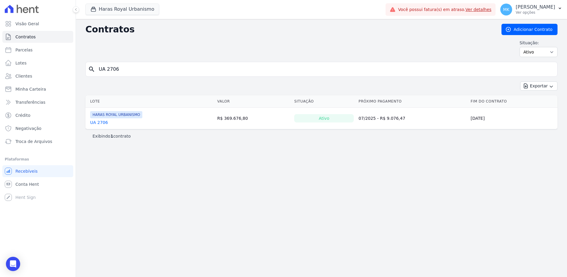
click at [94, 121] on link "UA 2706" at bounding box center [99, 122] width 18 height 6
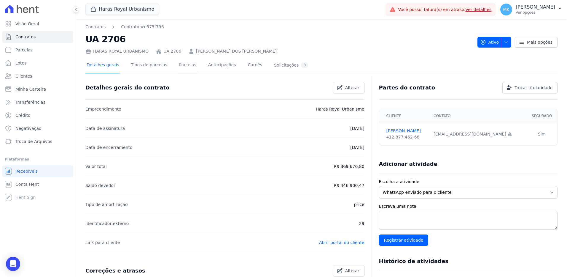
click at [179, 65] on link "Parcelas" at bounding box center [188, 66] width 20 height 16
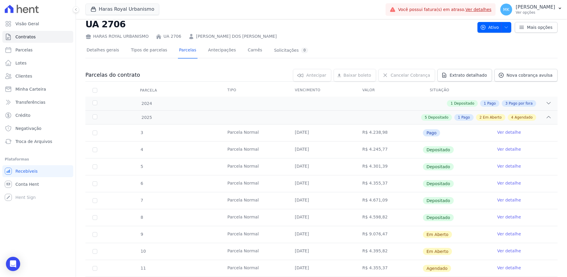
scroll to position [30, 0]
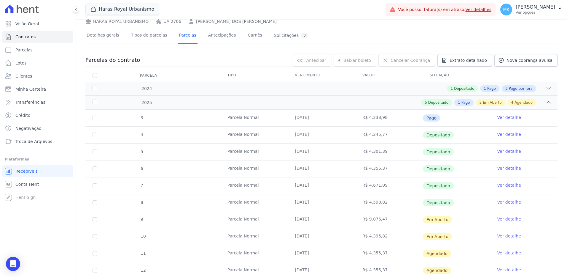
click at [511, 219] on link "Ver detalhe" at bounding box center [510, 219] width 24 height 6
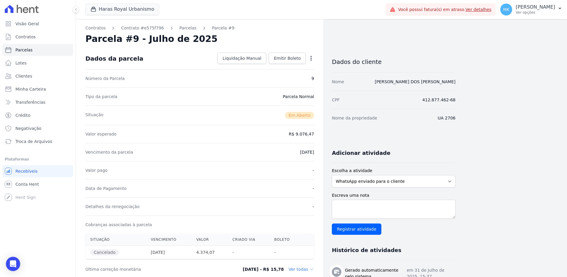
click at [311, 58] on icon "button" at bounding box center [311, 58] width 1 height 5
click at [258, 122] on div "Situação Em [GEOGRAPHIC_DATA]" at bounding box center [199, 114] width 229 height 19
click at [98, 28] on link "Contratos" at bounding box center [95, 28] width 20 height 6
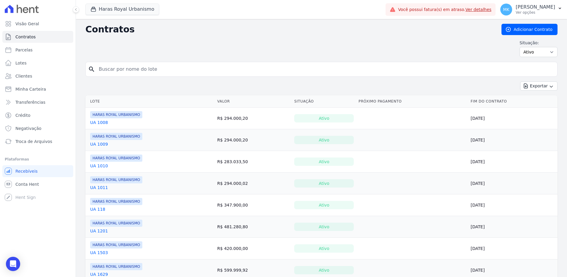
click at [112, 70] on input "search" at bounding box center [325, 69] width 460 height 12
paste input "UA 2706"
type input "UA 2706"
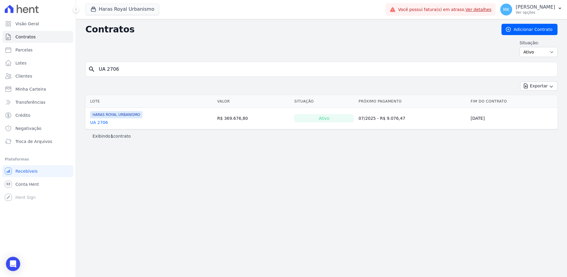
click at [99, 122] on link "UA 2706" at bounding box center [99, 122] width 18 height 6
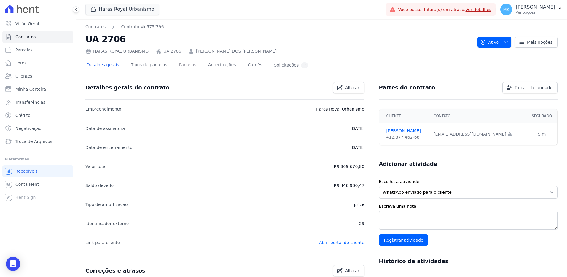
click at [181, 65] on link "Parcelas" at bounding box center [188, 66] width 20 height 16
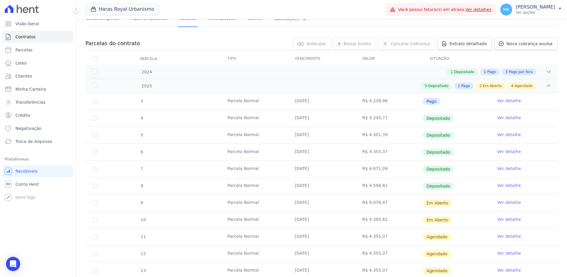
scroll to position [59, 0]
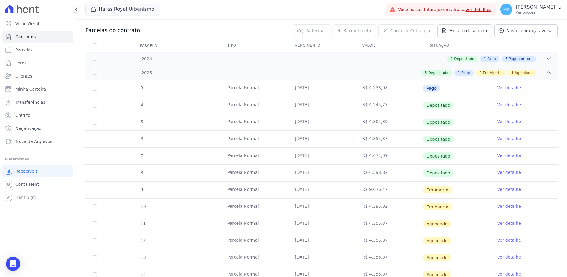
click at [503, 204] on link "Ver detalhe" at bounding box center [510, 206] width 24 height 6
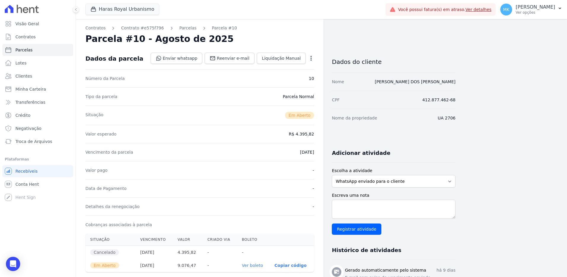
click at [313, 59] on icon "button" at bounding box center [311, 58] width 6 height 6
click at [295, 76] on link "Cancelar Cobrança" at bounding box center [286, 77] width 52 height 11
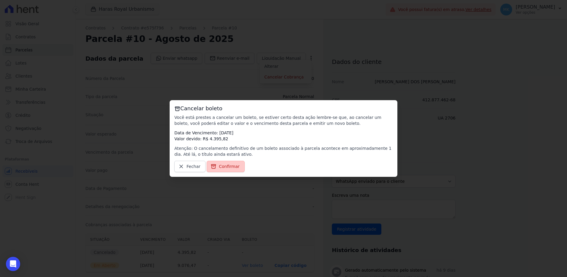
click at [229, 165] on span "Confirmar" at bounding box center [229, 166] width 21 height 6
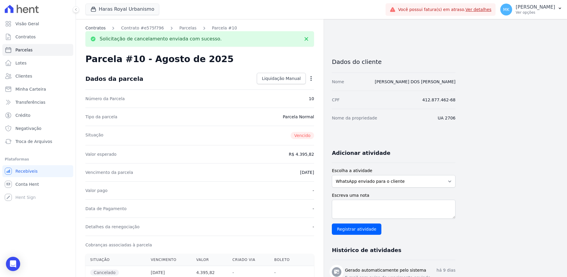
click at [97, 28] on link "Contratos" at bounding box center [95, 28] width 20 height 6
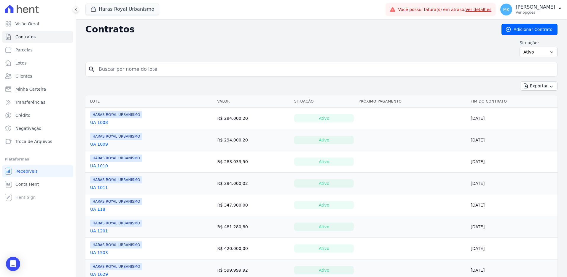
click at [125, 69] on input "search" at bounding box center [325, 69] width 460 height 12
paste input "UA 2707"
type input "UA 2707"
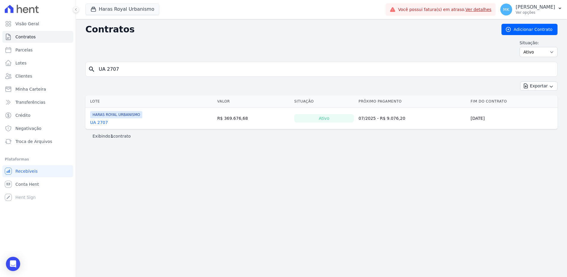
click at [104, 120] on link "UA 2707" at bounding box center [99, 122] width 18 height 6
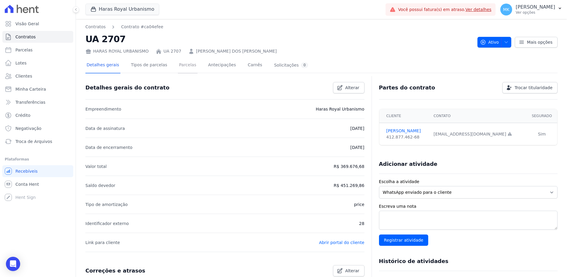
click at [178, 65] on link "Parcelas" at bounding box center [188, 66] width 20 height 16
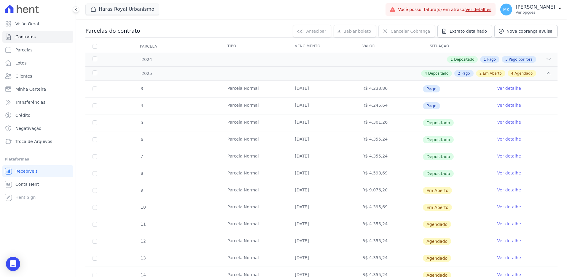
scroll to position [59, 0]
click at [501, 187] on link "Ver detalhe" at bounding box center [510, 189] width 24 height 6
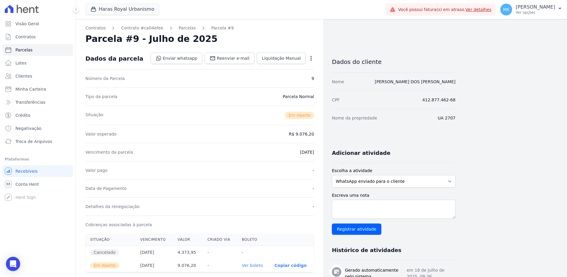
click at [313, 59] on icon "button" at bounding box center [311, 58] width 6 height 6
click at [295, 78] on link "Cancelar Cobrança" at bounding box center [286, 77] width 52 height 11
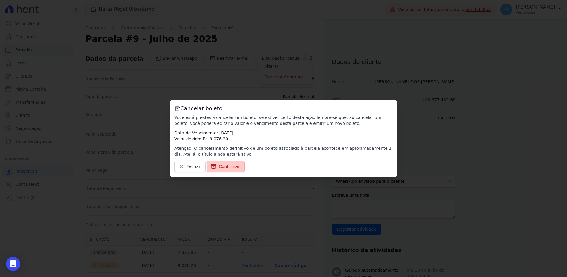
click at [228, 169] on span "Confirmar" at bounding box center [229, 166] width 21 height 6
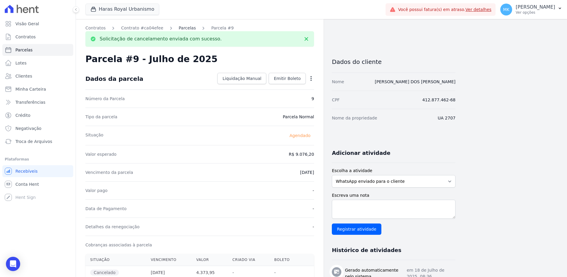
click at [180, 28] on link "Parcelas" at bounding box center [187, 28] width 17 height 6
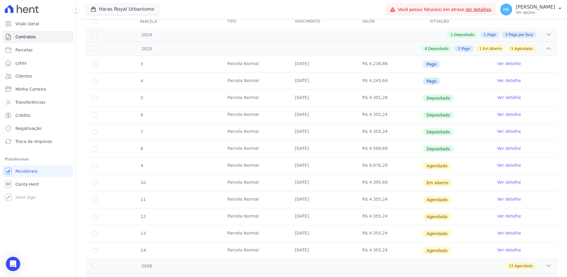
scroll to position [89, 0]
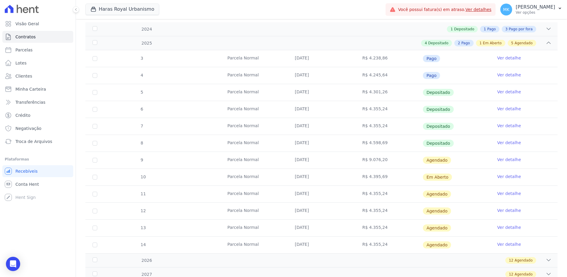
click at [504, 159] on link "Ver detalhe" at bounding box center [510, 159] width 24 height 6
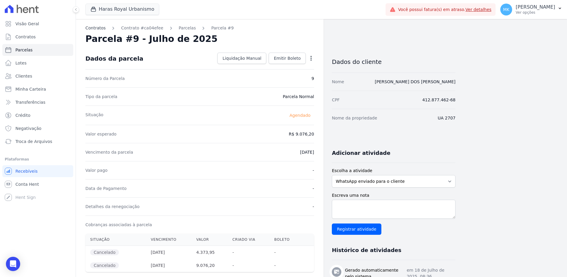
click at [100, 28] on link "Contratos" at bounding box center [95, 28] width 20 height 6
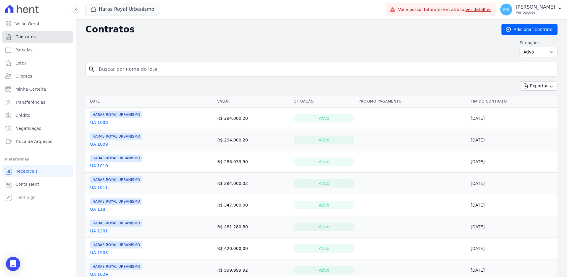
click at [26, 37] on span "Contratos" at bounding box center [25, 37] width 20 height 6
click at [125, 68] on input "search" at bounding box center [325, 69] width 460 height 12
click at [34, 138] on link "Troca de Arquivos" at bounding box center [37, 141] width 71 height 12
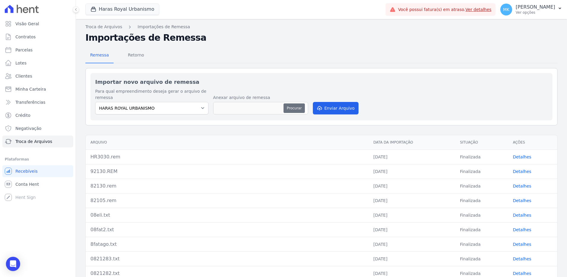
click at [297, 110] on button "Procurar" at bounding box center [294, 107] width 21 height 9
type input "HR5530.rem"
click at [519, 171] on link "Detalhes" at bounding box center [522, 171] width 18 height 5
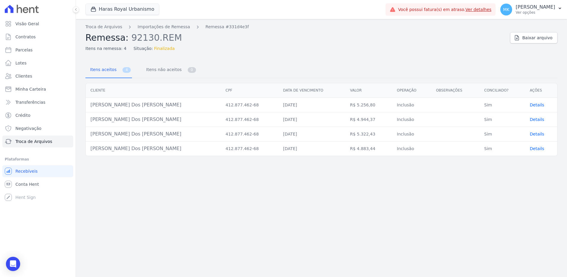
click at [536, 105] on span "Details" at bounding box center [537, 104] width 15 height 5
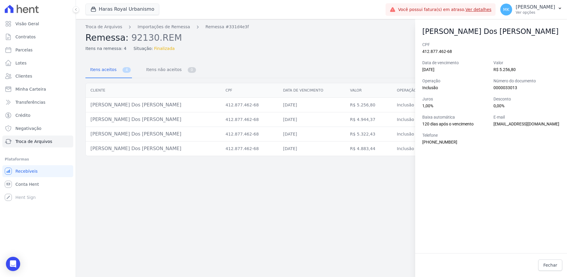
click at [349, 53] on div "Troca de Arquivos Importações de Remessa Remessa #331d4e3f Remessa: 92130.REM I…" at bounding box center [321, 148] width 491 height 258
click at [551, 268] on link "Fechar" at bounding box center [550, 264] width 24 height 11
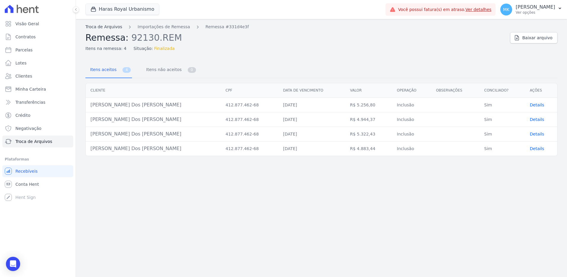
click at [109, 27] on link "Troca de Arquivos" at bounding box center [103, 27] width 37 height 6
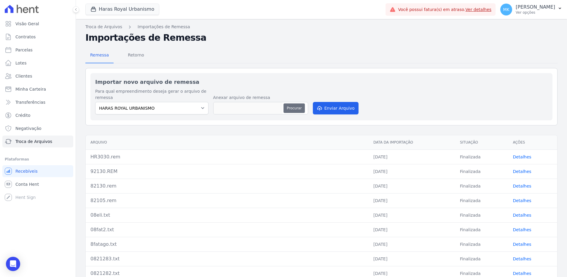
click at [292, 109] on button "Procurar" at bounding box center [294, 107] width 21 height 9
type input "HR5530.rem"
click at [333, 108] on button "Enviar Arquivo" at bounding box center [336, 108] width 46 height 12
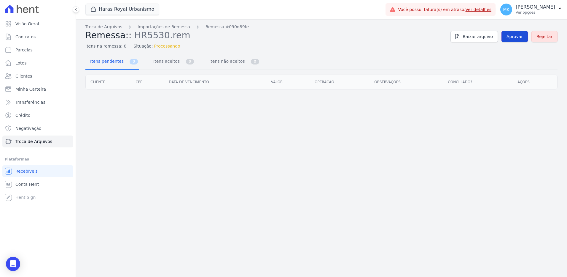
click at [516, 36] on span "Aprovar" at bounding box center [515, 37] width 16 height 6
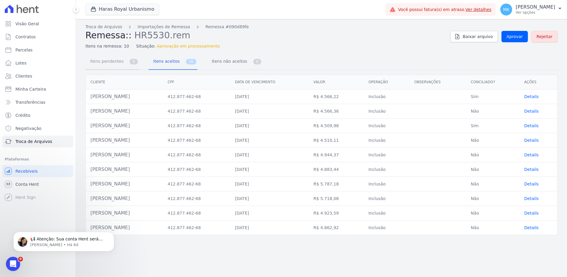
click at [109, 61] on span "Itens pendentes" at bounding box center [106, 61] width 38 height 12
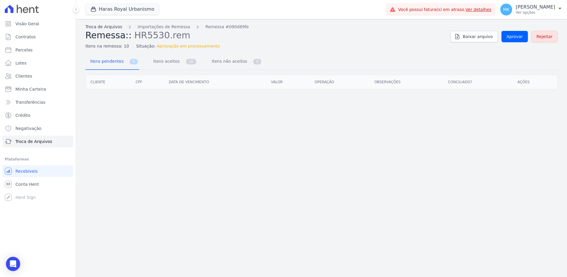
click at [110, 28] on link "Troca de Arquivos" at bounding box center [103, 27] width 37 height 6
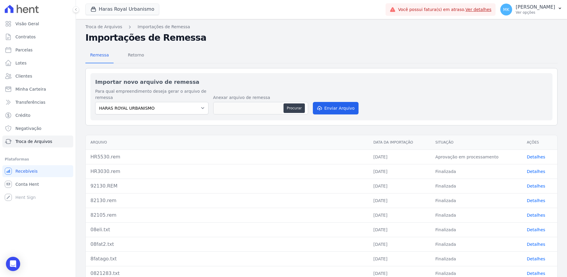
click at [527, 170] on link "Detalhes" at bounding box center [536, 171] width 18 height 5
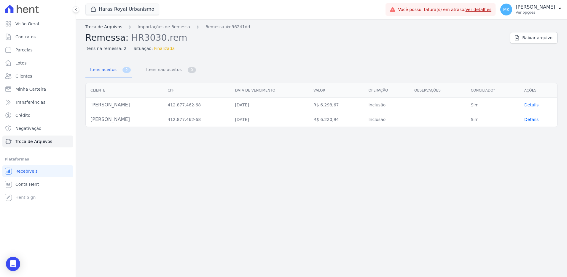
click at [107, 27] on link "Troca de Arquivos" at bounding box center [103, 27] width 37 height 6
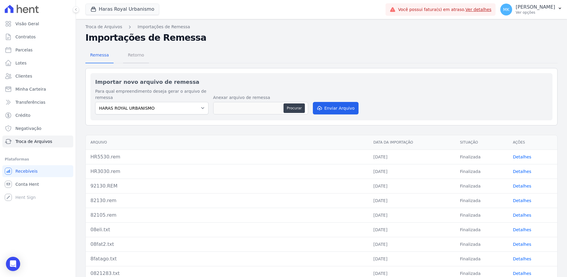
click at [127, 52] on span "Retorno" at bounding box center [135, 55] width 23 height 12
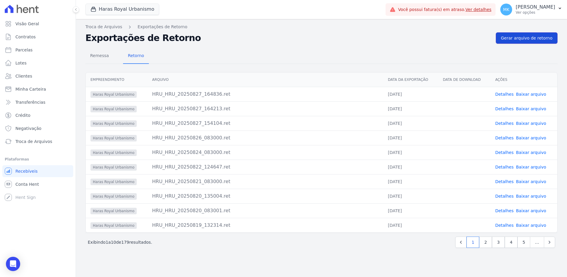
click at [523, 39] on span "Gerar arquivo de retorno" at bounding box center [527, 38] width 52 height 6
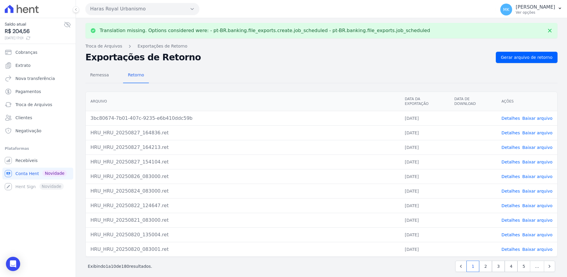
click at [541, 116] on link "Baixar arquivo" at bounding box center [537, 118] width 30 height 5
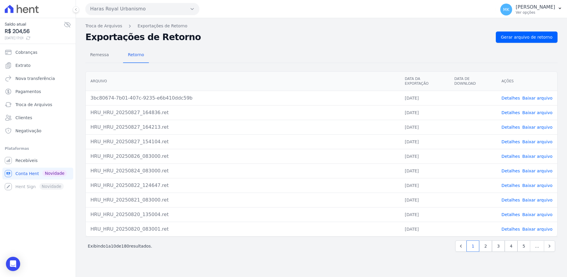
click at [298, 34] on h2 "Exportações de Retorno" at bounding box center [288, 37] width 406 height 8
click at [26, 52] on span "Cobranças" at bounding box center [26, 52] width 22 height 6
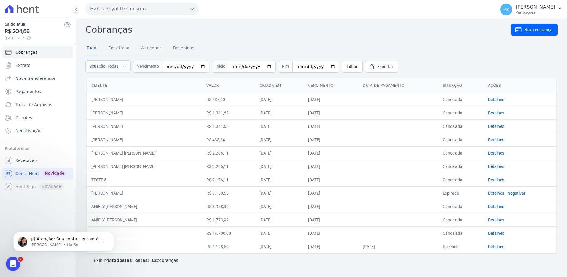
click at [120, 10] on button "Haras Royal Urbanismo" at bounding box center [142, 9] width 114 height 12
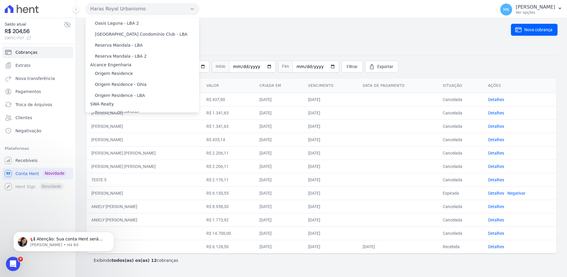
scroll to position [3007, 0]
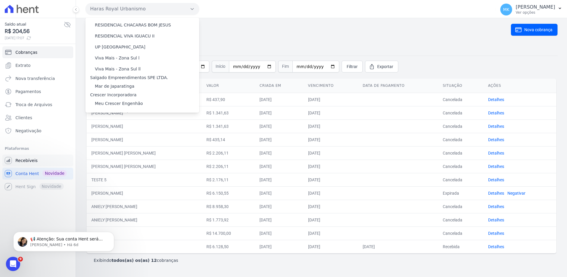
click at [30, 157] on link "Recebíveis" at bounding box center [37, 160] width 71 height 12
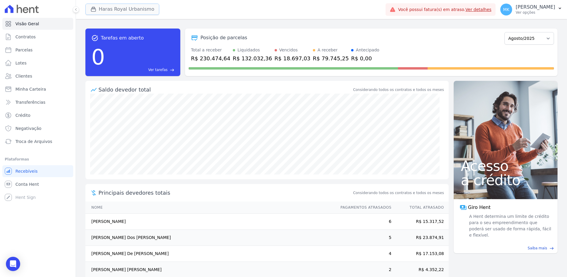
click at [121, 4] on button "Haras Royal Urbanismo" at bounding box center [122, 9] width 74 height 11
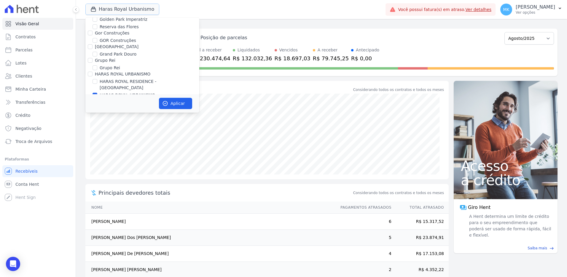
scroll to position [1654, 0]
click at [94, 108] on input "HARAS ROYAL URBANISMO" at bounding box center [95, 110] width 5 height 5
checkbox input "false"
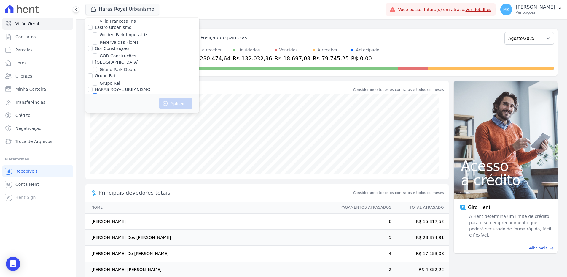
click at [96, 94] on input "HARAS ROYAL RESIDENCE - [GEOGRAPHIC_DATA]" at bounding box center [95, 96] width 5 height 5
checkbox input "true"
click at [180, 104] on button "Aplicar" at bounding box center [175, 103] width 33 height 11
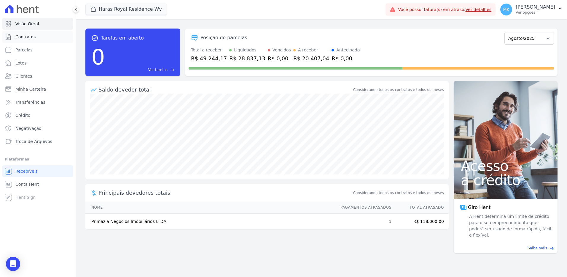
click at [26, 36] on span "Contratos" at bounding box center [25, 37] width 20 height 6
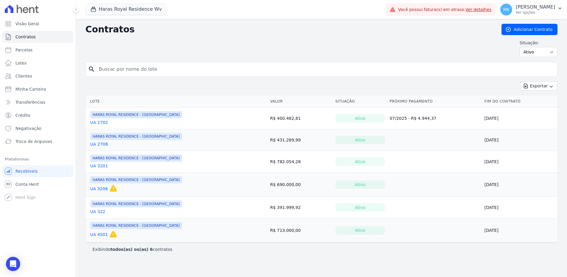
click at [100, 123] on link "UA 2702" at bounding box center [99, 122] width 18 height 6
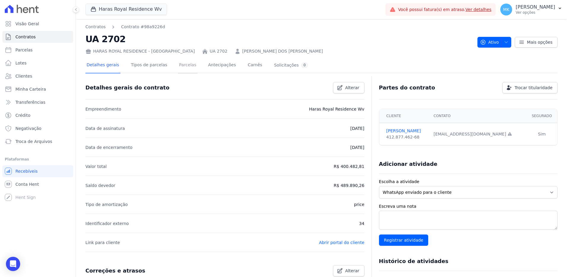
click at [182, 64] on link "Parcelas" at bounding box center [188, 66] width 20 height 16
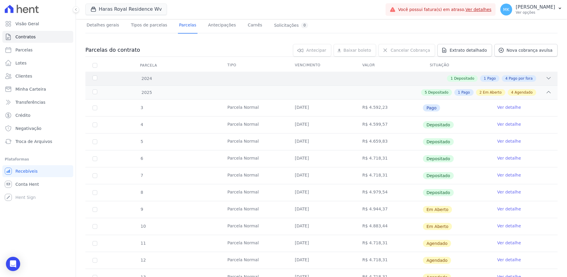
scroll to position [119, 0]
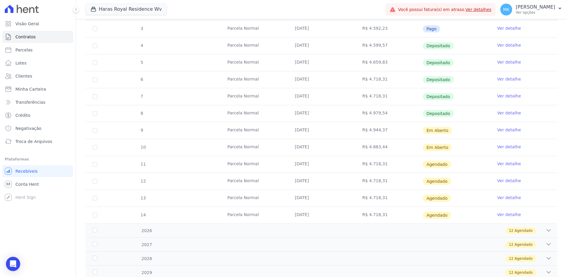
click at [509, 128] on link "Ver detalhe" at bounding box center [510, 130] width 24 height 6
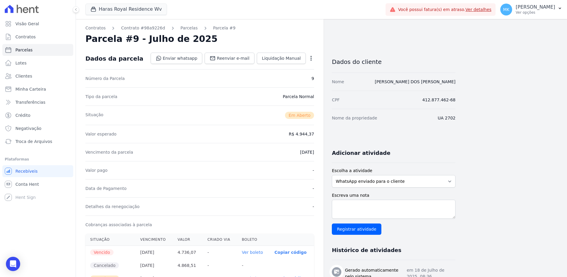
click at [311, 59] on icon "button" at bounding box center [311, 58] width 1 height 5
click at [211, 124] on div "Situação Em [GEOGRAPHIC_DATA]" at bounding box center [199, 114] width 229 height 19
click at [93, 28] on link "Contratos" at bounding box center [95, 28] width 20 height 6
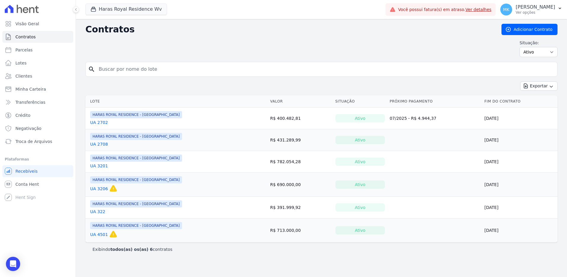
click at [99, 123] on link "UA 2702" at bounding box center [99, 122] width 18 height 6
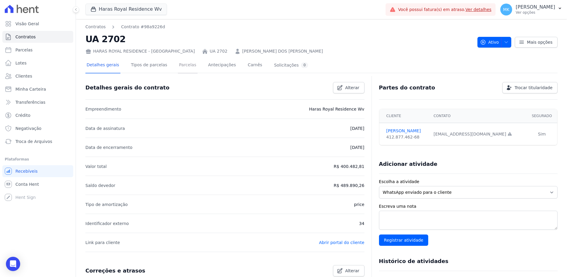
click at [178, 64] on link "Parcelas" at bounding box center [188, 66] width 20 height 16
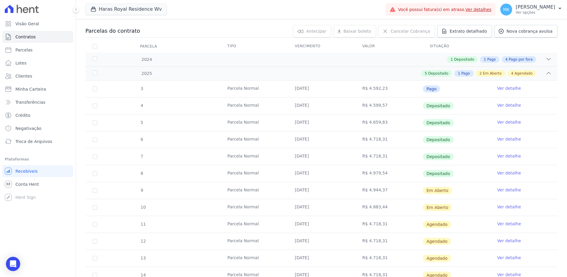
scroll to position [59, 0]
click at [507, 188] on link "Ver detalhe" at bounding box center [510, 189] width 24 height 6
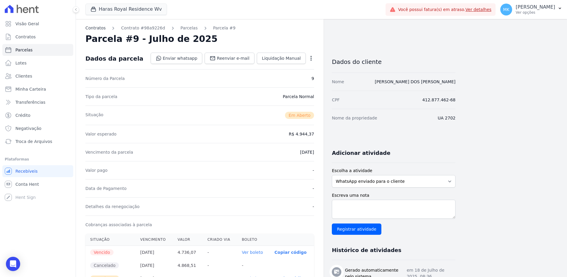
click at [94, 28] on link "Contratos" at bounding box center [95, 28] width 20 height 6
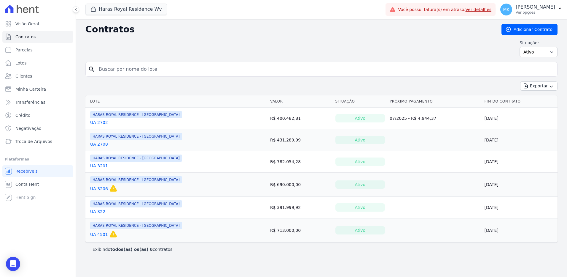
click at [104, 142] on link "UA 2708" at bounding box center [99, 144] width 18 height 6
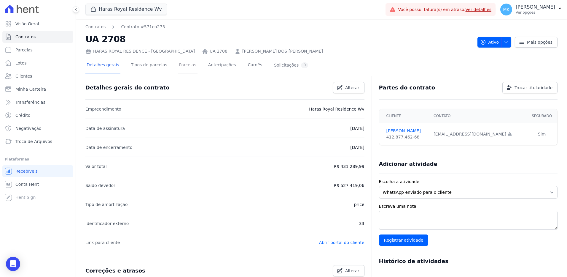
click at [183, 65] on link "Parcelas" at bounding box center [188, 66] width 20 height 16
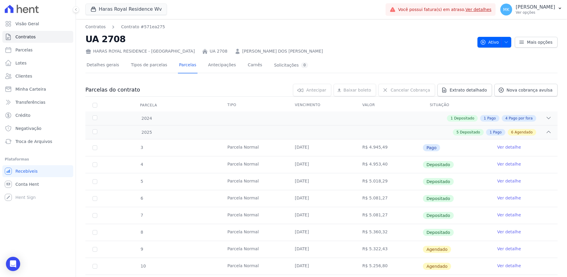
scroll to position [148, 0]
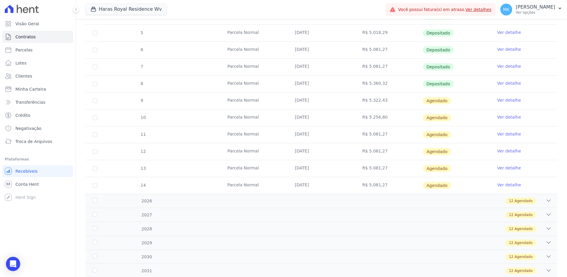
click at [504, 101] on link "Ver detalhe" at bounding box center [510, 100] width 24 height 6
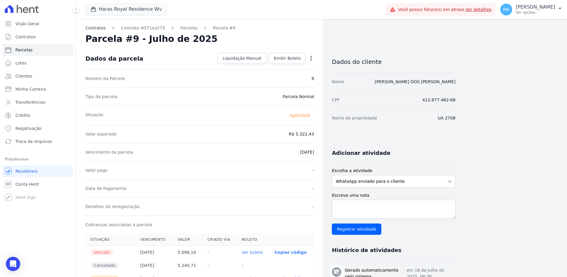
click at [96, 30] on link "Contratos" at bounding box center [95, 28] width 20 height 6
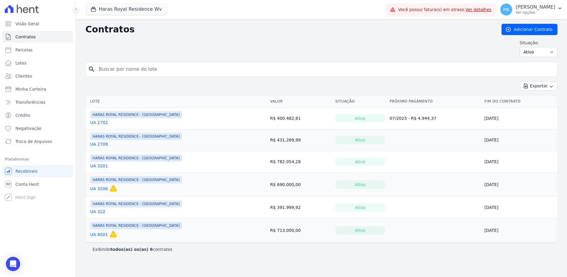
click at [101, 122] on link "UA 2702" at bounding box center [99, 122] width 18 height 6
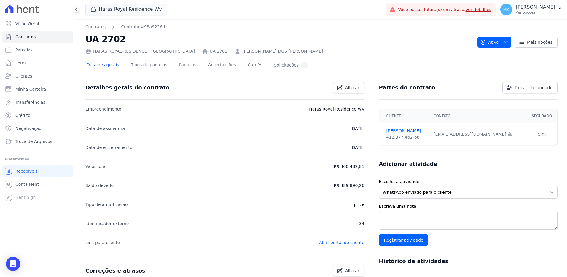
click at [184, 64] on link "Parcelas" at bounding box center [188, 66] width 20 height 16
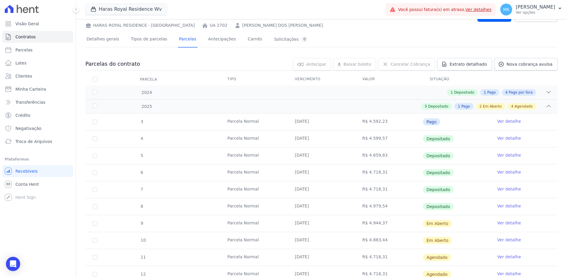
scroll to position [59, 0]
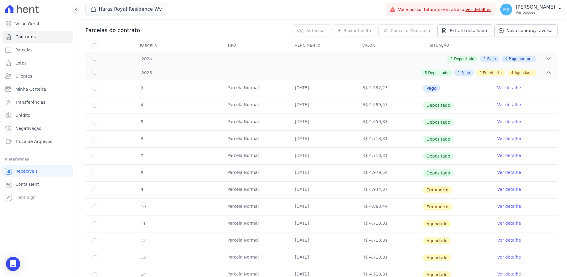
click at [499, 189] on link "Ver detalhe" at bounding box center [510, 189] width 24 height 6
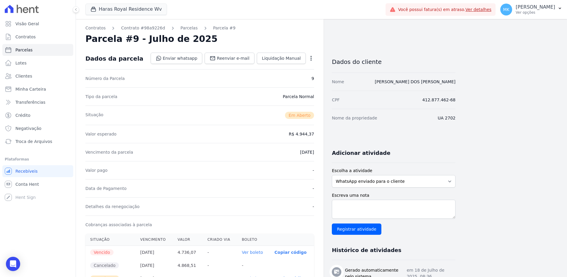
click at [310, 59] on icon "button" at bounding box center [311, 58] width 6 height 6
click at [287, 74] on link "Cancelar Cobrança" at bounding box center [286, 77] width 52 height 11
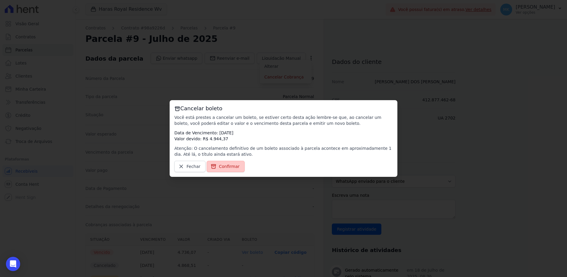
click at [225, 165] on span "Confirmar" at bounding box center [229, 166] width 21 height 6
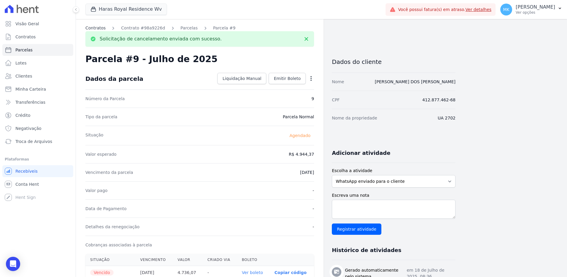
click at [100, 28] on link "Contratos" at bounding box center [95, 28] width 20 height 6
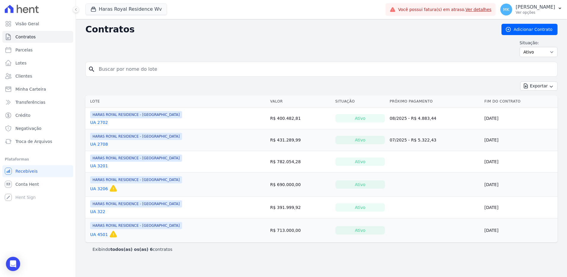
click at [102, 120] on link "UA 2702" at bounding box center [99, 122] width 18 height 6
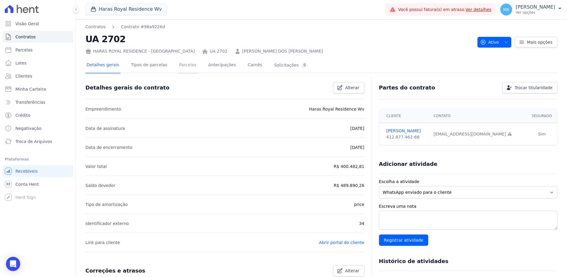
click at [178, 64] on link "Parcelas" at bounding box center [188, 66] width 20 height 16
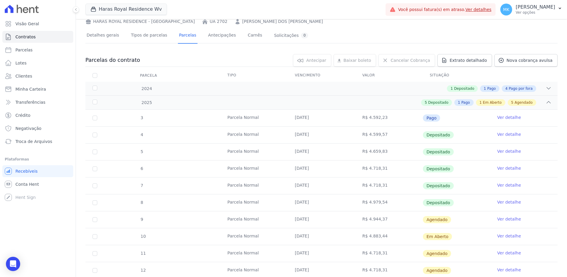
scroll to position [89, 0]
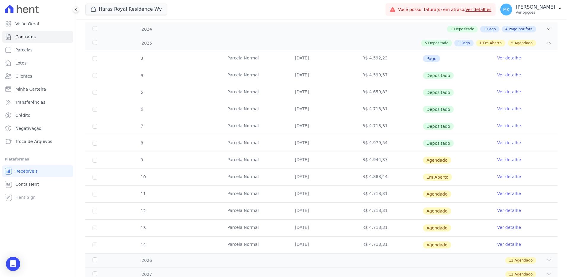
click at [502, 175] on link "Ver detalhe" at bounding box center [510, 176] width 24 height 6
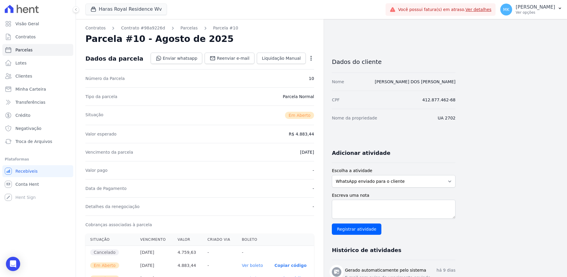
click at [311, 58] on icon "button" at bounding box center [311, 58] width 1 height 5
click at [282, 75] on link "Cancelar Cobrança" at bounding box center [286, 77] width 52 height 11
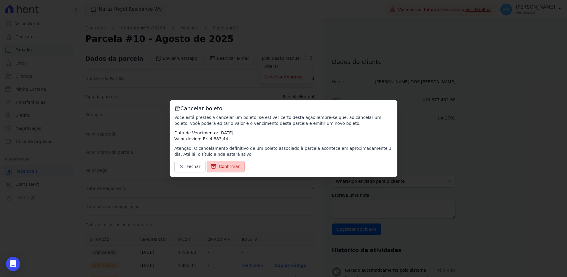
click at [225, 166] on span "Confirmar" at bounding box center [229, 166] width 21 height 6
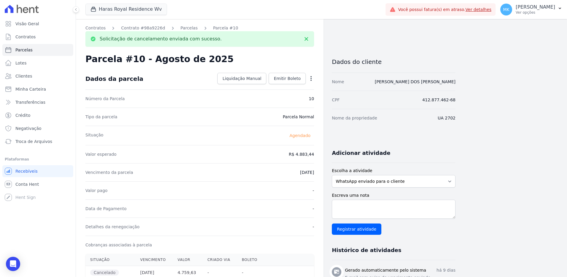
click at [311, 76] on icon "button" at bounding box center [311, 78] width 6 height 6
click at [220, 135] on div "Situação Agendado" at bounding box center [199, 134] width 229 height 19
click at [97, 28] on link "Contratos" at bounding box center [95, 28] width 20 height 6
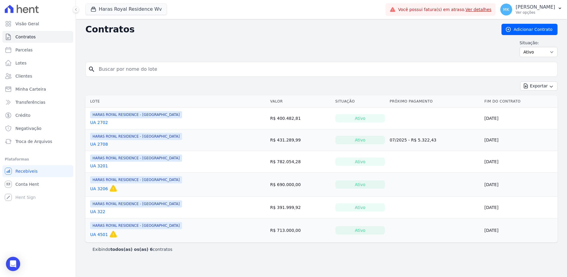
click at [97, 123] on link "UA 2702" at bounding box center [99, 122] width 18 height 6
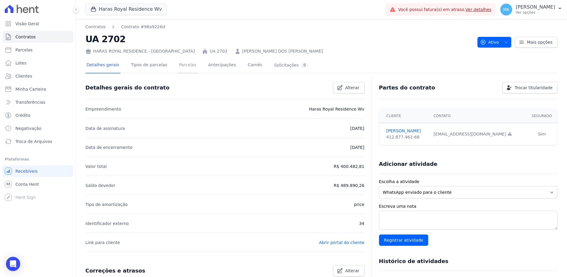
click at [178, 64] on link "Parcelas" at bounding box center [188, 66] width 20 height 16
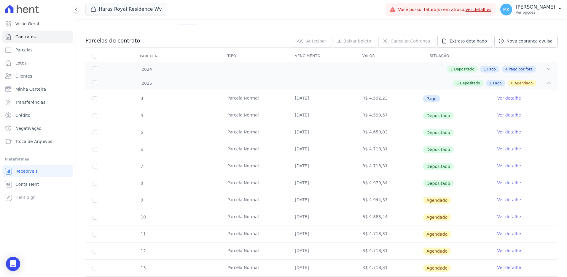
scroll to position [89, 0]
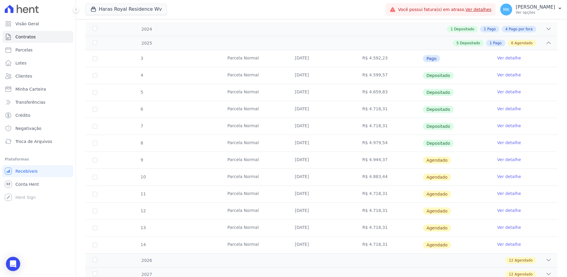
click at [507, 158] on link "Ver detalhe" at bounding box center [510, 159] width 24 height 6
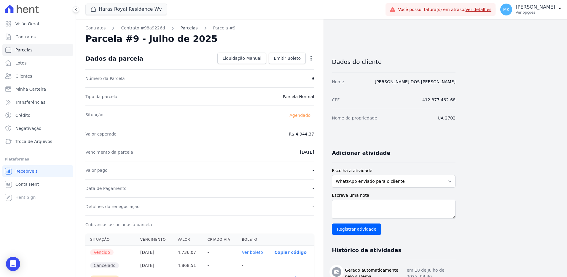
click at [182, 29] on link "Parcelas" at bounding box center [189, 28] width 17 height 6
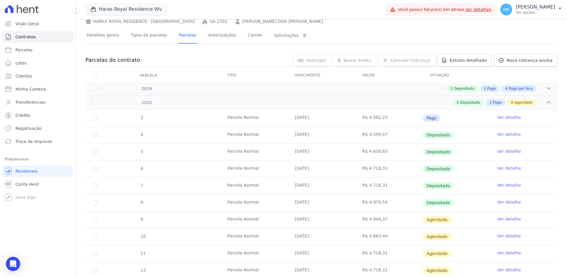
scroll to position [59, 0]
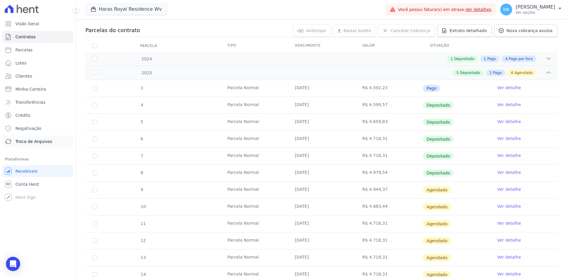
click at [36, 142] on span "Troca de Arquivos" at bounding box center [33, 141] width 37 height 6
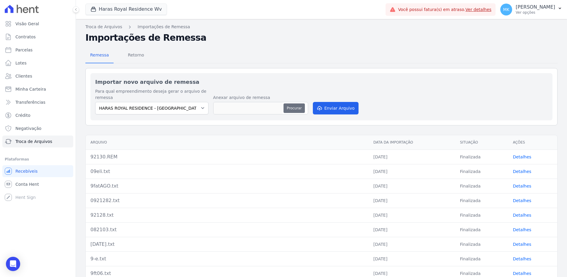
click at [295, 109] on button "Procurar" at bounding box center [294, 107] width 21 height 9
type input "WV2130.rem"
click at [340, 108] on button "Enviar Arquivo" at bounding box center [336, 108] width 46 height 12
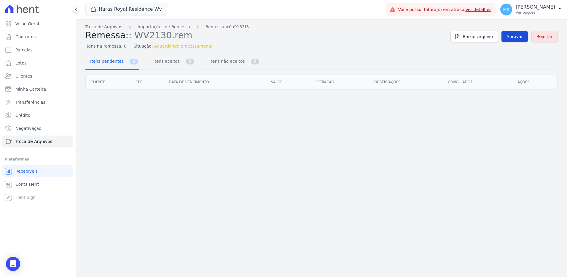
click at [517, 34] on span "Aprovar" at bounding box center [515, 37] width 16 height 6
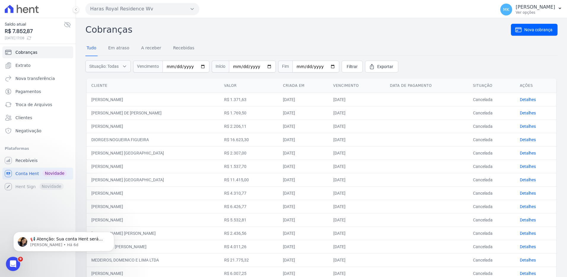
click at [110, 9] on button "Haras Royal Residence Wv" at bounding box center [142, 9] width 114 height 12
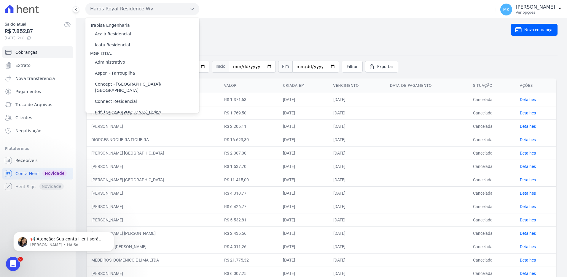
click at [201, 157] on td "[PERSON_NAME] [GEOGRAPHIC_DATA]" at bounding box center [153, 152] width 133 height 13
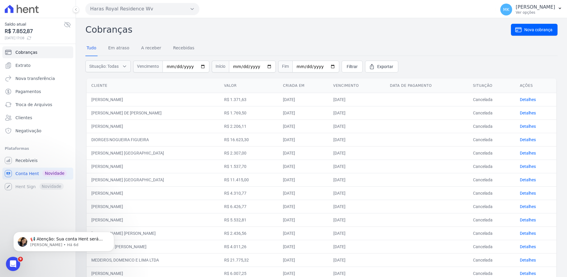
click at [100, 7] on button "Haras Royal Residence Wv" at bounding box center [142, 9] width 114 height 12
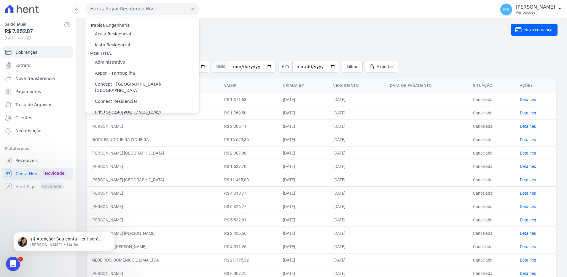
click at [205, 137] on td "DIORGES NOGUEIRA FIGUEIRA" at bounding box center [153, 139] width 133 height 13
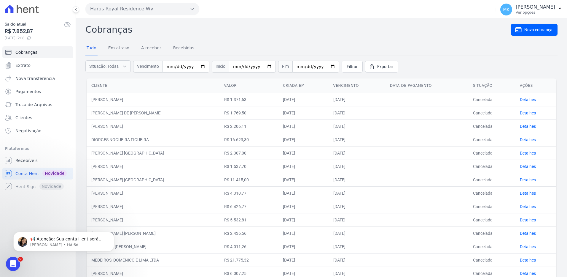
click at [113, 6] on button "Haras Royal Residence Wv" at bounding box center [142, 9] width 114 height 12
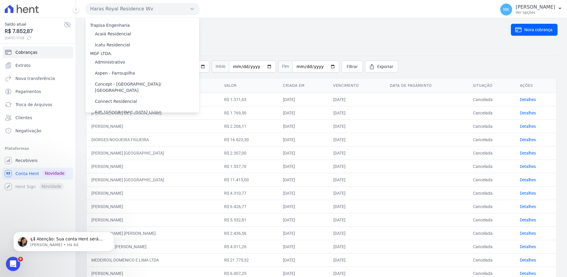
click at [223, 14] on div "Haras Royal Residence Wv Trapisa Engenharia Acaiá Residencial Icatu Residencial…" at bounding box center [289, 9] width 408 height 18
click at [41, 102] on span "Troca de Arquivos" at bounding box center [33, 104] width 37 height 6
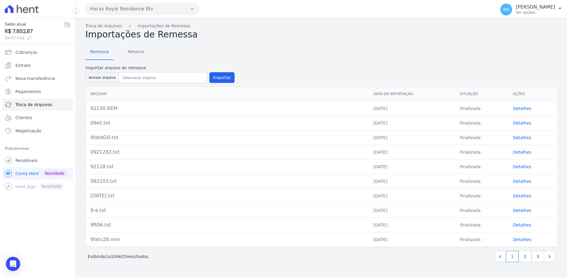
drag, startPoint x: 89, startPoint y: 107, endPoint x: 411, endPoint y: 112, distance: 321.6
click at [411, 112] on tr "92130.REM 27/08/2025 Finalizada Detalhes" at bounding box center [322, 108] width 472 height 15
click at [127, 7] on button "Haras Royal Residence Wv" at bounding box center [142, 9] width 114 height 12
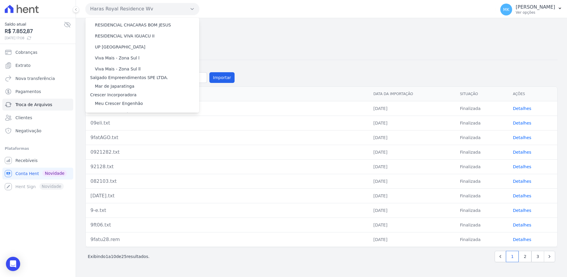
scroll to position [2991, 0]
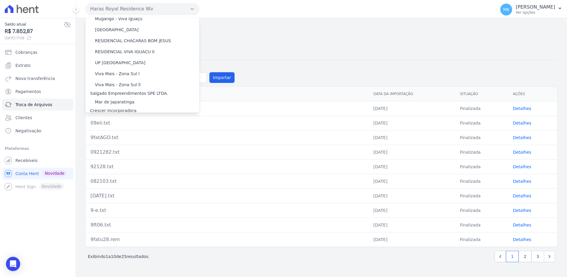
click at [237, 44] on div "Remessa Retorno Importar arquivo de remessa Anexar arquivo Importar Arquivo Dat…" at bounding box center [321, 154] width 472 height 228
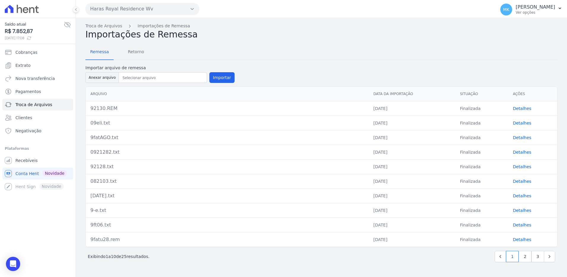
click at [115, 9] on button "Haras Royal Residence Wv" at bounding box center [142, 9] width 114 height 12
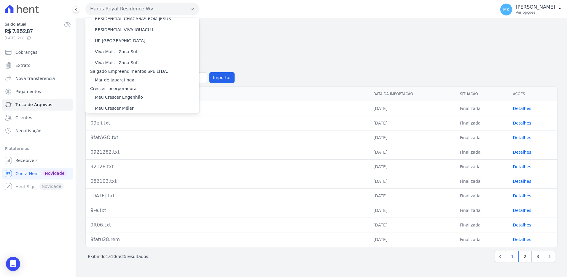
scroll to position [2935, 0]
click at [28, 159] on span "Recebíveis" at bounding box center [26, 160] width 22 height 6
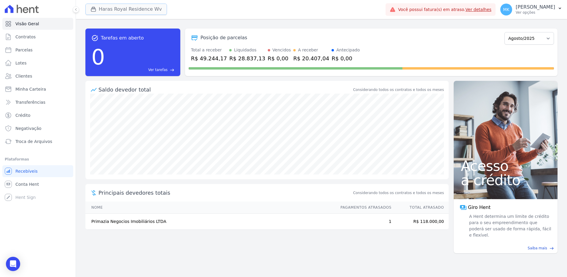
click at [113, 8] on button "Haras Royal Residence Wv" at bounding box center [126, 9] width 82 height 11
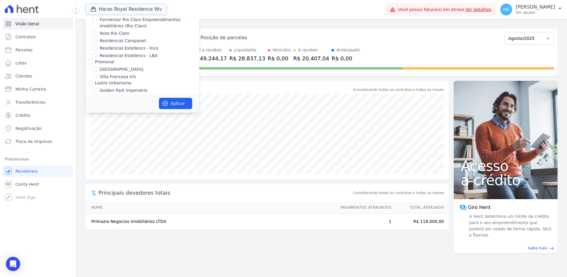
scroll to position [1685, 0]
click at [95, 57] on input "HARAS ROYAL RESIDENCE - [GEOGRAPHIC_DATA]" at bounding box center [95, 59] width 5 height 5
checkbox input "false"
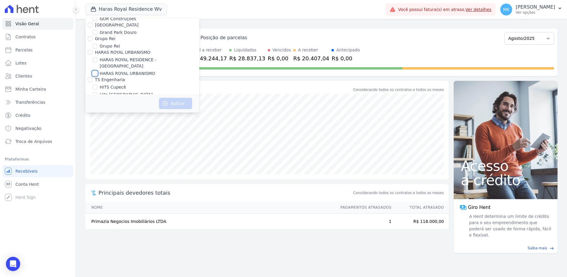
click at [97, 71] on input "HARAS ROYAL URBANISMO" at bounding box center [95, 73] width 5 height 5
checkbox input "true"
click at [170, 104] on button "Aplicar" at bounding box center [175, 103] width 33 height 11
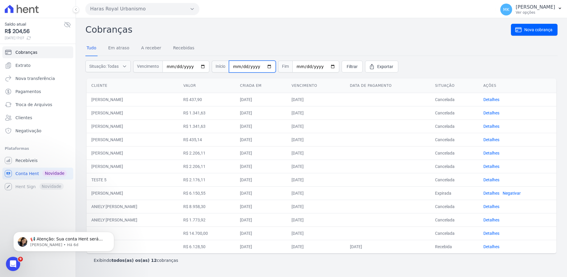
click at [263, 66] on input "date" at bounding box center [252, 67] width 47 height 12
type input "[DATE]"
click at [326, 66] on input "date" at bounding box center [316, 67] width 47 height 12
type input "[DATE]"
click at [347, 64] on span "Filtrar" at bounding box center [352, 66] width 11 height 6
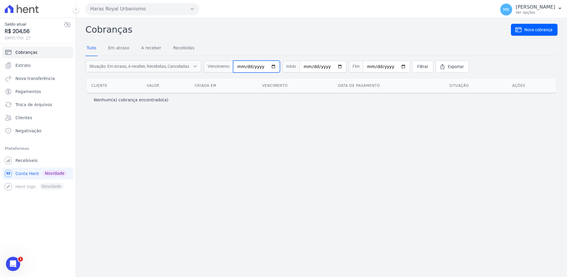
click at [269, 66] on input "date" at bounding box center [256, 67] width 47 height 12
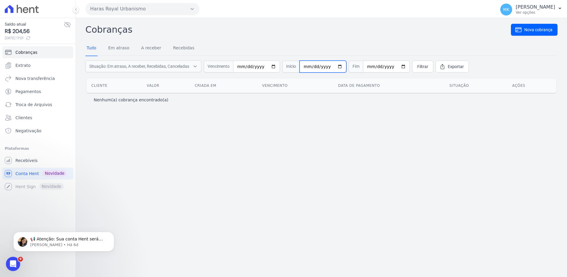
click at [333, 66] on input "[DATE]" at bounding box center [323, 67] width 47 height 12
type input "[DATE]"
click at [417, 65] on span "Filtrar" at bounding box center [422, 66] width 11 height 6
click at [91, 49] on link "Tudo" at bounding box center [91, 48] width 12 height 15
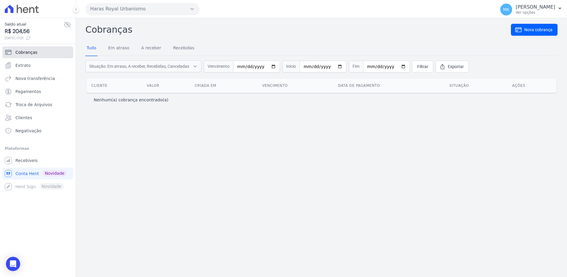
click at [27, 51] on span "Cobranças" at bounding box center [26, 52] width 22 height 6
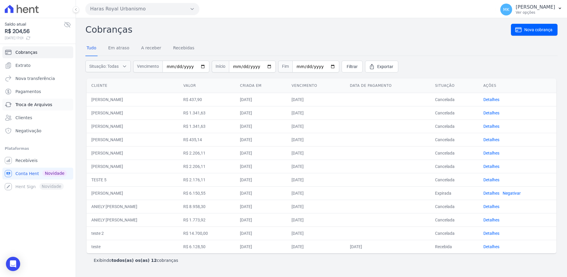
click at [30, 105] on span "Troca de Arquivos" at bounding box center [33, 104] width 37 height 6
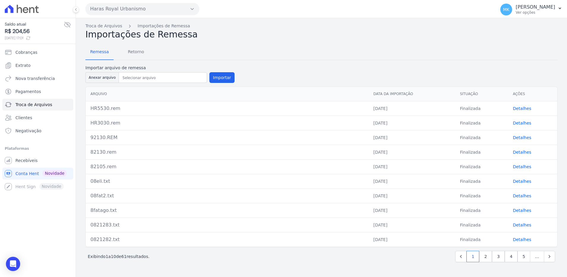
click at [519, 107] on link "Detalhes" at bounding box center [522, 108] width 18 height 5
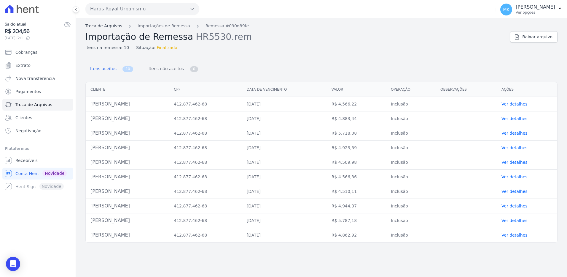
click at [107, 25] on link "Troca de Arquivos" at bounding box center [103, 26] width 37 height 6
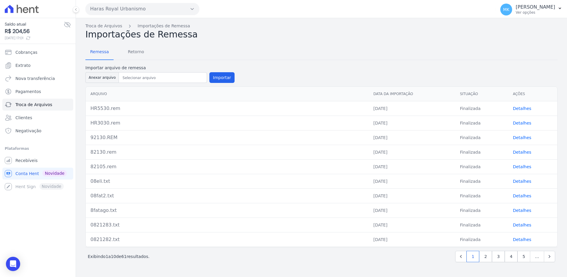
click at [518, 137] on link "Detalhes" at bounding box center [522, 137] width 18 height 5
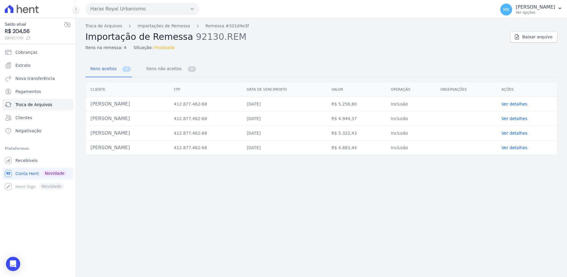
click at [525, 104] on link "Ver detalhes" at bounding box center [515, 103] width 26 height 5
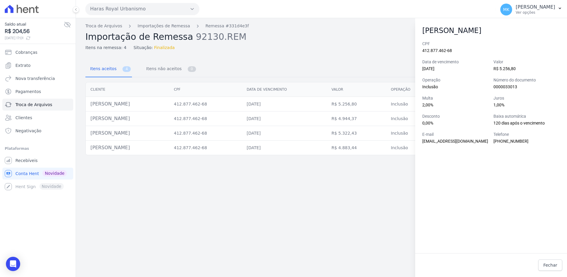
drag, startPoint x: 423, startPoint y: 70, endPoint x: 455, endPoint y: 72, distance: 32.4
click at [455, 72] on div "Data de vencimento [DATE]" at bounding box center [455, 65] width 66 height 13
click at [326, 63] on div "Itens aceitos 4 Itens não aceitos 0" at bounding box center [321, 69] width 472 height 16
click at [30, 53] on span "Cobranças" at bounding box center [26, 52] width 22 height 6
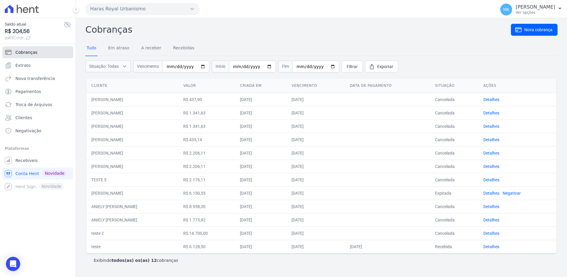
click at [26, 51] on span "Cobranças" at bounding box center [26, 52] width 22 height 6
click at [147, 47] on link "A receber" at bounding box center [151, 48] width 23 height 15
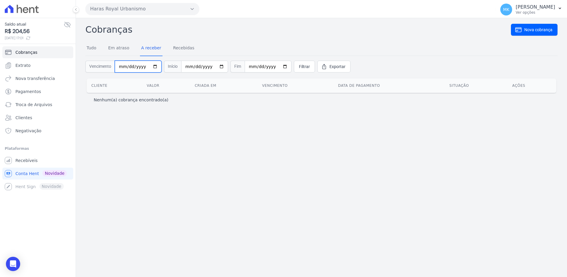
click at [151, 66] on input "date" at bounding box center [138, 67] width 47 height 12
type input "[DATE]"
click at [219, 66] on input "date" at bounding box center [204, 67] width 47 height 12
click at [217, 64] on input "date" at bounding box center [204, 67] width 47 height 12
type input "[DATE]"
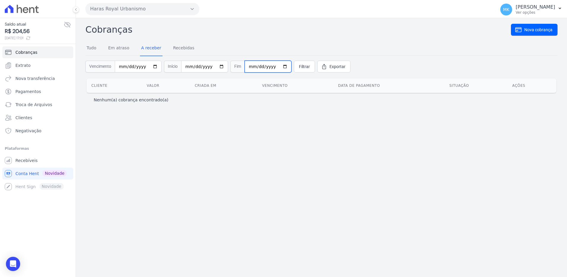
click at [278, 68] on input "date" at bounding box center [268, 67] width 47 height 12
type input "[DATE]"
click at [299, 63] on span "Filtrar" at bounding box center [304, 66] width 11 height 6
click at [150, 65] on input "[DATE]" at bounding box center [138, 67] width 47 height 12
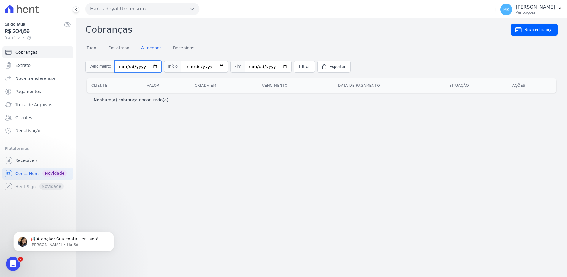
click at [145, 66] on input "[DATE]" at bounding box center [138, 67] width 47 height 12
drag, startPoint x: 144, startPoint y: 67, endPoint x: 118, endPoint y: 68, distance: 25.8
click at [105, 68] on div "Vencimento 2025-07-01" at bounding box center [123, 67] width 76 height 12
click at [152, 66] on input "2025-07-01" at bounding box center [138, 67] width 47 height 12
type input "[DATE]"
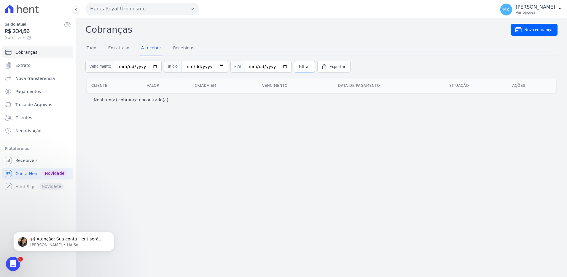
click at [299, 66] on span "Filtrar" at bounding box center [304, 66] width 11 height 6
click at [115, 47] on link "Em atraso" at bounding box center [118, 48] width 23 height 15
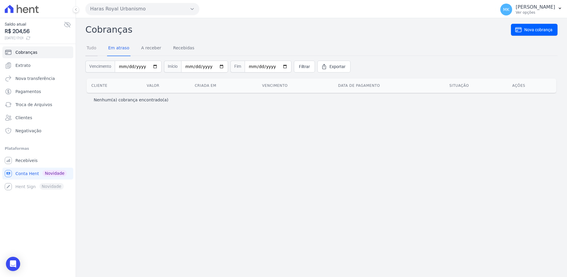
click at [95, 48] on link "Tudo" at bounding box center [91, 48] width 12 height 15
click at [27, 51] on span "Cobranças" at bounding box center [26, 52] width 22 height 6
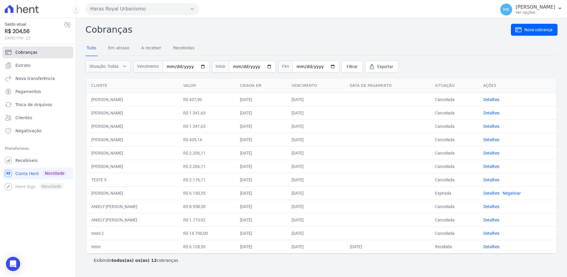
click at [25, 49] on span "Cobranças" at bounding box center [26, 52] width 22 height 6
click at [146, 49] on link "A receber" at bounding box center [151, 48] width 23 height 15
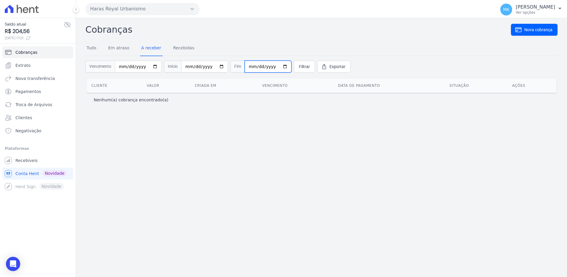
click at [276, 67] on input "date" at bounding box center [268, 67] width 47 height 12
type input "2025-08-30"
click at [299, 64] on span "Filtrar" at bounding box center [304, 66] width 11 height 6
click at [91, 47] on link "Tudo" at bounding box center [91, 48] width 12 height 15
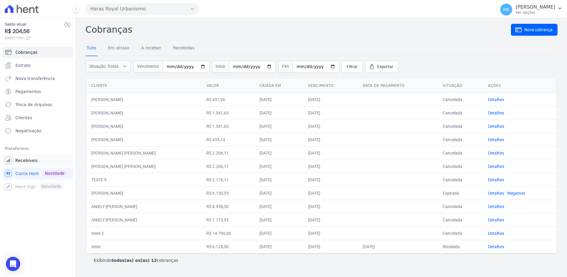
click at [28, 160] on span "Recebíveis" at bounding box center [26, 160] width 22 height 6
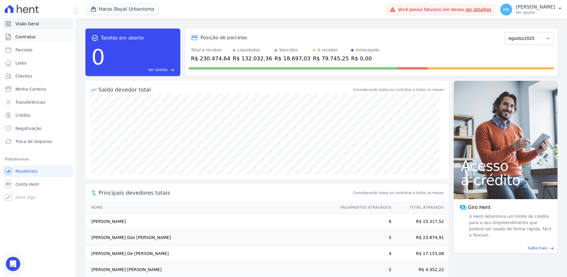
click at [24, 36] on span "Contratos" at bounding box center [25, 37] width 20 height 6
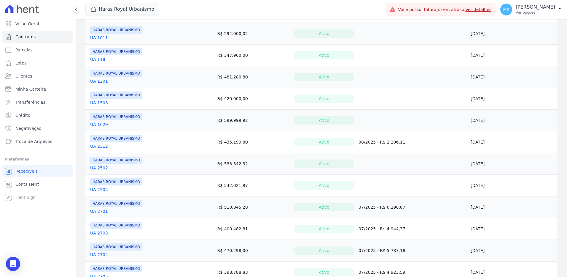
scroll to position [178, 0]
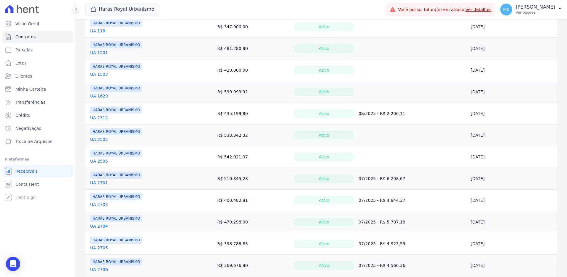
click at [102, 182] on link "UA 2701" at bounding box center [99, 182] width 18 height 6
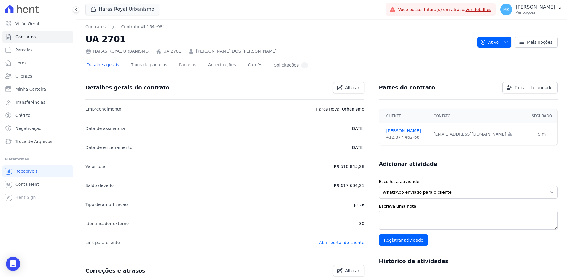
click at [183, 63] on link "Parcelas" at bounding box center [188, 66] width 20 height 16
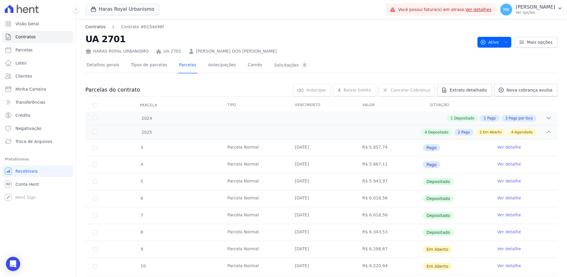
click at [98, 26] on link "Contratos" at bounding box center [95, 27] width 20 height 6
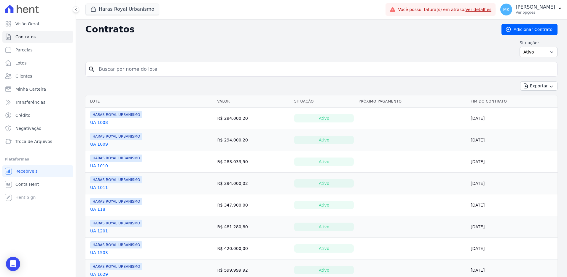
click at [113, 72] on input "search" at bounding box center [325, 69] width 460 height 12
paste input "UA 2703"
drag, startPoint x: 123, startPoint y: 69, endPoint x: 128, endPoint y: 65, distance: 5.9
click at [123, 69] on input "UA 2703" at bounding box center [325, 69] width 460 height 12
type input "UA 2703"
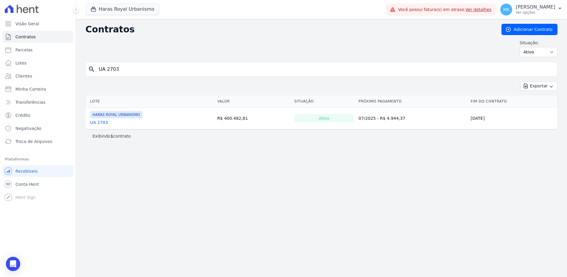
click at [98, 122] on link "UA 2703" at bounding box center [99, 122] width 18 height 6
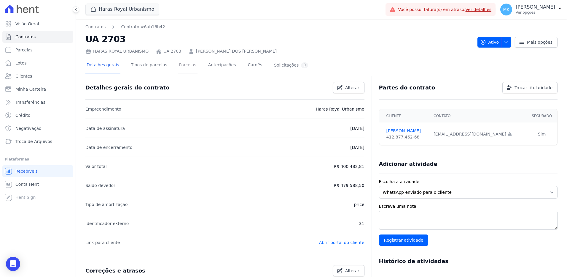
click at [183, 64] on link "Parcelas" at bounding box center [188, 66] width 20 height 16
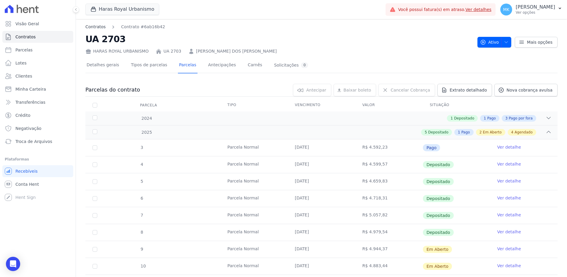
click at [93, 25] on link "Contratos" at bounding box center [95, 27] width 20 height 6
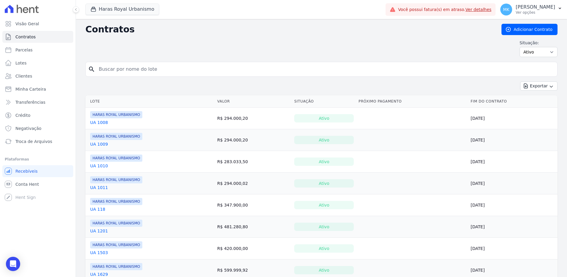
click at [128, 69] on input "search" at bounding box center [325, 69] width 460 height 12
paste input "UA 2704"
type input "UA 2704"
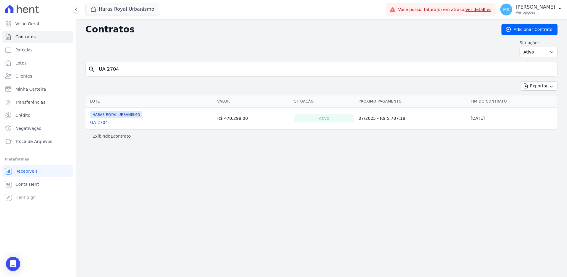
click at [104, 120] on link "UA 2704" at bounding box center [99, 122] width 18 height 6
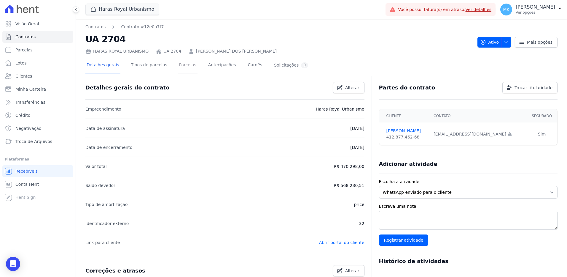
click at [178, 63] on link "Parcelas" at bounding box center [188, 66] width 20 height 16
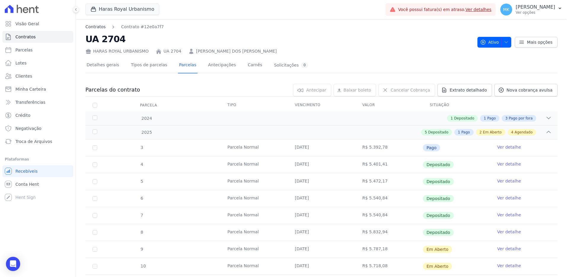
click at [93, 26] on link "Contratos" at bounding box center [95, 27] width 20 height 6
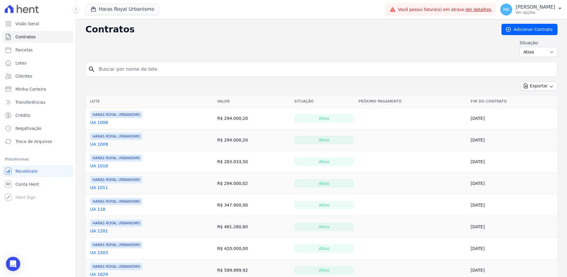
click at [150, 66] on input "search" at bounding box center [325, 69] width 460 height 12
paste input "UA 2705"
type input "UA 2705"
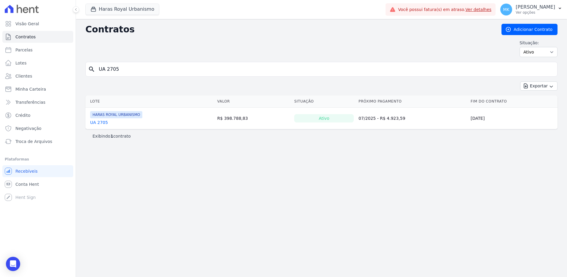
click at [105, 121] on link "UA 2705" at bounding box center [99, 122] width 18 height 6
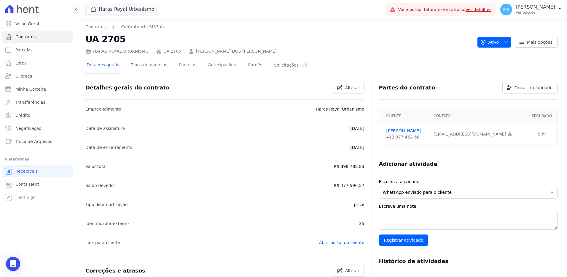
click at [182, 65] on link "Parcelas" at bounding box center [188, 66] width 20 height 16
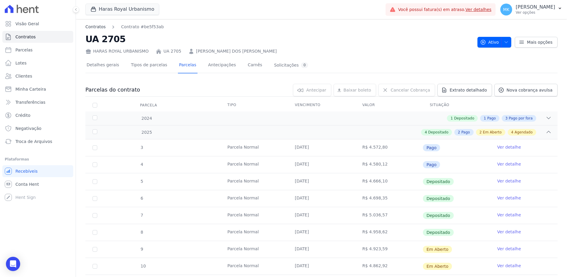
click at [97, 26] on link "Contratos" at bounding box center [95, 27] width 20 height 6
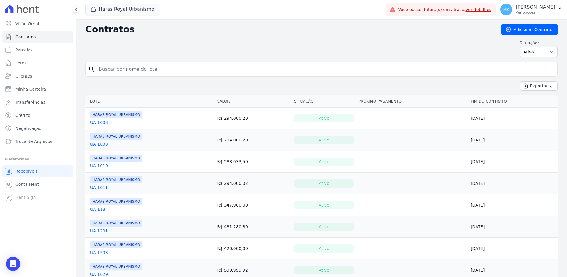
click at [125, 71] on input "search" at bounding box center [325, 69] width 460 height 12
paste input "UA 2706"
type input "UA 2706"
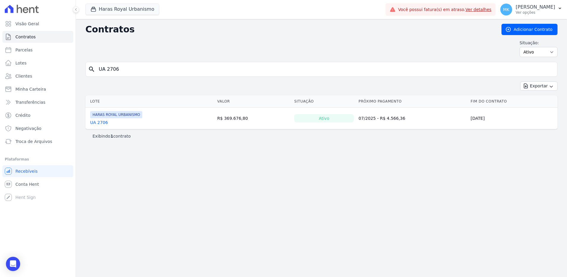
click at [96, 123] on link "UA 2706" at bounding box center [99, 122] width 18 height 6
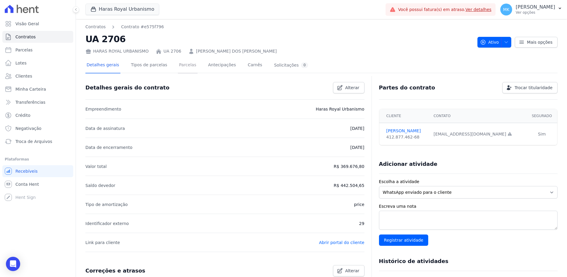
click at [179, 63] on link "Parcelas" at bounding box center [188, 66] width 20 height 16
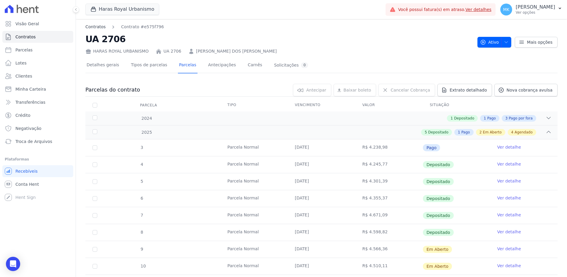
click at [98, 24] on link "Contratos" at bounding box center [95, 27] width 20 height 6
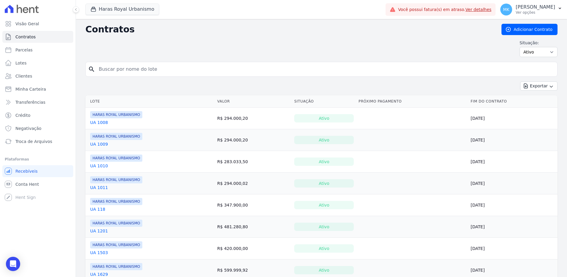
click at [112, 70] on input "search" at bounding box center [325, 69] width 460 height 12
paste input "UA 2707"
type input "UA 2707"
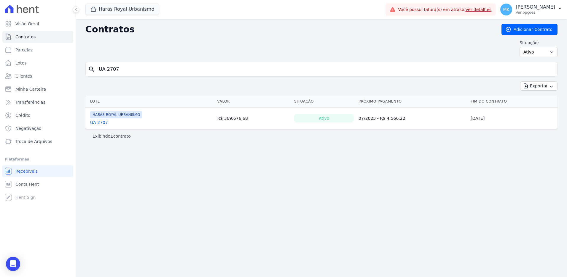
click at [104, 123] on link "UA 2707" at bounding box center [99, 122] width 18 height 6
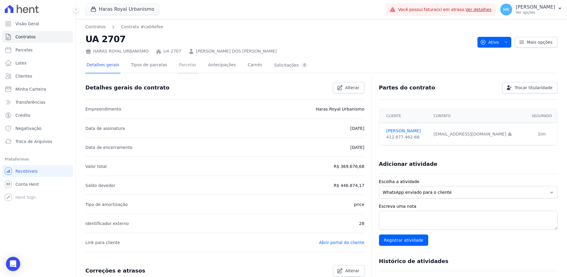
click at [184, 66] on link "Parcelas" at bounding box center [188, 66] width 20 height 16
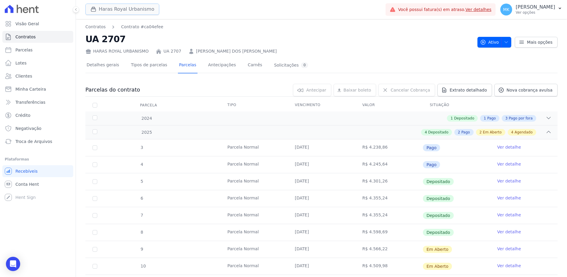
click at [119, 9] on button "Haras Royal Urbanismo" at bounding box center [122, 9] width 74 height 11
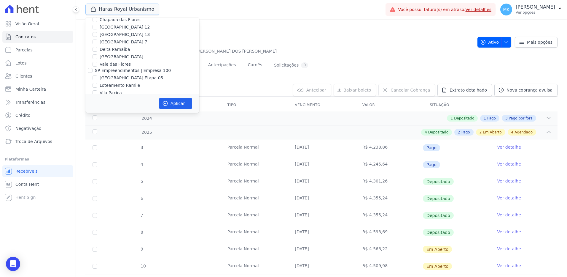
scroll to position [1206, 0]
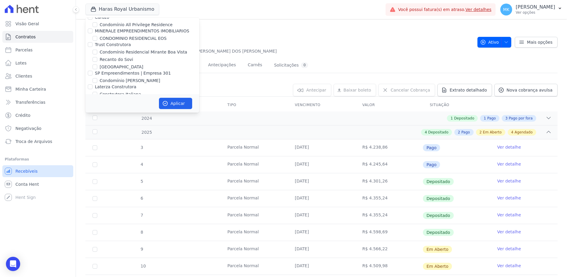
click at [21, 172] on span "Recebíveis" at bounding box center [26, 171] width 22 height 6
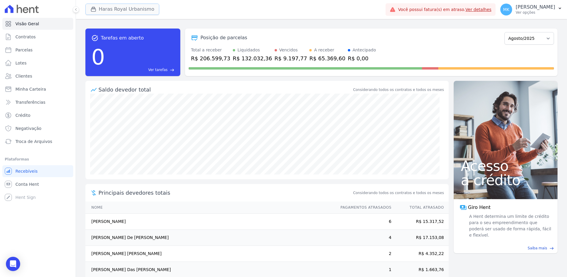
click at [112, 7] on button "Haras Royal Urbanismo" at bounding box center [122, 9] width 74 height 11
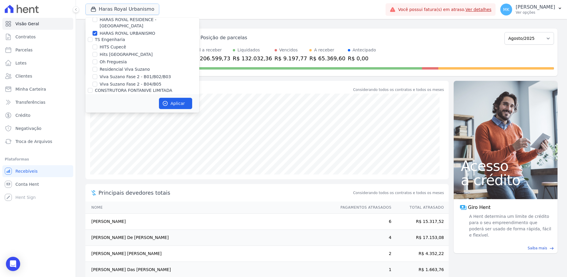
scroll to position [1685, 0]
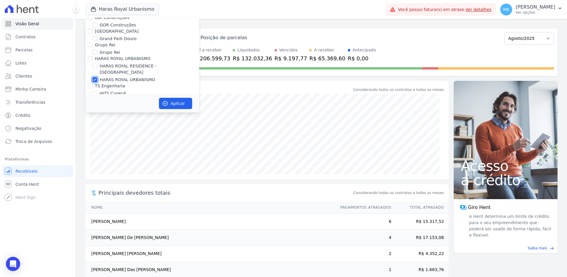
click at [96, 77] on input "HARAS ROYAL URBANISMO" at bounding box center [95, 79] width 5 height 5
checkbox input "false"
click at [96, 63] on input "HARAS ROYAL RESIDENCE - [GEOGRAPHIC_DATA]" at bounding box center [95, 65] width 5 height 5
checkbox input "true"
click at [182, 104] on button "Aplicar" at bounding box center [175, 103] width 33 height 11
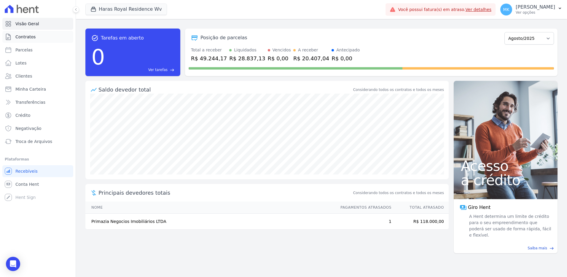
click at [28, 36] on span "Contratos" at bounding box center [25, 37] width 20 height 6
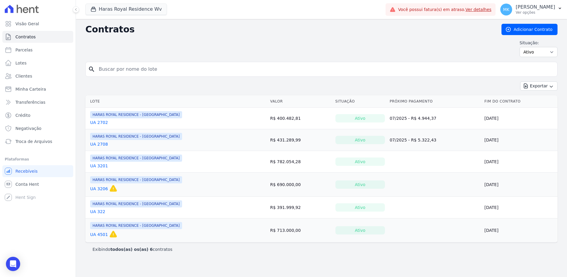
click at [139, 72] on input "search" at bounding box center [325, 69] width 460 height 12
paste input "UA 2707"
type input "UA 2702"
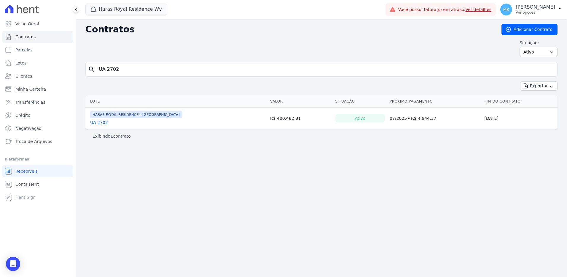
click at [100, 122] on link "UA 2702" at bounding box center [99, 122] width 18 height 6
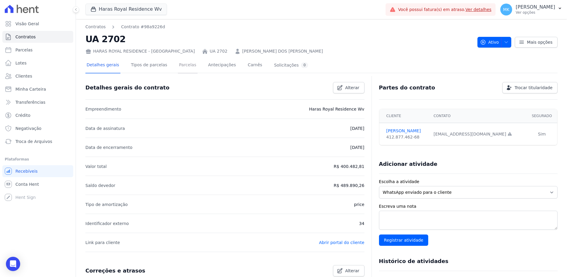
click at [185, 63] on link "Parcelas" at bounding box center [188, 66] width 20 height 16
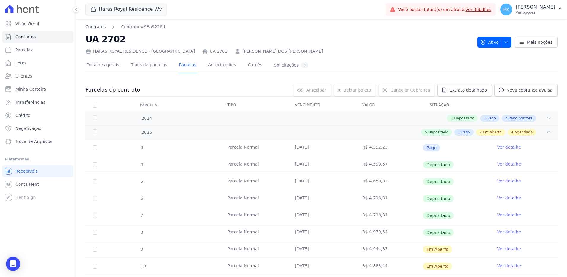
click at [96, 25] on link "Contratos" at bounding box center [95, 27] width 20 height 6
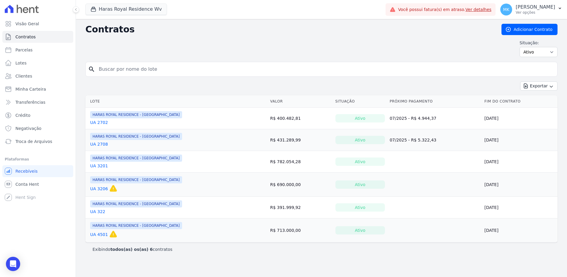
click at [143, 70] on input "search" at bounding box center [325, 69] width 460 height 12
paste input "UA 2707"
type input "UA 2708"
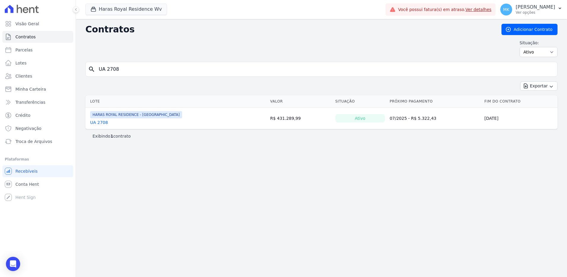
click at [102, 121] on link "UA 2708" at bounding box center [99, 122] width 18 height 6
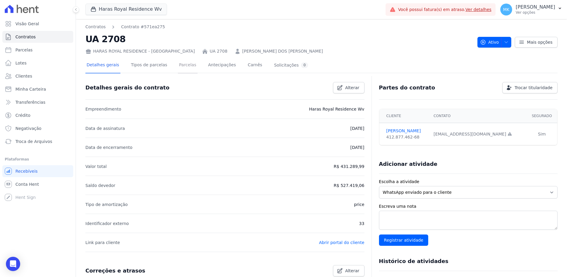
click at [178, 65] on link "Parcelas" at bounding box center [188, 66] width 20 height 16
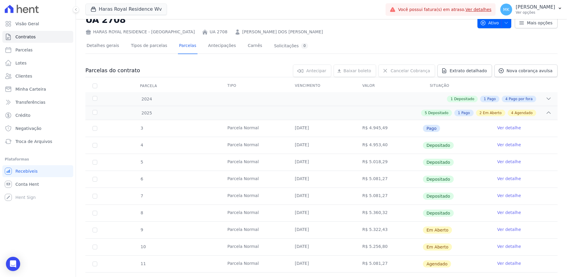
scroll to position [30, 0]
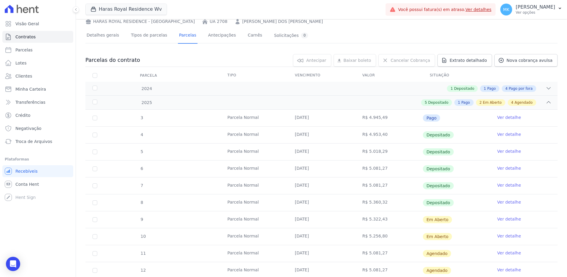
click at [501, 235] on link "Ver detalhe" at bounding box center [510, 236] width 24 height 6
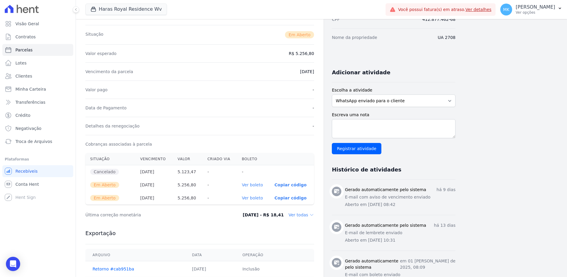
scroll to position [89, 0]
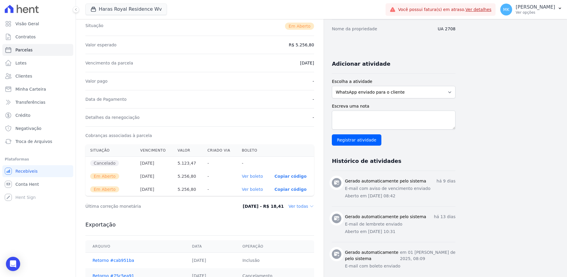
click at [250, 175] on link "Ver boleto" at bounding box center [252, 176] width 21 height 5
click at [287, 188] on p "Copiar código" at bounding box center [291, 189] width 32 height 5
click at [287, 188] on span "Copiado!" at bounding box center [292, 189] width 21 height 5
click at [261, 188] on link "Ver boleto" at bounding box center [252, 189] width 21 height 5
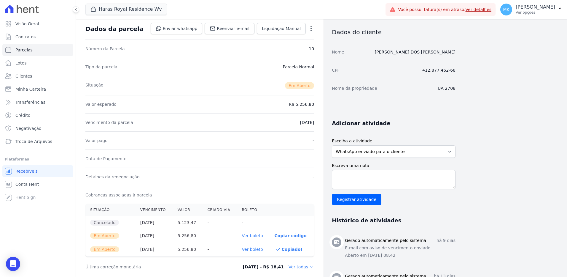
scroll to position [0, 0]
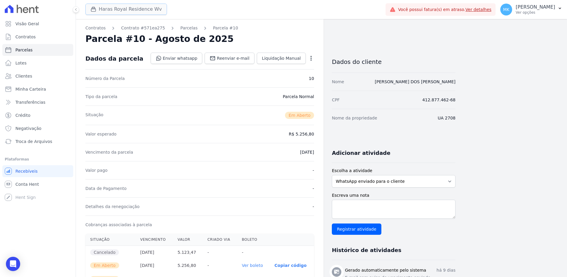
click at [105, 10] on button "Haras Royal Residence Wv" at bounding box center [126, 9] width 82 height 11
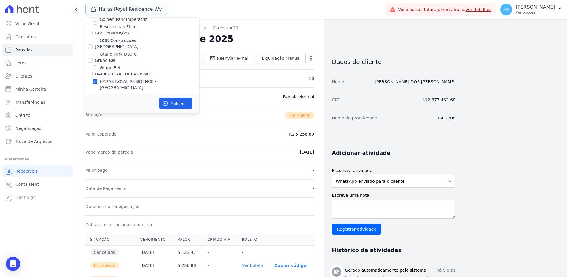
scroll to position [1685, 0]
click at [242, 106] on div "Situação Em Aberto" at bounding box center [199, 114] width 229 height 19
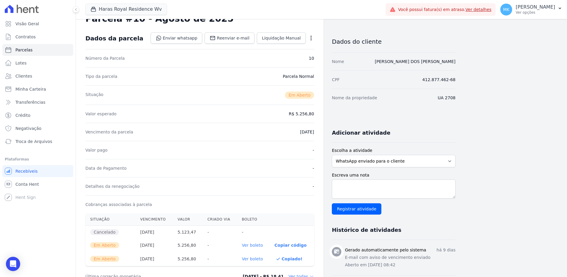
scroll to position [59, 0]
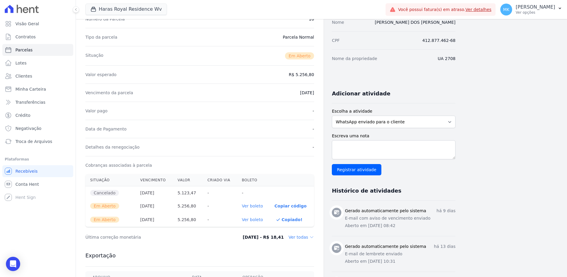
click at [252, 206] on link "Ver boleto" at bounding box center [252, 205] width 21 height 5
click at [251, 205] on link "Ver boleto" at bounding box center [252, 205] width 21 height 5
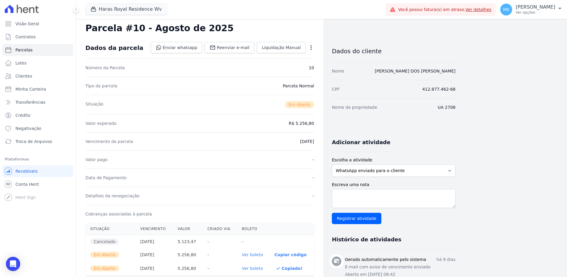
scroll to position [0, 0]
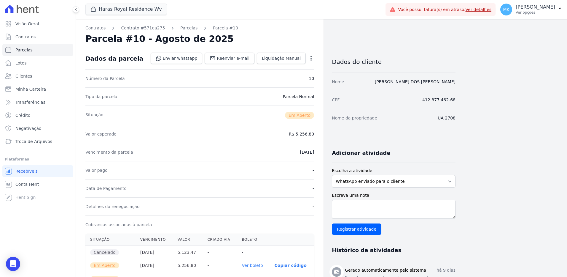
click at [310, 57] on icon "button" at bounding box center [311, 58] width 6 height 6
click at [286, 75] on link "Cancelar Cobrança" at bounding box center [286, 77] width 52 height 11
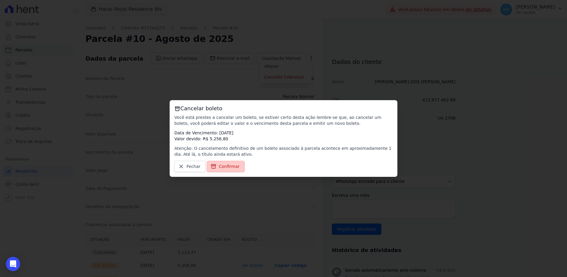
click at [224, 166] on span "Confirmar" at bounding box center [229, 166] width 21 height 6
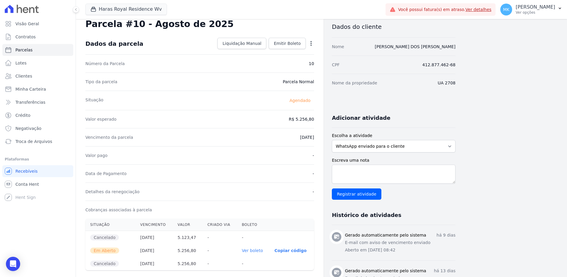
scroll to position [30, 0]
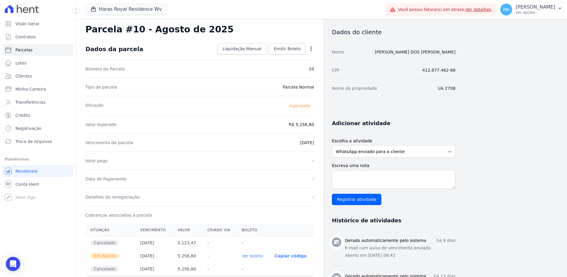
click at [312, 48] on icon "button" at bounding box center [311, 48] width 1 height 5
click at [250, 103] on div "Situação Agendado" at bounding box center [199, 105] width 229 height 19
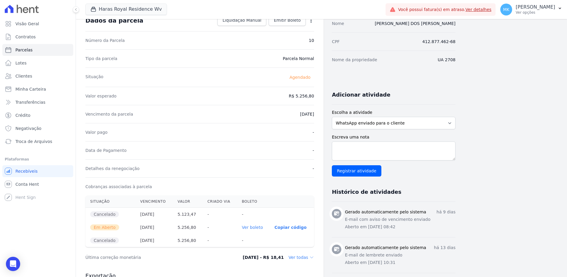
scroll to position [89, 0]
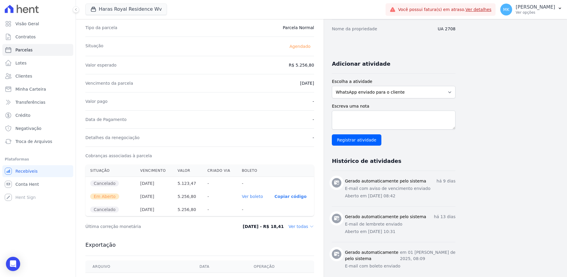
click at [248, 195] on link "Ver boleto" at bounding box center [252, 196] width 21 height 5
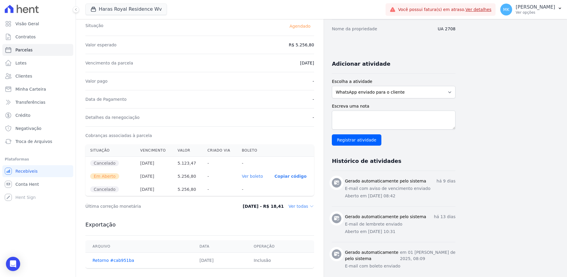
scroll to position [69, 0]
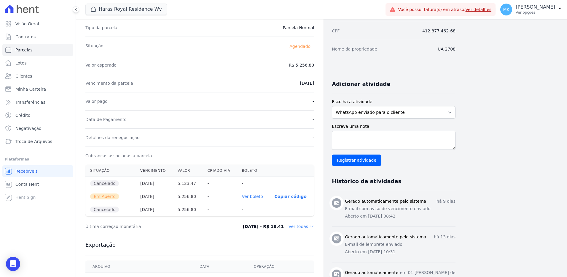
click at [254, 196] on link "Ver boleto" at bounding box center [252, 196] width 21 height 5
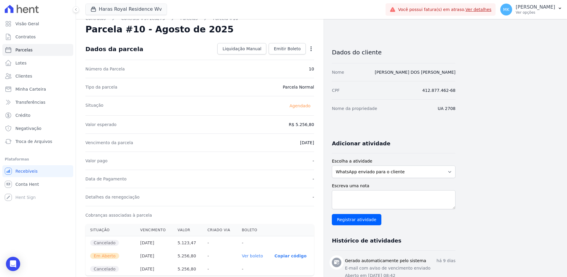
scroll to position [0, 0]
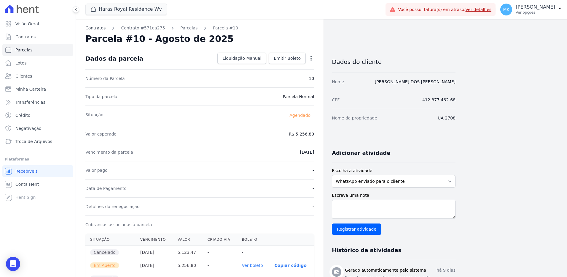
click at [101, 28] on link "Contratos" at bounding box center [95, 28] width 20 height 6
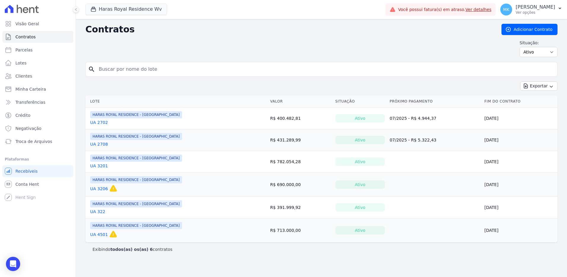
click at [98, 144] on link "UA 2708" at bounding box center [99, 144] width 18 height 6
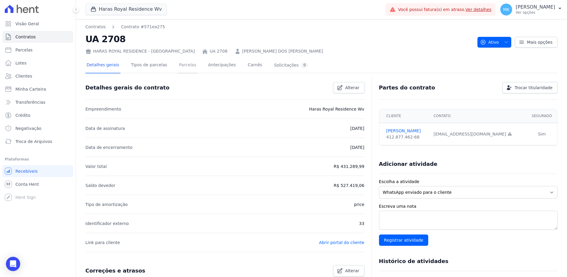
click at [181, 65] on link "Parcelas" at bounding box center [188, 66] width 20 height 16
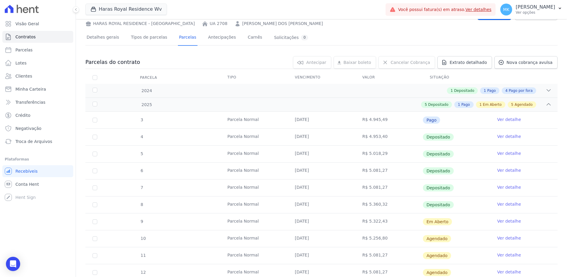
scroll to position [59, 0]
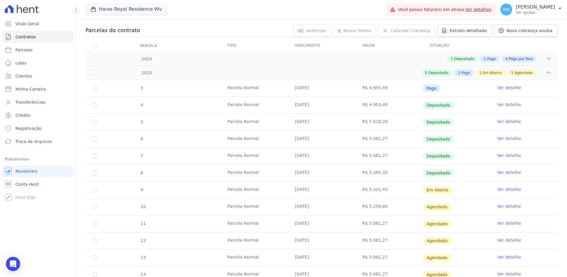
click at [499, 205] on link "Ver detalhe" at bounding box center [510, 206] width 24 height 6
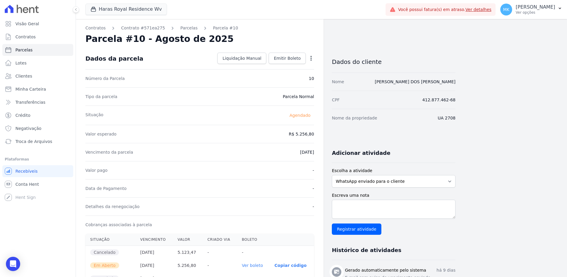
click at [310, 57] on icon "button" at bounding box center [311, 58] width 6 height 6
click at [200, 128] on div "Valor esperado R$ 5.256,80" at bounding box center [199, 134] width 229 height 18
click at [89, 26] on link "Contratos" at bounding box center [95, 28] width 20 height 6
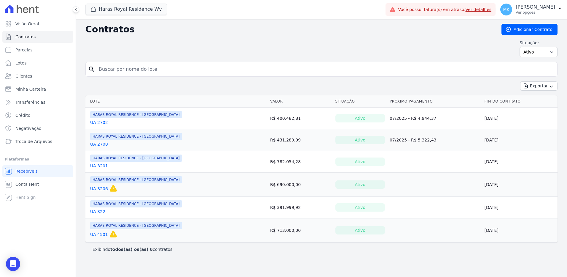
click at [102, 143] on link "UA 2708" at bounding box center [99, 144] width 18 height 6
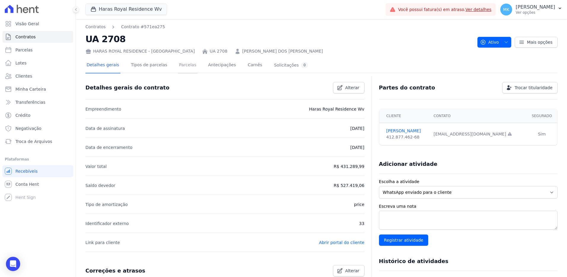
click at [180, 66] on link "Parcelas" at bounding box center [188, 66] width 20 height 16
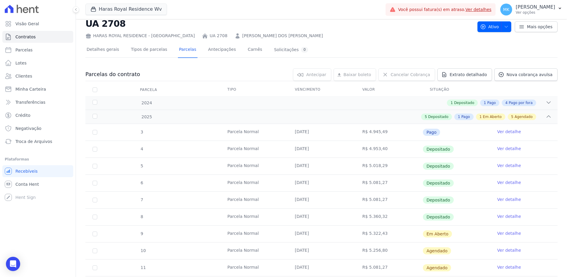
scroll to position [30, 0]
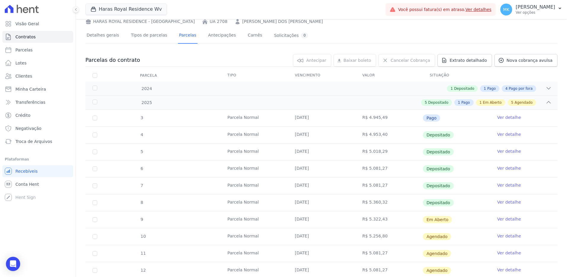
click at [498, 219] on link "Ver detalhe" at bounding box center [510, 219] width 24 height 6
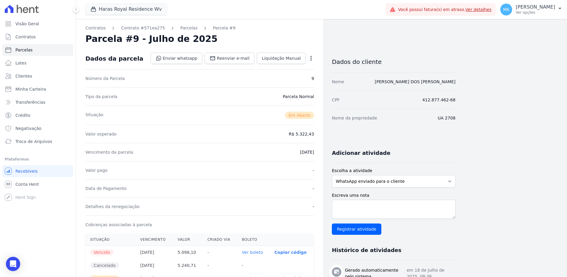
scroll to position [30, 0]
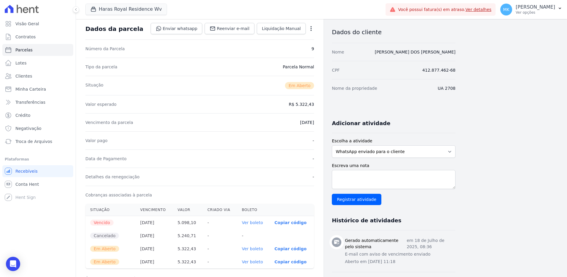
click at [311, 29] on icon "button" at bounding box center [311, 29] width 6 height 6
click at [289, 45] on link "Cancelar Cobrança" at bounding box center [286, 47] width 52 height 11
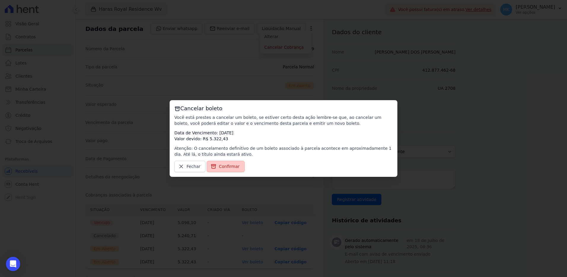
click at [230, 167] on span "Confirmar" at bounding box center [229, 166] width 21 height 6
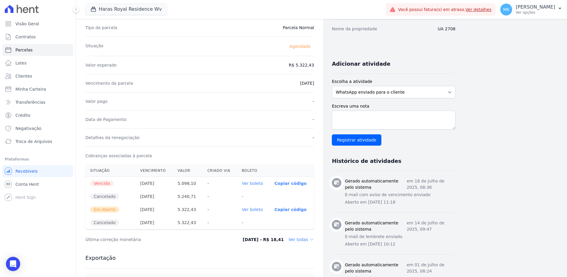
scroll to position [69, 0]
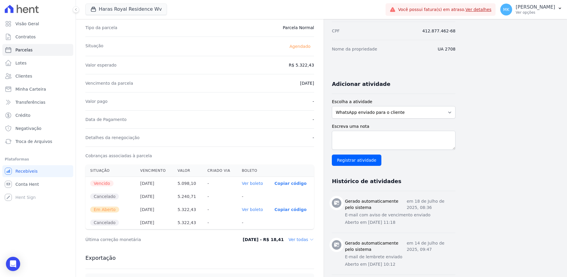
click at [247, 208] on link "Ver boleto" at bounding box center [252, 209] width 21 height 5
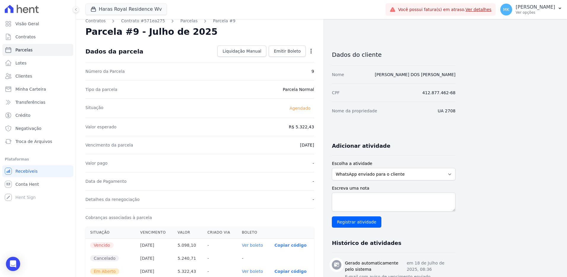
scroll to position [0, 0]
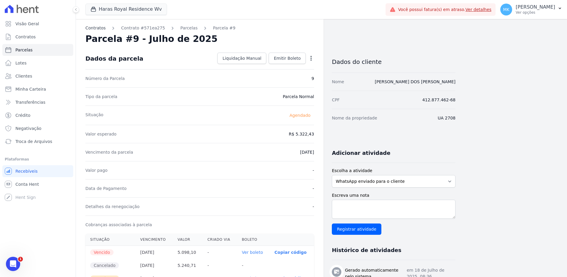
click at [92, 27] on link "Contratos" at bounding box center [95, 28] width 20 height 6
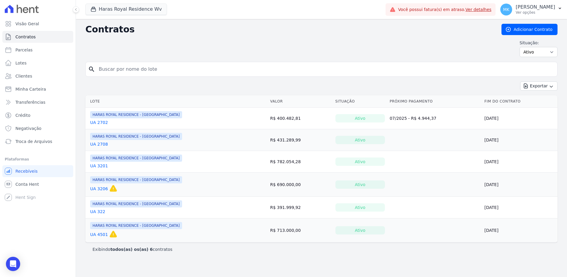
click at [101, 144] on link "UA 2708" at bounding box center [99, 144] width 18 height 6
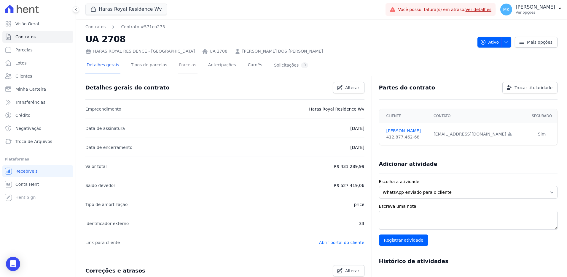
click at [179, 63] on link "Parcelas" at bounding box center [188, 66] width 20 height 16
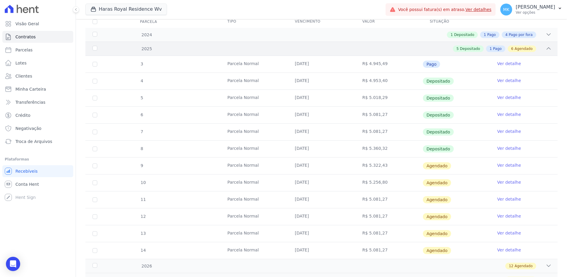
scroll to position [89, 0]
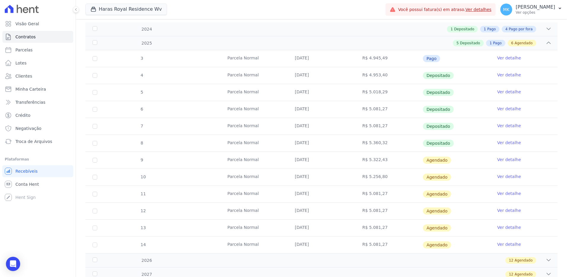
click at [498, 160] on link "Ver detalhe" at bounding box center [510, 159] width 24 height 6
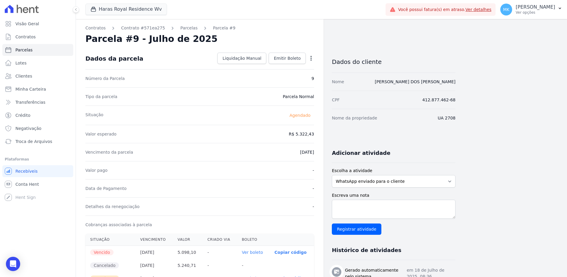
click at [310, 58] on icon "button" at bounding box center [311, 58] width 6 height 6
click at [241, 136] on div "Valor esperado R$ 5.322,43" at bounding box center [199, 134] width 229 height 18
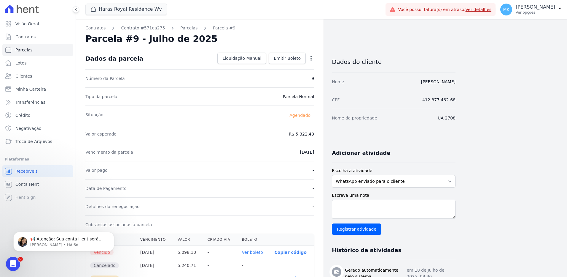
click at [311, 55] on icon "button" at bounding box center [311, 58] width 6 height 6
click at [223, 89] on div "Tipo da parcela [GEOGRAPHIC_DATA]" at bounding box center [199, 96] width 229 height 18
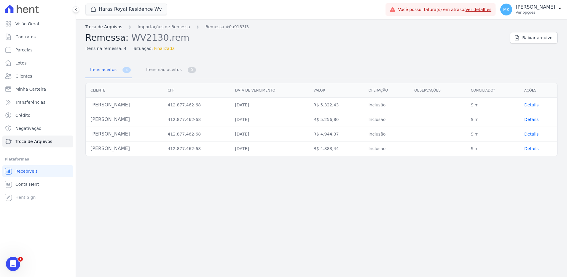
click at [99, 26] on link "Troca de Arquivos" at bounding box center [103, 27] width 37 height 6
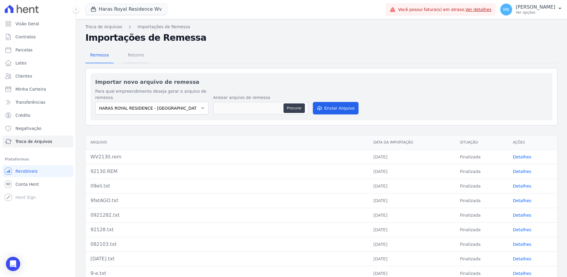
click at [131, 57] on span "Retorno" at bounding box center [135, 55] width 23 height 12
click at [133, 54] on span "Retorno" at bounding box center [135, 55] width 23 height 12
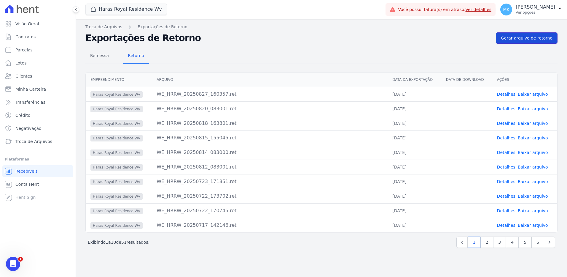
click at [537, 39] on span "Gerar arquivo de retorno" at bounding box center [527, 38] width 52 height 6
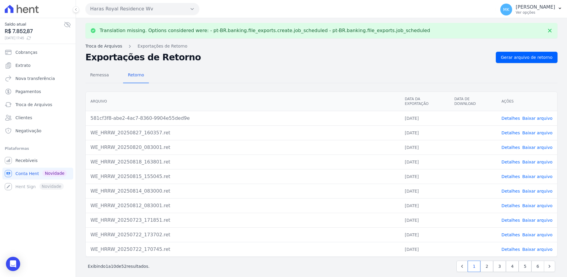
click at [110, 45] on link "Troca de Arquivos" at bounding box center [103, 46] width 37 height 6
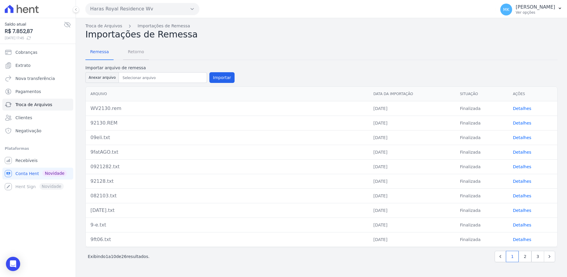
click at [131, 51] on span "Retorno" at bounding box center [135, 52] width 23 height 12
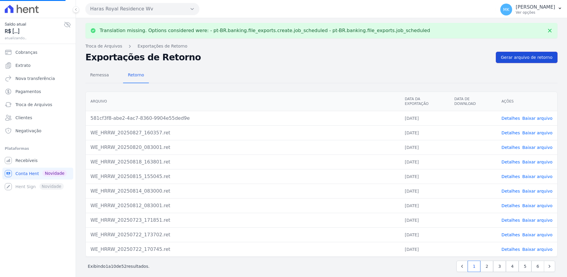
click at [533, 58] on span "Gerar arquivo de retorno" at bounding box center [527, 57] width 52 height 6
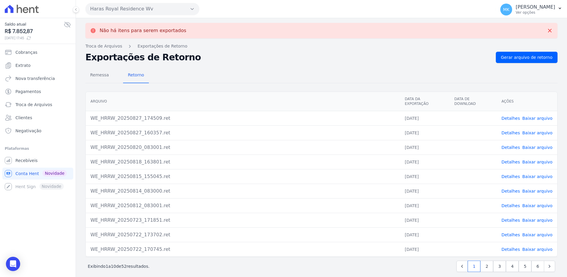
click at [539, 116] on link "Baixar arquivo" at bounding box center [537, 118] width 30 height 5
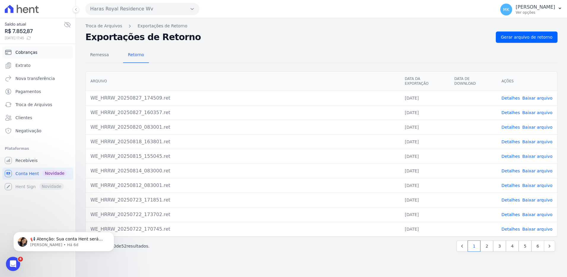
click at [26, 50] on span "Cobranças" at bounding box center [26, 52] width 22 height 6
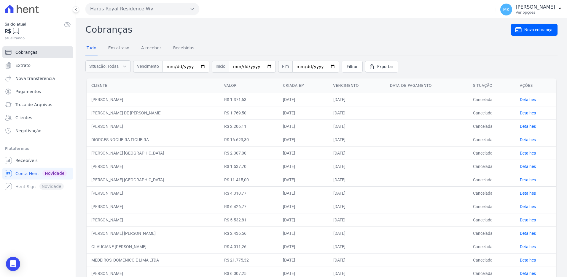
click at [26, 52] on span "Cobranças" at bounding box center [26, 52] width 22 height 6
click at [19, 53] on span "Cobranças" at bounding box center [26, 52] width 22 height 6
click at [136, 8] on button "Haras Royal Residence Wv" at bounding box center [142, 9] width 114 height 12
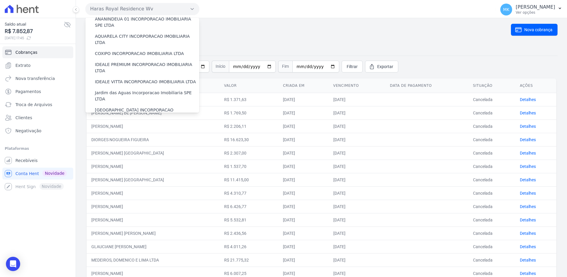
scroll to position [93, 0]
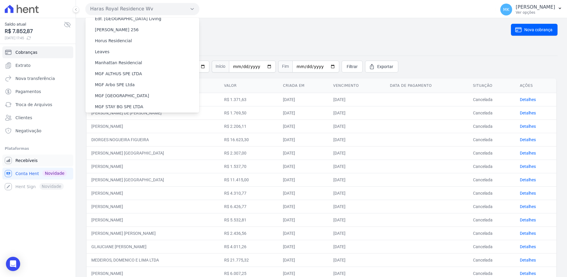
click at [29, 159] on span "Recebíveis" at bounding box center [26, 160] width 22 height 6
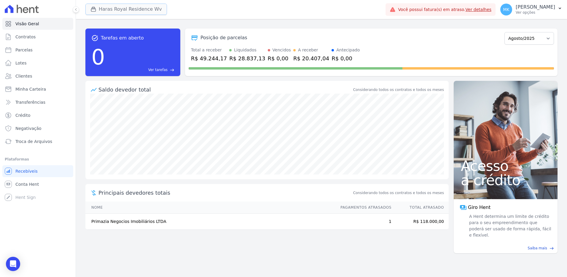
click at [143, 11] on button "Haras Royal Residence Wv" at bounding box center [126, 9] width 82 height 11
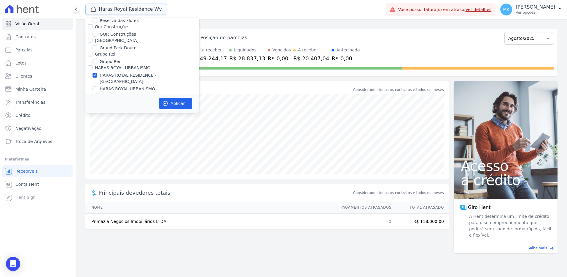
scroll to position [1700, 0]
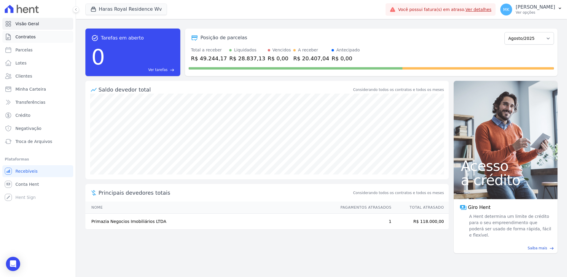
click at [24, 37] on span "Contratos" at bounding box center [25, 37] width 20 height 6
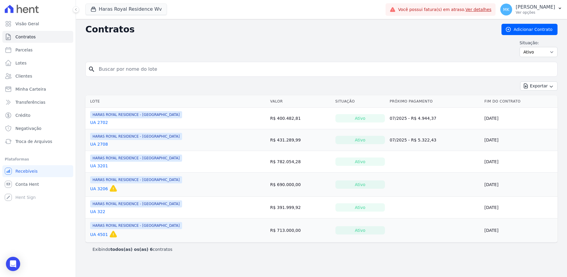
click at [100, 120] on link "UA 2702" at bounding box center [99, 122] width 18 height 6
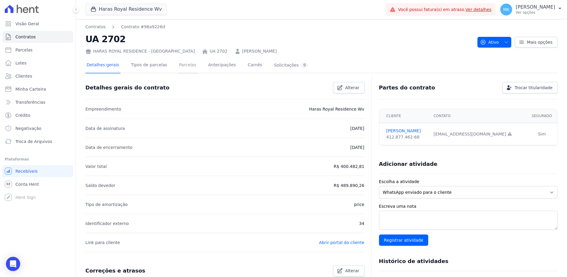
click at [181, 62] on link "Parcelas" at bounding box center [188, 66] width 20 height 16
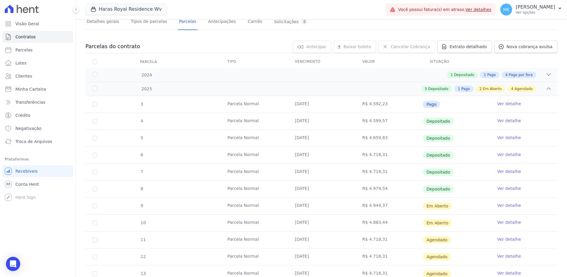
scroll to position [148, 0]
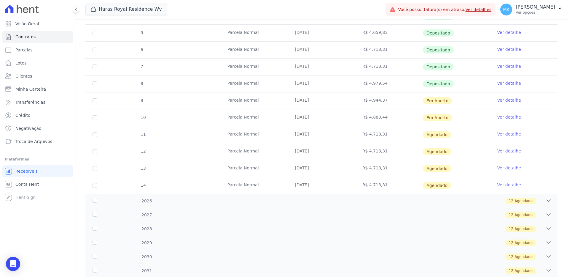
click at [509, 99] on link "Ver detalhe" at bounding box center [510, 100] width 24 height 6
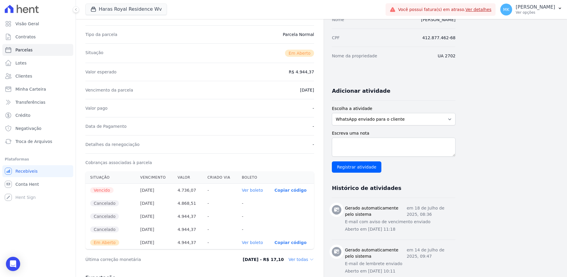
scroll to position [119, 0]
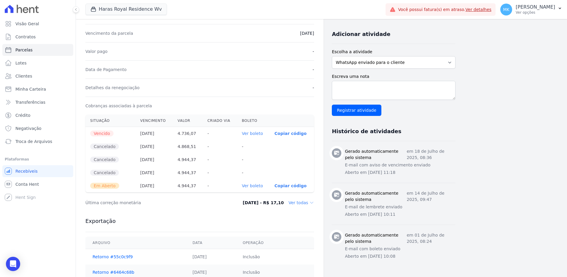
click at [252, 187] on link "Ver boleto" at bounding box center [252, 185] width 21 height 5
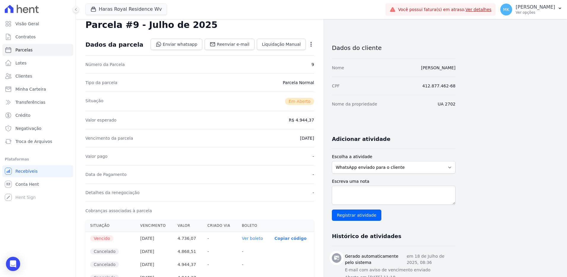
scroll to position [0, 0]
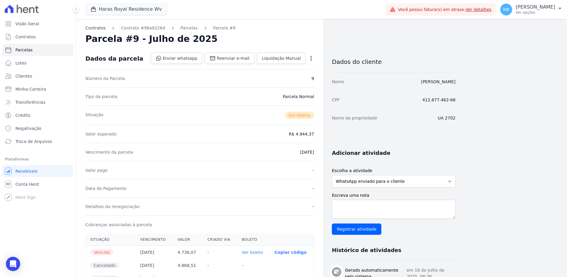
click at [94, 28] on link "Contratos" at bounding box center [95, 28] width 20 height 6
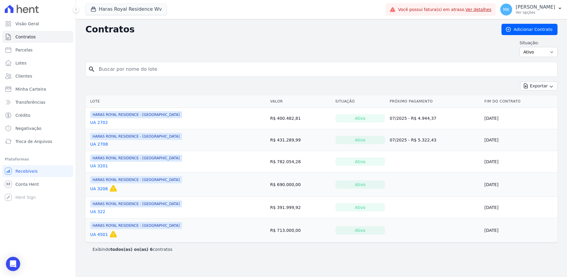
click at [100, 144] on link "UA 2708" at bounding box center [99, 144] width 18 height 6
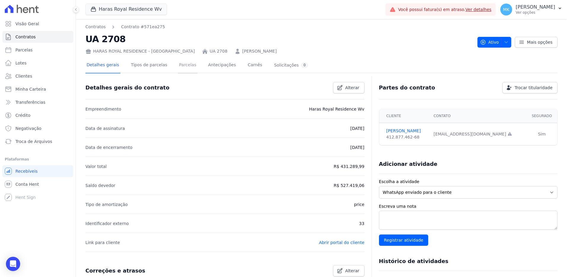
click at [178, 64] on link "Parcelas" at bounding box center [188, 66] width 20 height 16
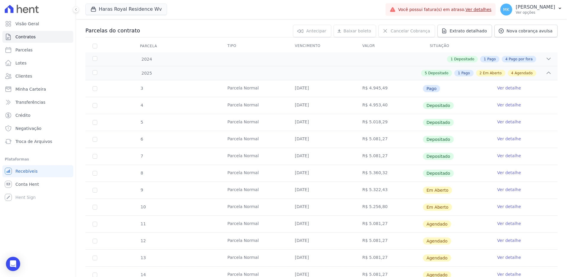
scroll to position [59, 0]
click at [506, 189] on link "Ver detalhe" at bounding box center [510, 189] width 24 height 6
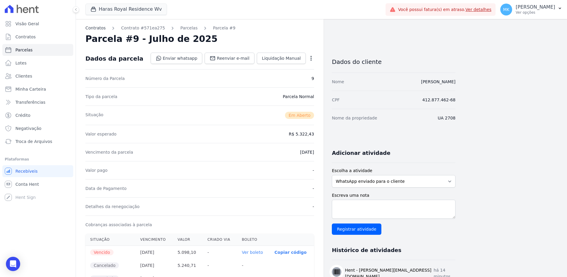
click at [94, 29] on link "Contratos" at bounding box center [95, 28] width 20 height 6
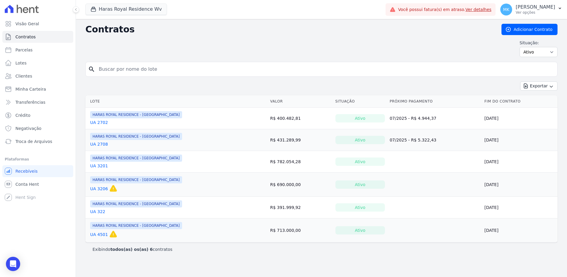
click at [102, 143] on link "UA 2708" at bounding box center [99, 144] width 18 height 6
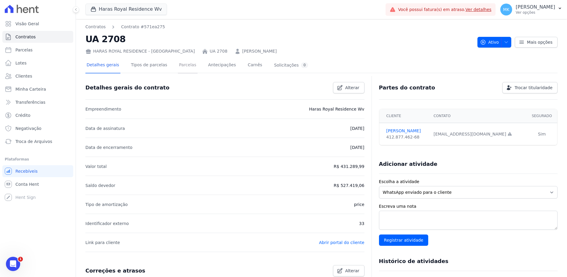
click at [179, 65] on link "Parcelas" at bounding box center [188, 66] width 20 height 16
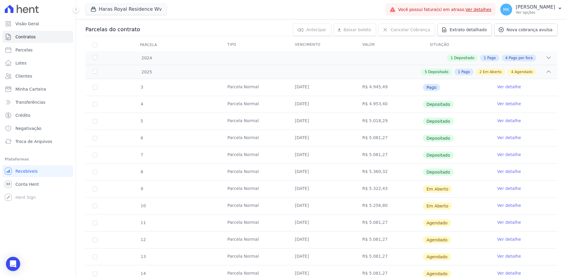
scroll to position [89, 0]
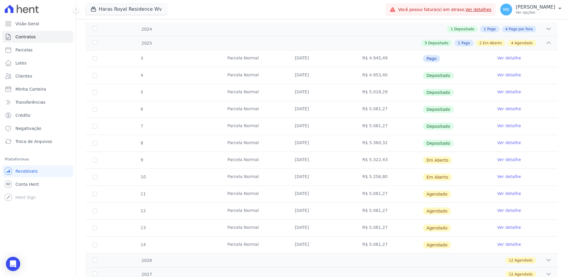
click at [510, 159] on link "Ver detalhe" at bounding box center [510, 159] width 24 height 6
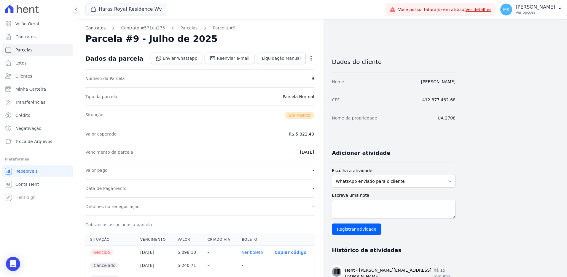
click at [99, 28] on link "Contratos" at bounding box center [95, 28] width 20 height 6
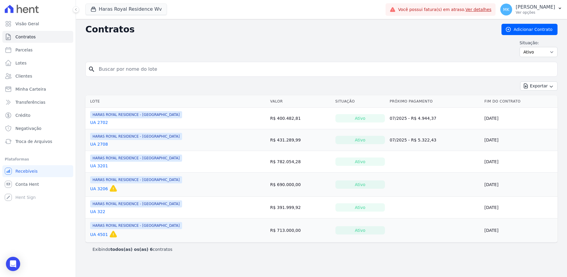
click at [102, 122] on link "UA 2702" at bounding box center [99, 122] width 18 height 6
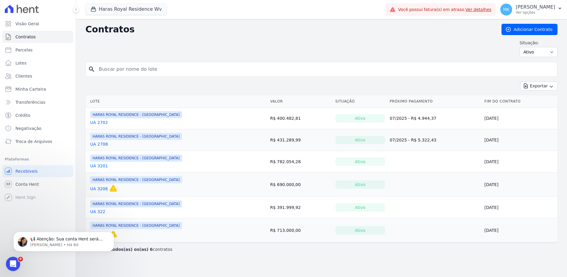
click at [103, 120] on link "UA 2702" at bounding box center [99, 122] width 18 height 6
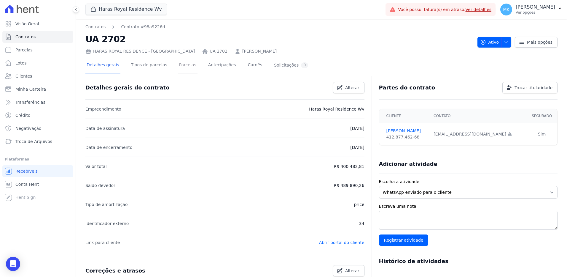
click at [185, 67] on link "Parcelas" at bounding box center [188, 66] width 20 height 16
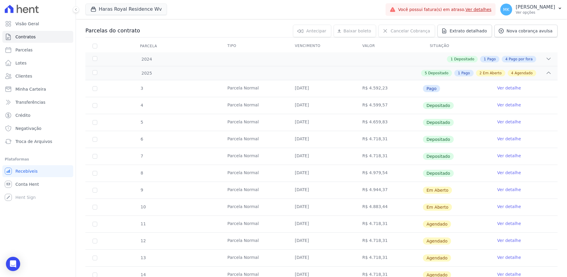
scroll to position [59, 0]
click at [505, 190] on link "Ver detalhe" at bounding box center [510, 189] width 24 height 6
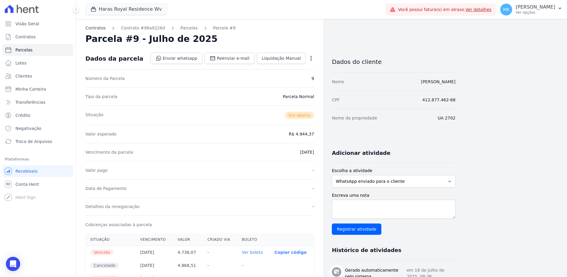
click at [95, 28] on link "Contratos" at bounding box center [95, 28] width 20 height 6
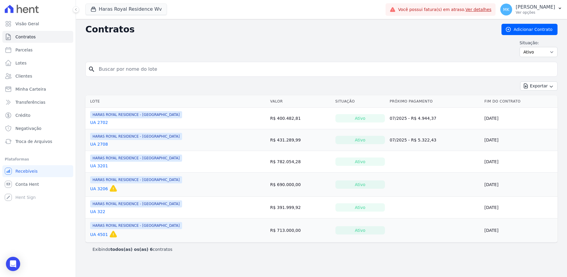
click at [102, 143] on link "UA 2708" at bounding box center [99, 144] width 18 height 6
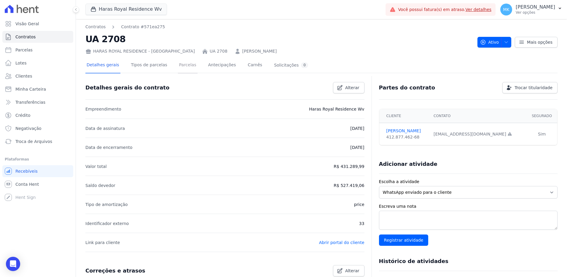
click at [178, 61] on link "Parcelas" at bounding box center [188, 66] width 20 height 16
click at [180, 71] on link "Parcelas" at bounding box center [188, 66] width 20 height 16
click at [178, 65] on link "Parcelas" at bounding box center [188, 66] width 20 height 16
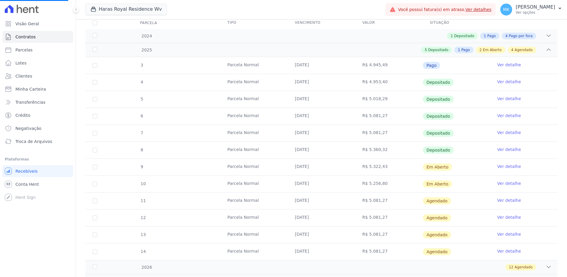
scroll to position [148, 0]
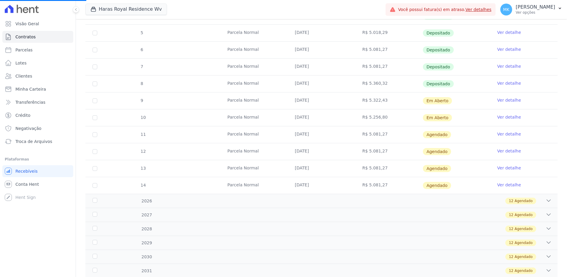
click at [499, 98] on link "Ver detalhe" at bounding box center [510, 100] width 24 height 6
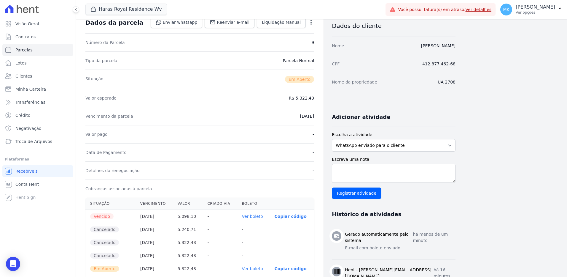
scroll to position [119, 0]
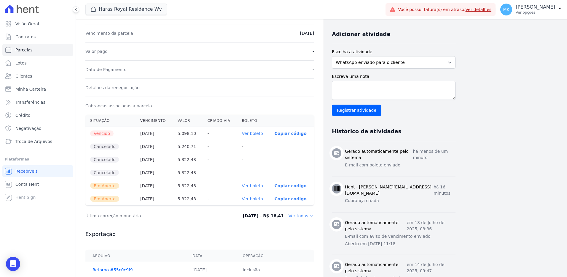
click at [292, 186] on p "Copiar código" at bounding box center [291, 185] width 32 height 5
click at [254, 197] on link "Ver boleto" at bounding box center [252, 198] width 21 height 5
